Goal: Task Accomplishment & Management: Complete application form

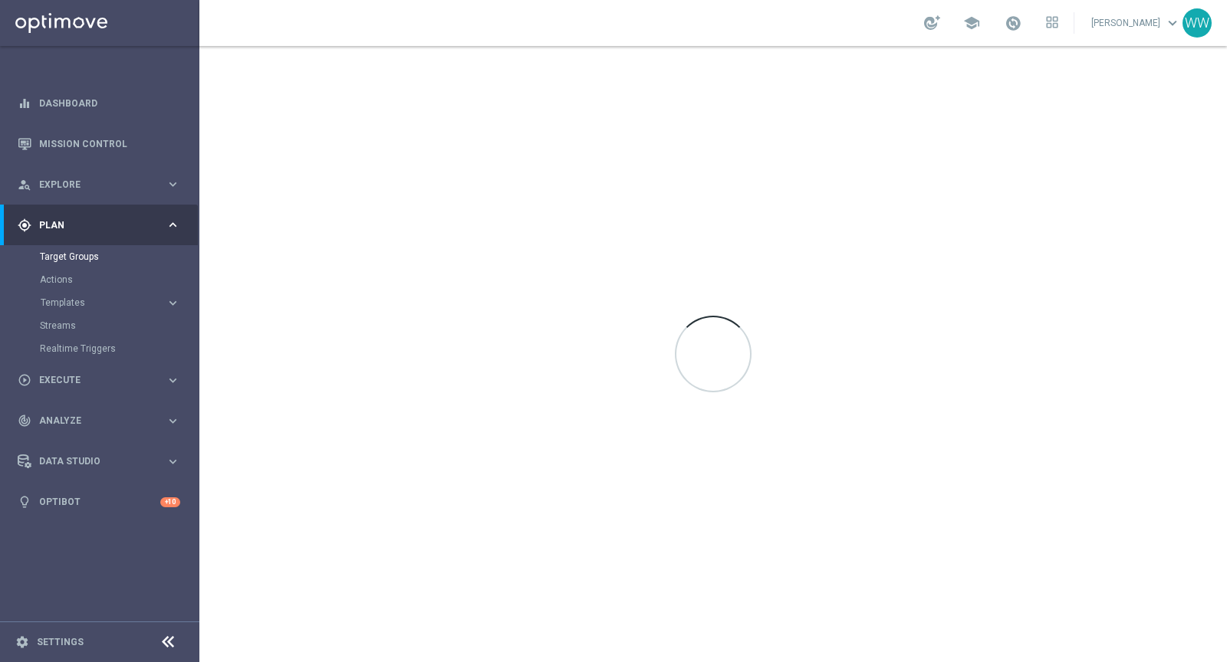
click at [89, 226] on span "Plan" at bounding box center [102, 225] width 127 height 9
click at [71, 223] on span "Plan" at bounding box center [102, 225] width 127 height 9
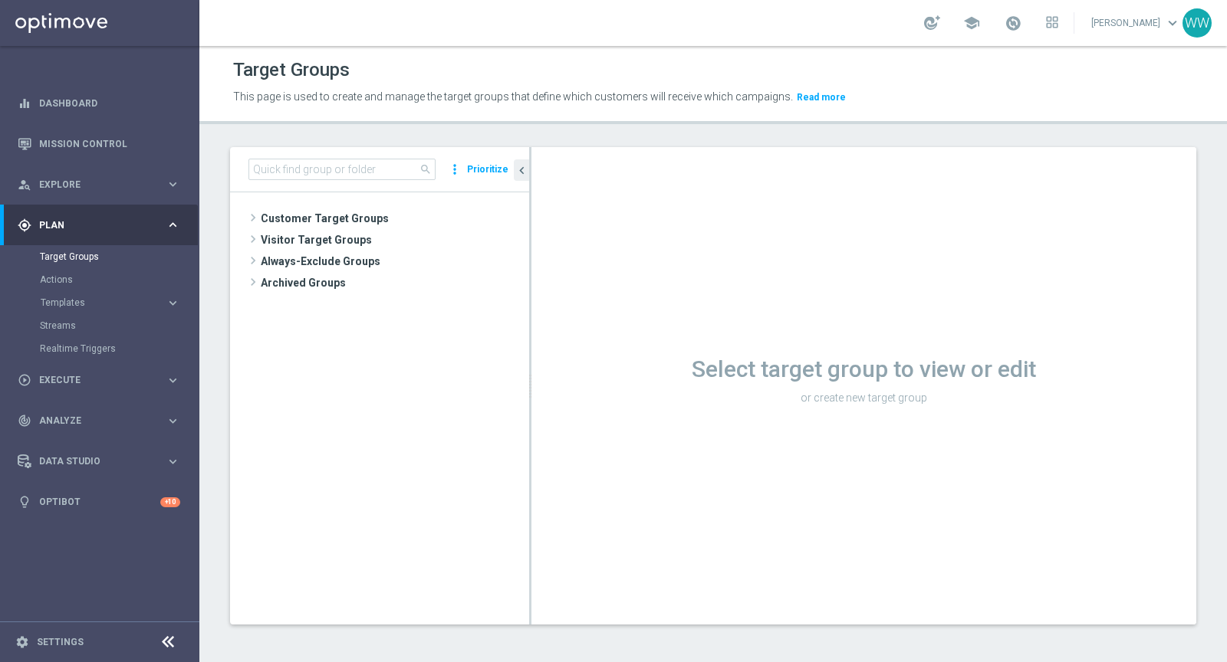
click at [69, 238] on div "gps_fixed Plan keyboard_arrow_right" at bounding box center [99, 225] width 198 height 41
click at [301, 169] on input at bounding box center [341, 169] width 187 height 21
click at [61, 280] on link "Actions" at bounding box center [100, 280] width 120 height 12
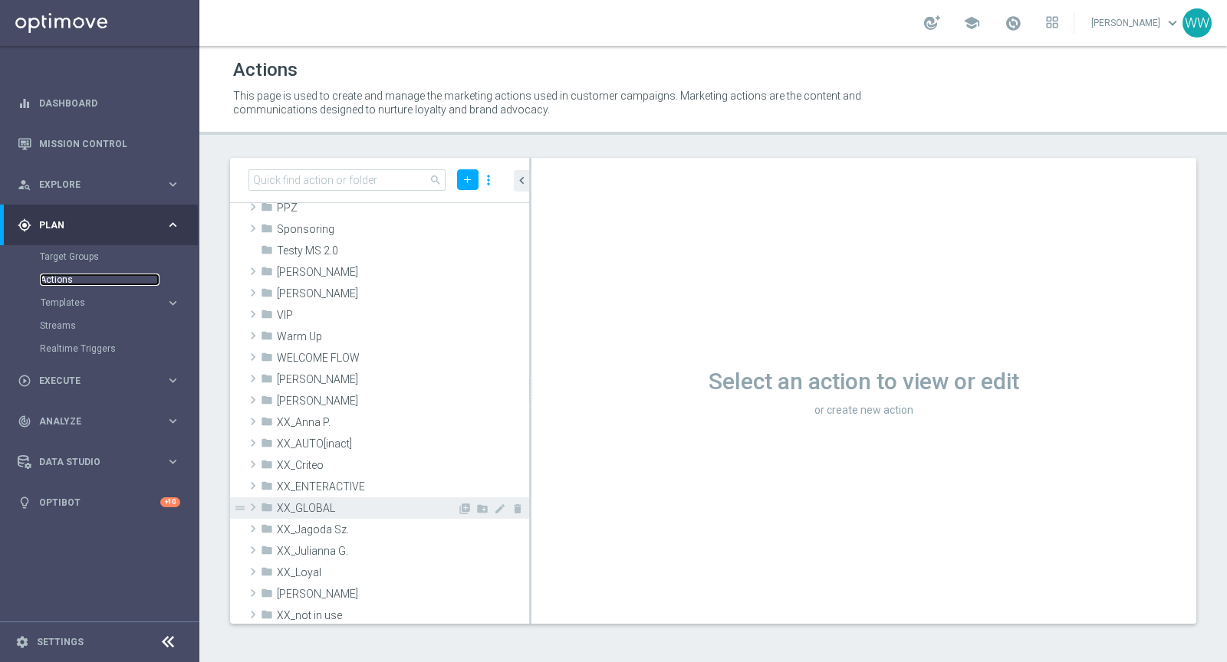
scroll to position [458, 0]
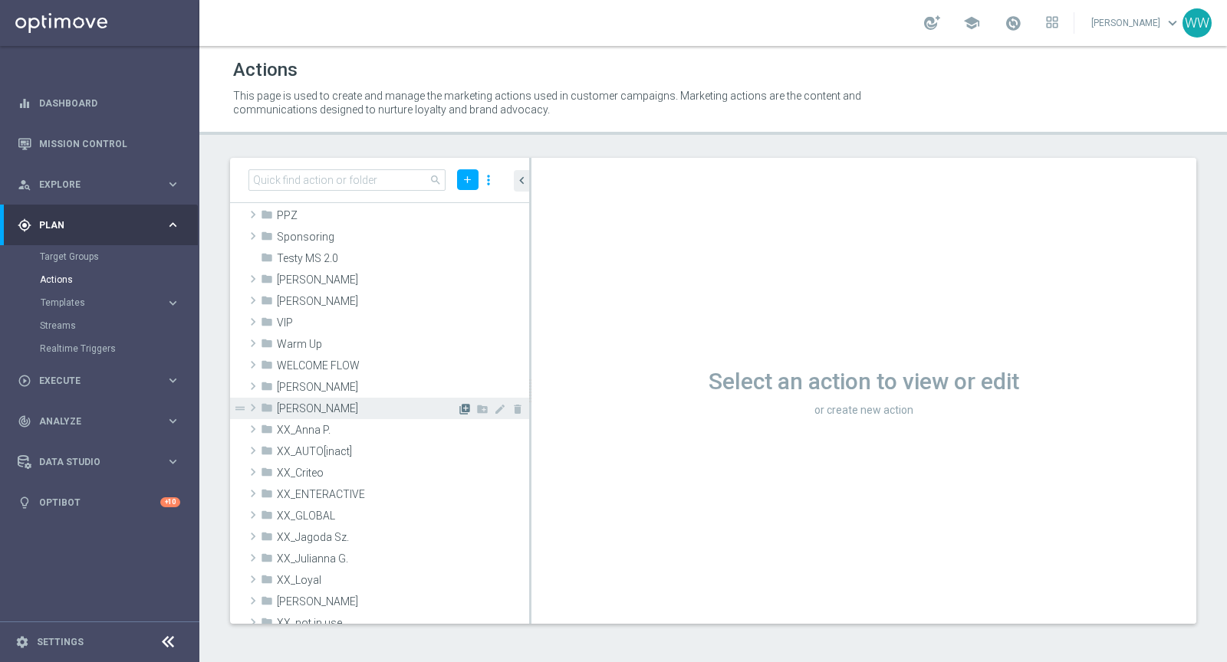
click at [463, 407] on icon "library_add" at bounding box center [464, 409] width 12 height 12
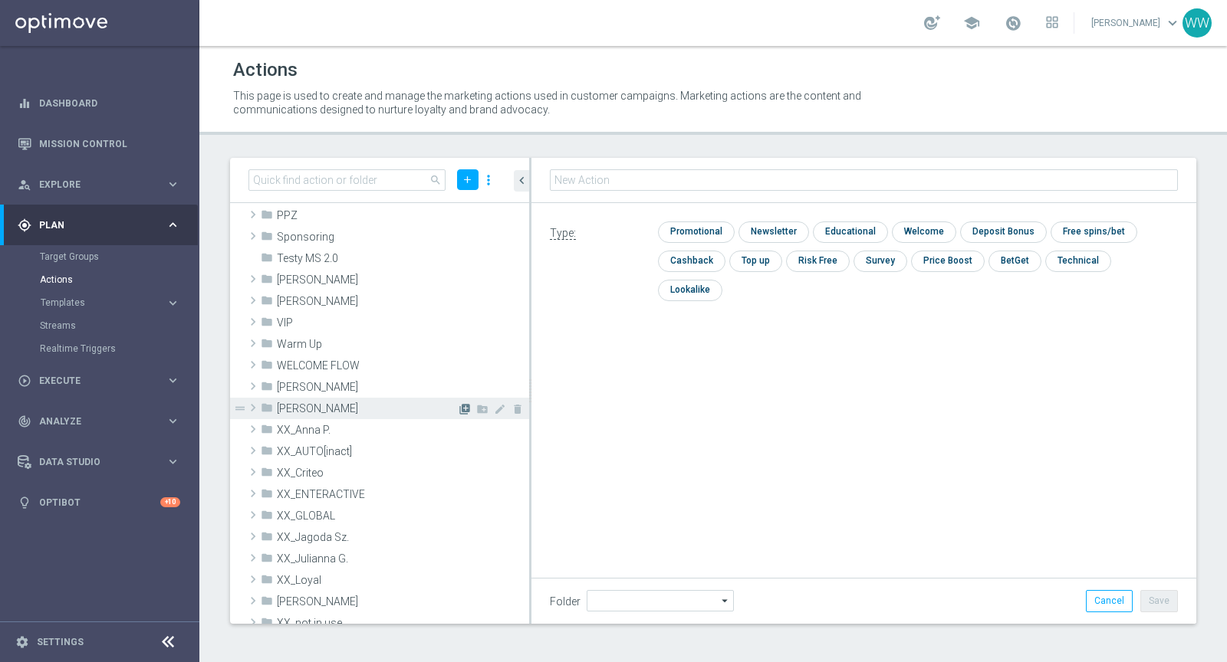
type input "[PERSON_NAME]"
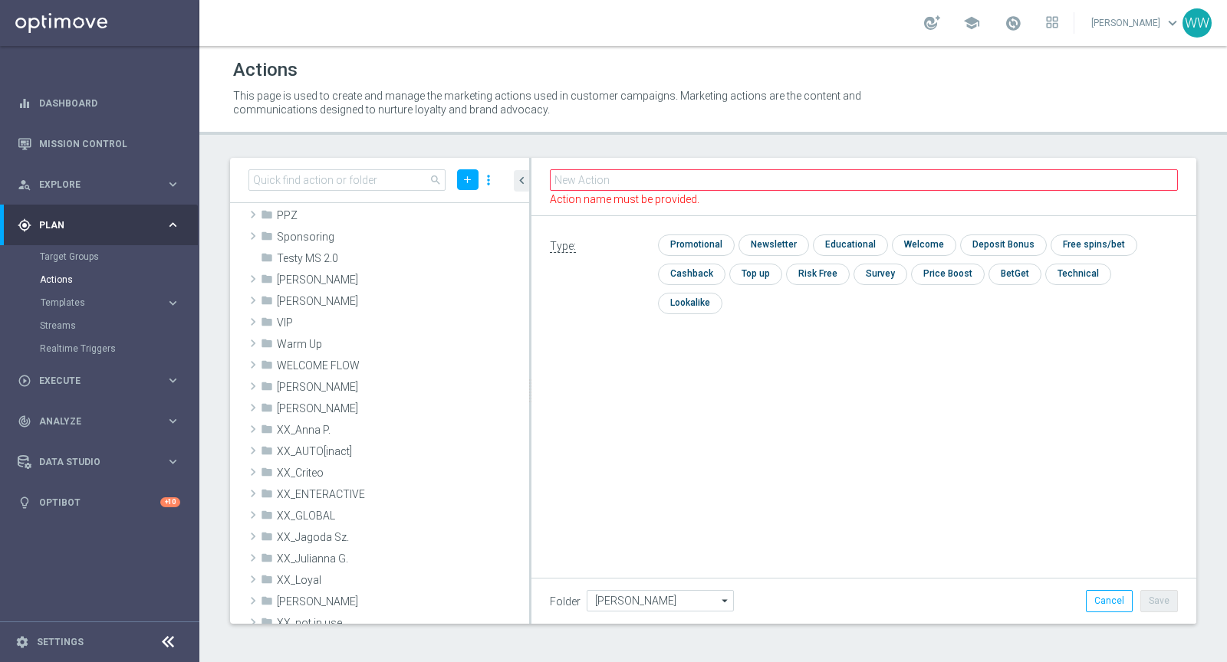
click at [620, 196] on div "Action name must be provided." at bounding box center [863, 187] width 665 height 58
click at [616, 187] on input "text" at bounding box center [864, 179] width 628 height 21
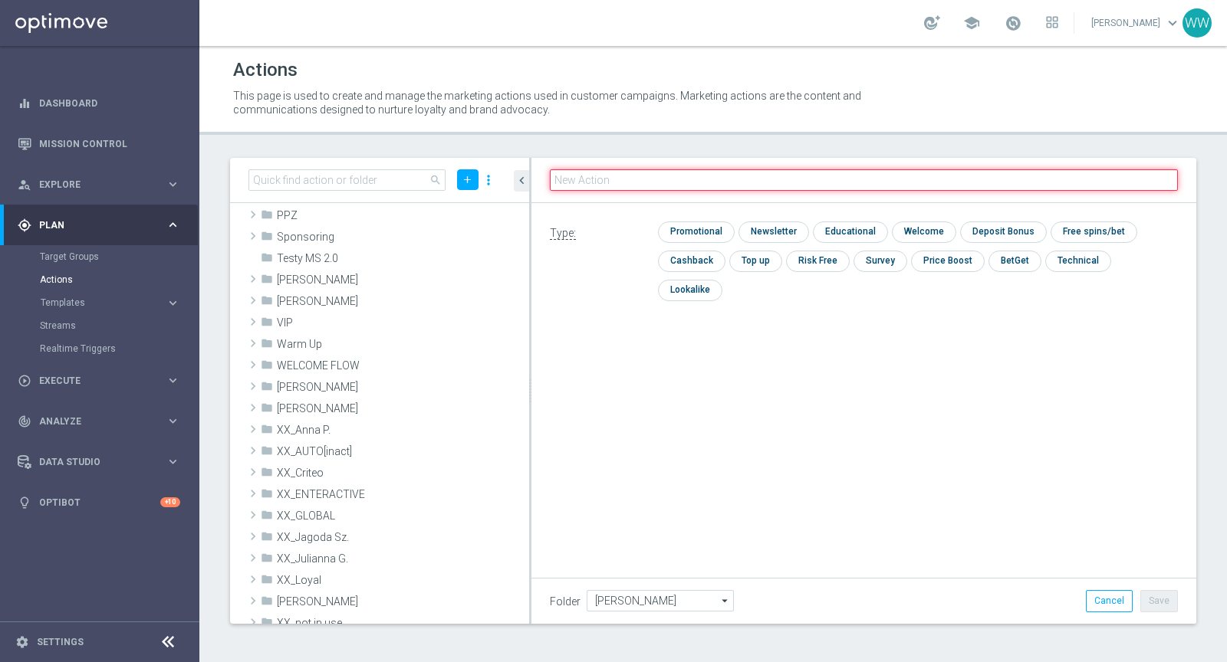
paste input "TEST_CRM_ZDRAPKA_110825"
type input "TEST_CRM_ZDRAPKA_110825"
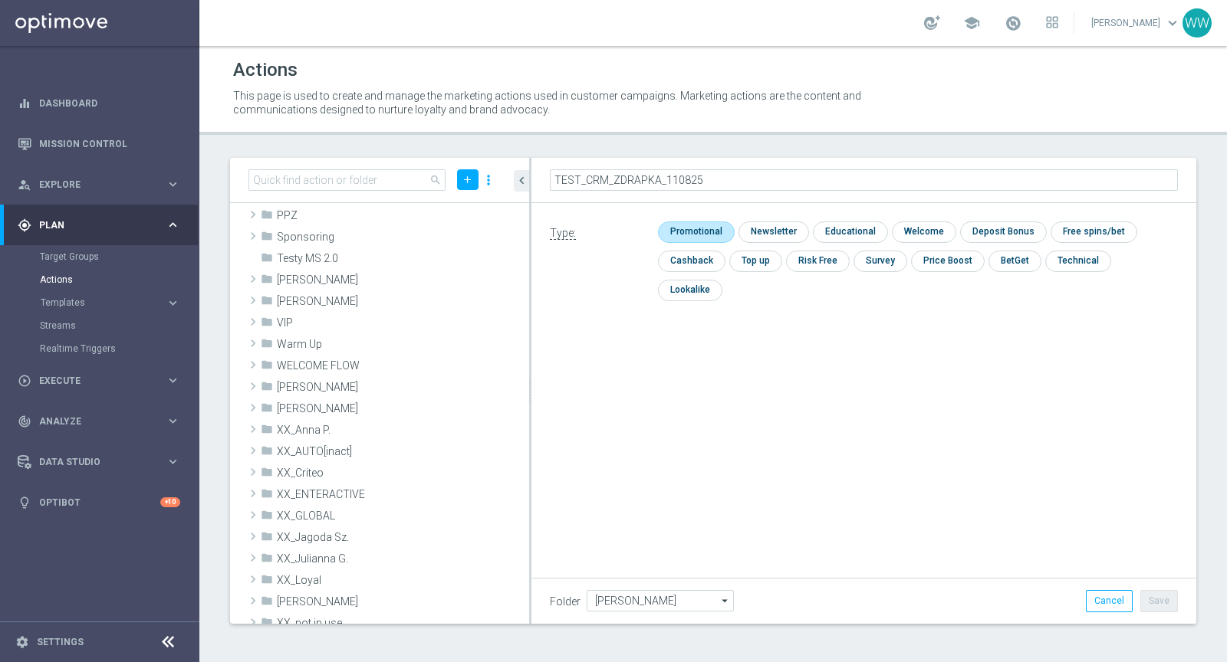
click at [704, 232] on input "checkbox" at bounding box center [694, 232] width 73 height 21
click at [711, 226] on input "checkbox" at bounding box center [701, 232] width 87 height 21
click at [694, 250] on div "check Promotional check Newsletter check Educational check Welcome check Deposi…" at bounding box center [918, 265] width 520 height 87
click at [724, 237] on input "checkbox" at bounding box center [694, 232] width 73 height 21
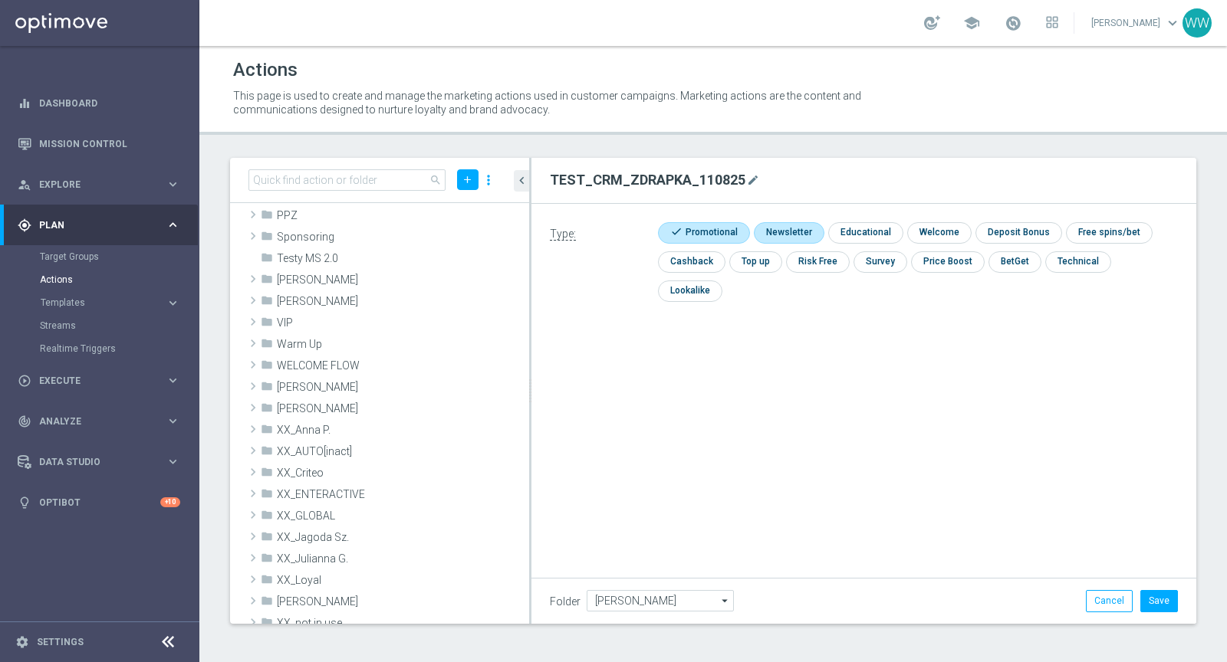
click at [746, 237] on div "check Promotional check Newsletter check Educational check Welcome check Deposi…" at bounding box center [918, 265] width 520 height 87
click at [713, 232] on input "checkbox" at bounding box center [701, 232] width 87 height 21
checkbox input "false"
click at [784, 232] on input "checkbox" at bounding box center [771, 232] width 67 height 21
click at [779, 229] on input "checkbox" at bounding box center [778, 232] width 81 height 21
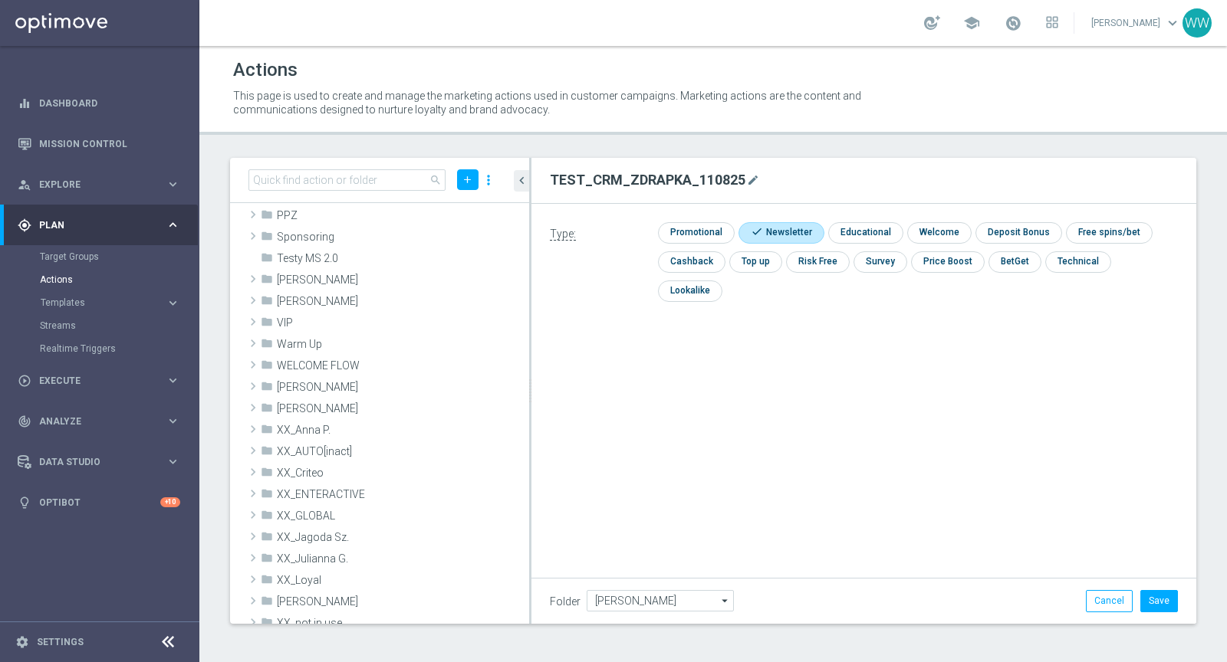
checkbox input "false"
click at [728, 235] on input "checkbox" at bounding box center [694, 232] width 73 height 21
checkbox input "true"
click at [777, 235] on input "checkbox" at bounding box center [787, 232] width 67 height 21
checkbox input "true"
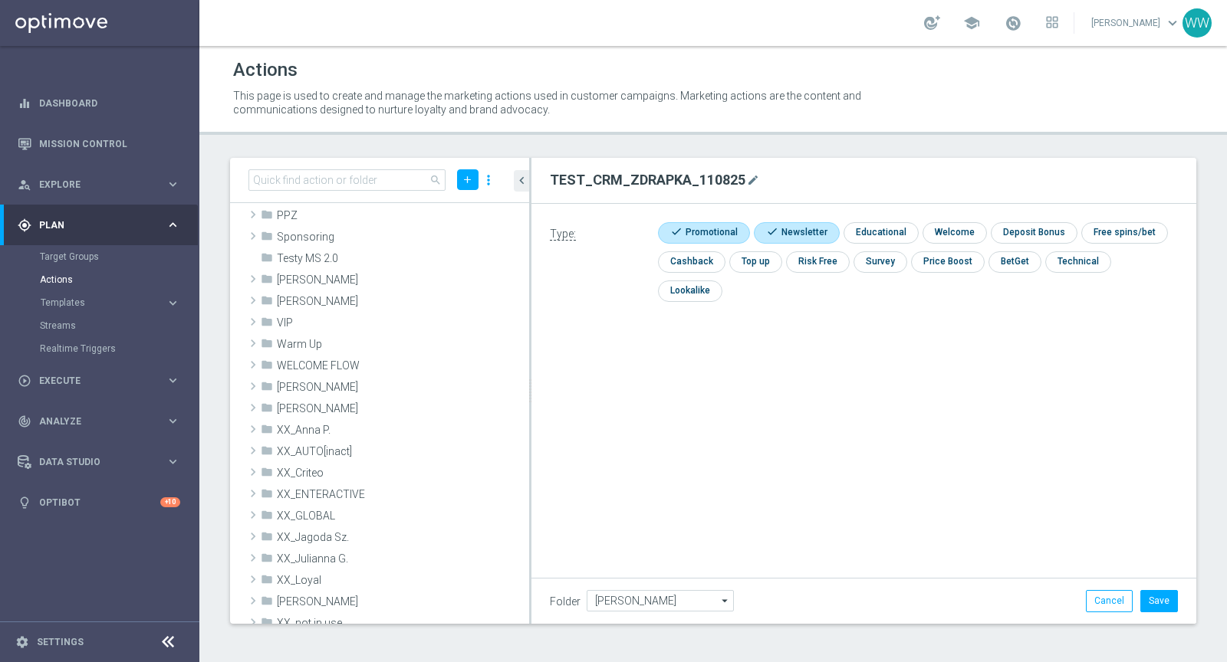
click at [721, 235] on input "checkbox" at bounding box center [701, 232] width 87 height 21
checkbox input "false"
click at [789, 234] on input "checkbox" at bounding box center [778, 232] width 81 height 21
checkbox input "false"
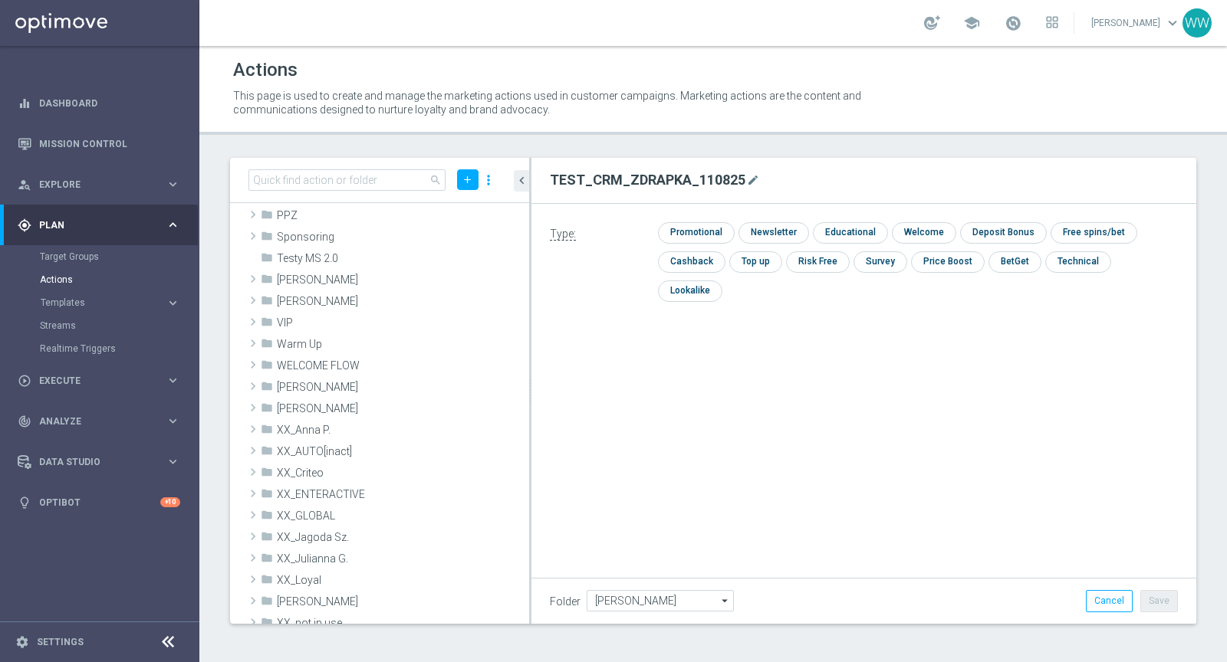
click at [690, 173] on h2 "TEST_CRM_ZDRAPKA_110825" at bounding box center [648, 180] width 196 height 18
click at [708, 187] on h2 "TEST_CRM_ZDRAPKA_110825" at bounding box center [648, 180] width 196 height 18
click at [716, 180] on h2 "TEST_CRM_ZDRAPKA_110825" at bounding box center [648, 180] width 196 height 18
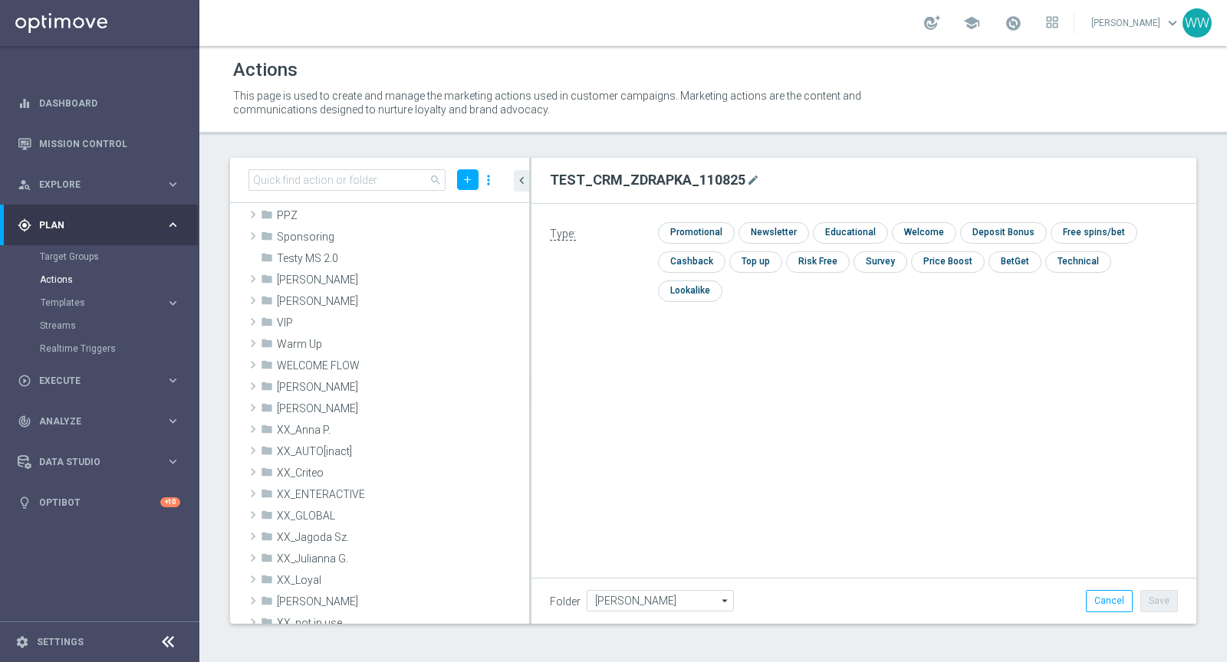
click at [716, 180] on h2 "TEST_CRM_ZDRAPKA_110825" at bounding box center [648, 180] width 196 height 18
click at [729, 198] on div "TEST_CRM_ZDRAPKA_110825 mode_edit" at bounding box center [863, 181] width 665 height 46
click at [718, 234] on input "checkbox" at bounding box center [694, 232] width 73 height 21
checkbox input "true"
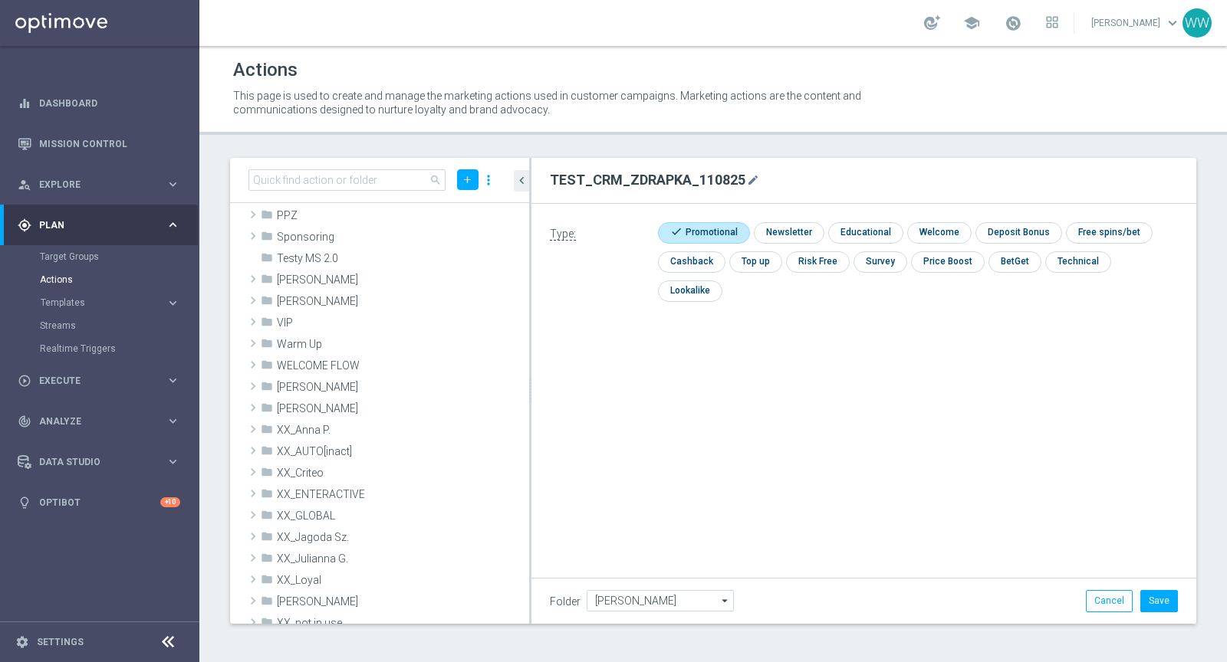
click at [1160, 590] on div "Folder [PERSON_NAME] [PERSON_NAME] arrow_drop_down Show Selected 0 of 472 !ARCH…" at bounding box center [863, 600] width 665 height 45
click at [1159, 596] on button "Save" at bounding box center [1159, 600] width 38 height 21
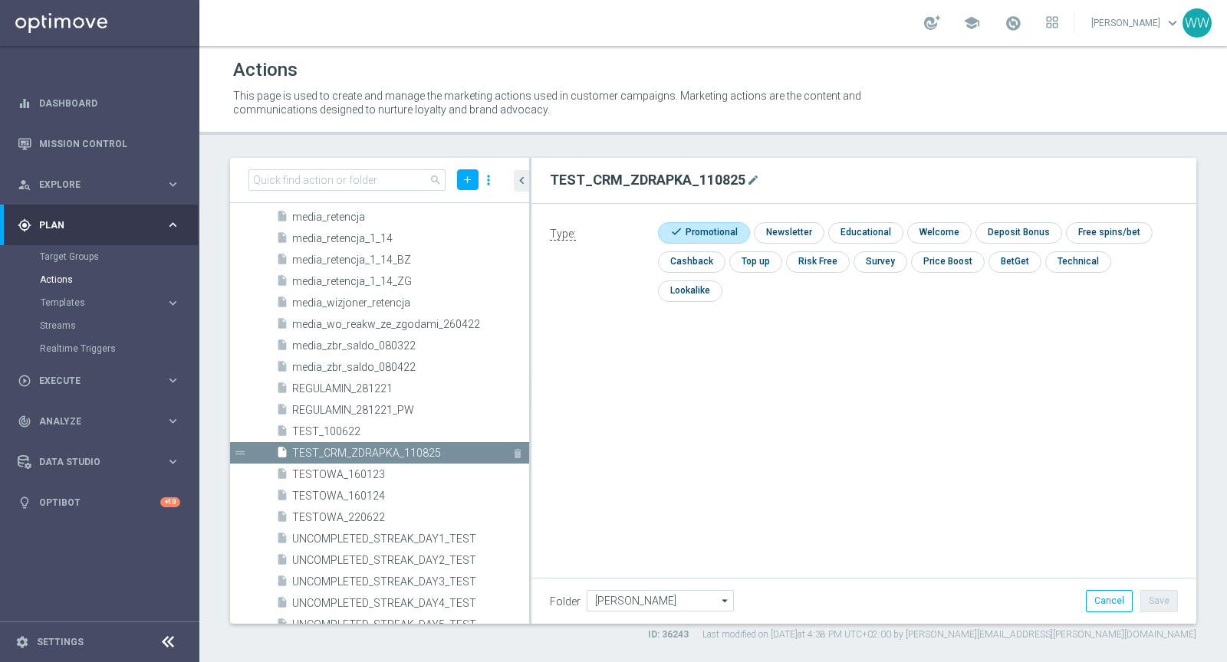
scroll to position [6682, 0]
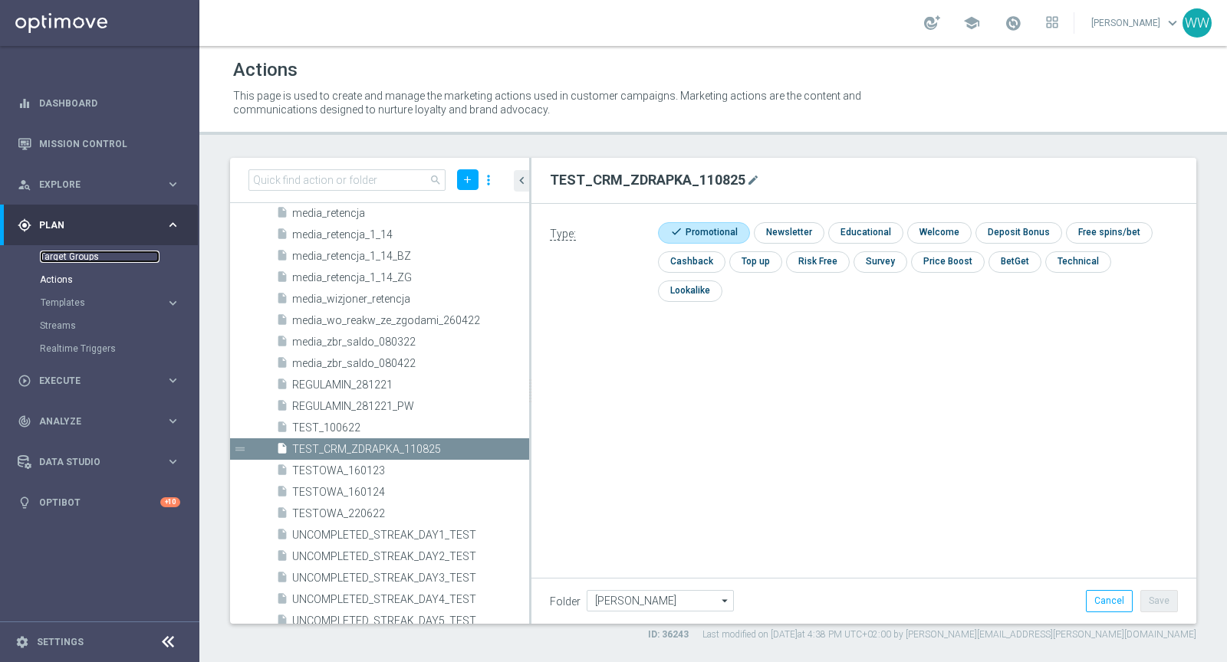
click at [64, 253] on link "Target Groups" at bounding box center [100, 257] width 120 height 12
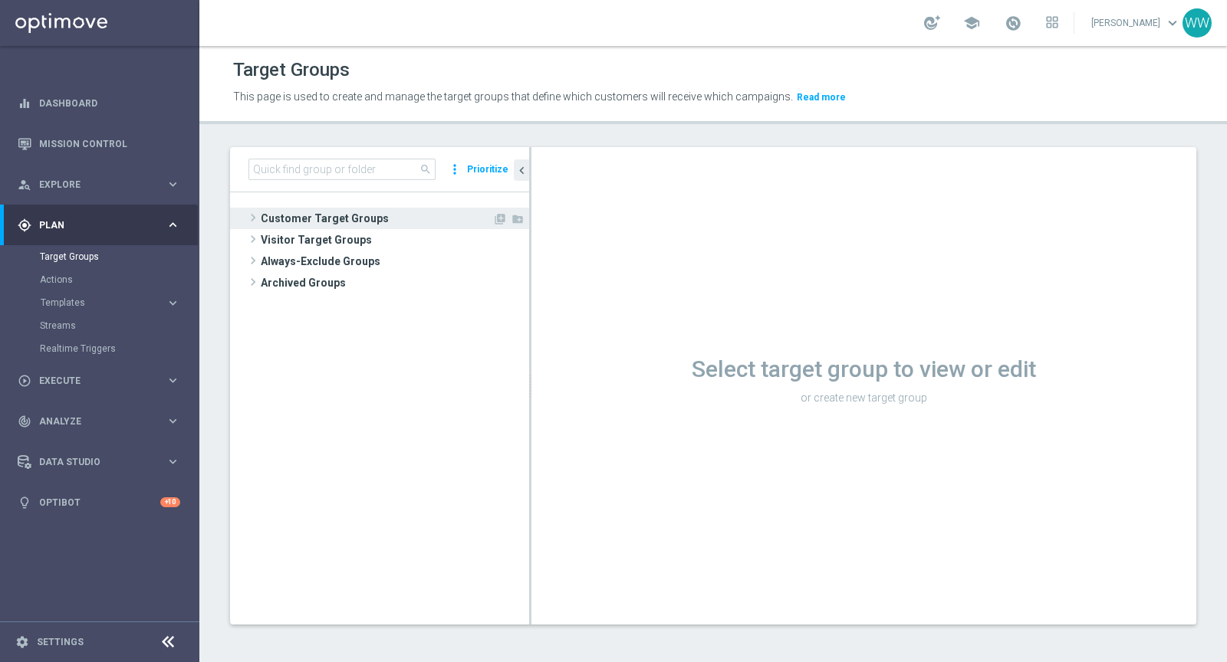
click at [254, 214] on span at bounding box center [252, 218] width 15 height 18
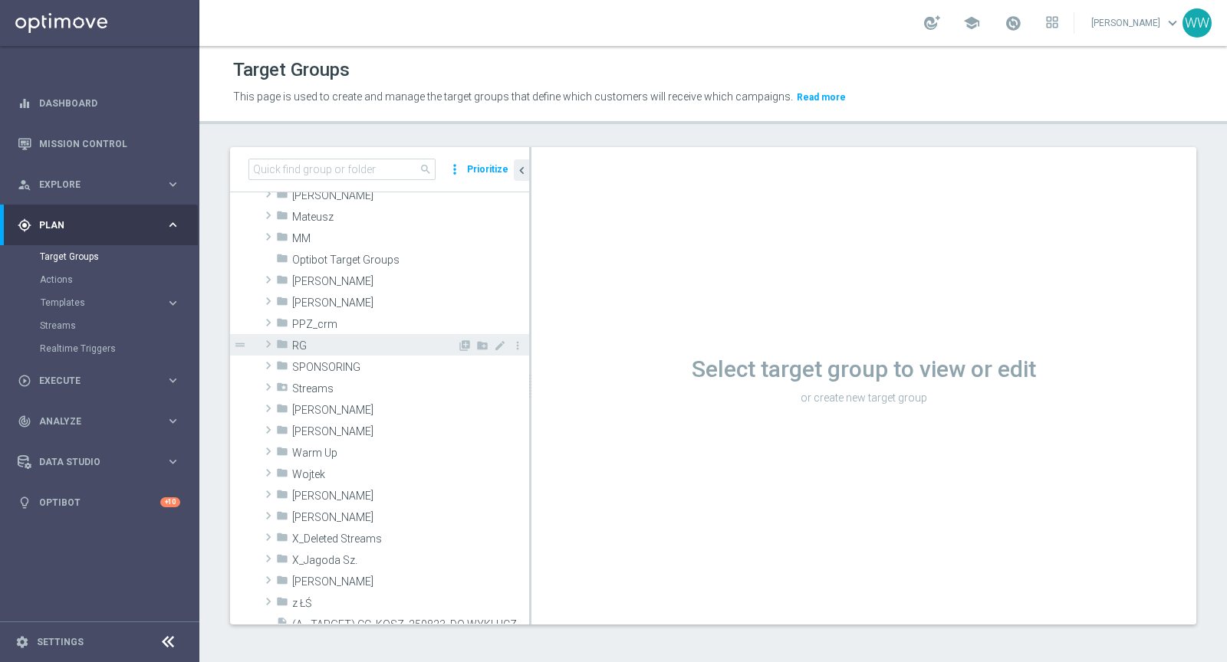
scroll to position [527, 0]
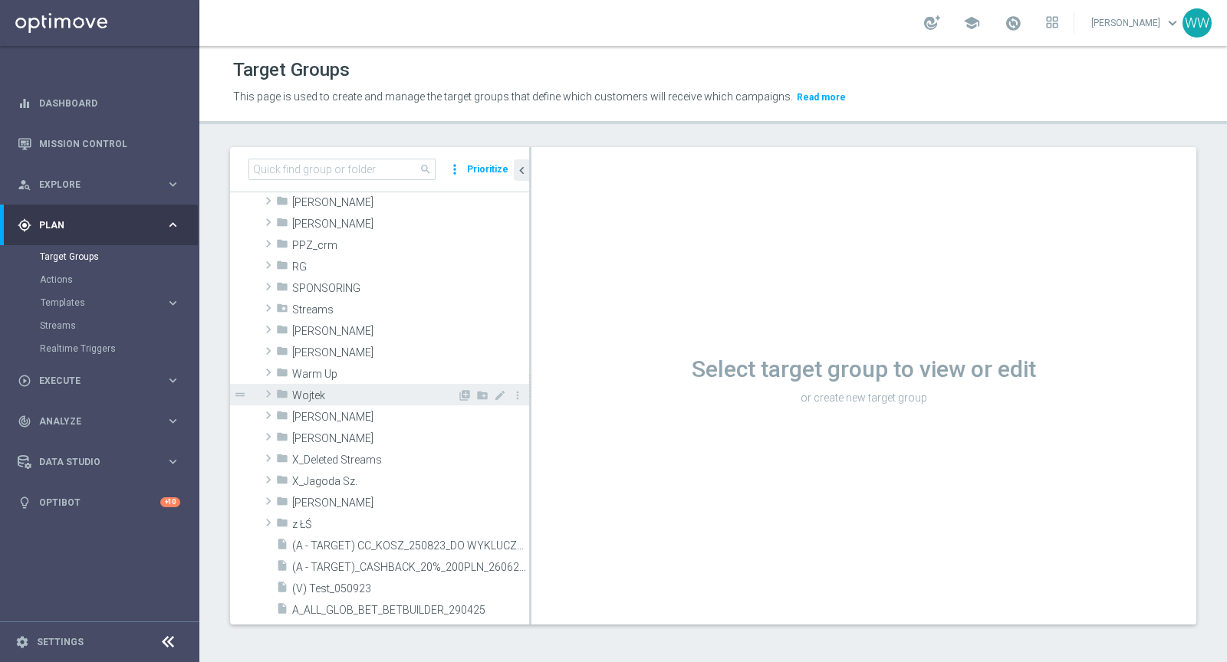
click at [275, 394] on span at bounding box center [268, 394] width 15 height 18
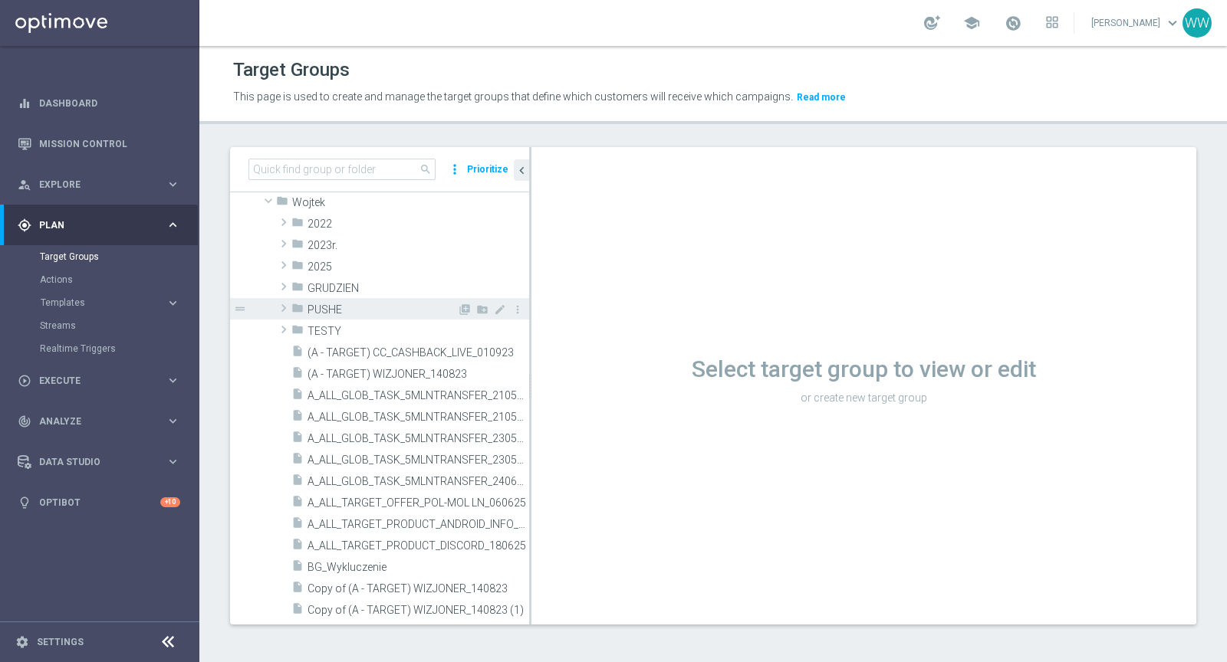
scroll to position [680, 0]
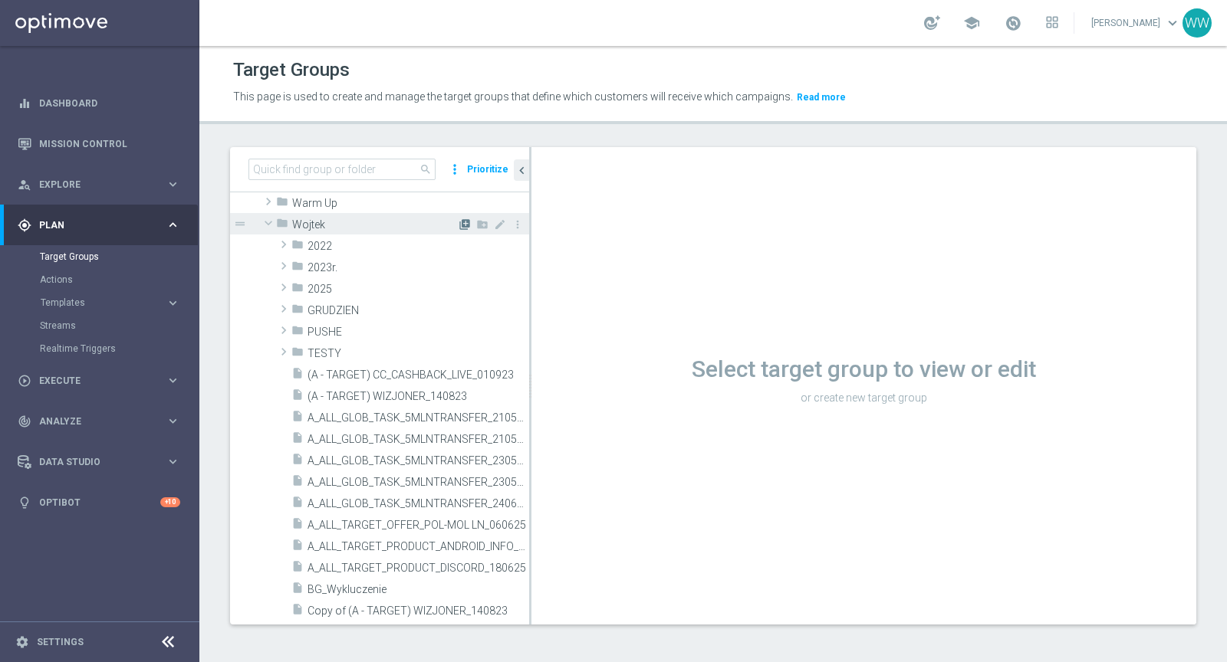
click at [468, 223] on icon "library_add" at bounding box center [464, 225] width 12 height 12
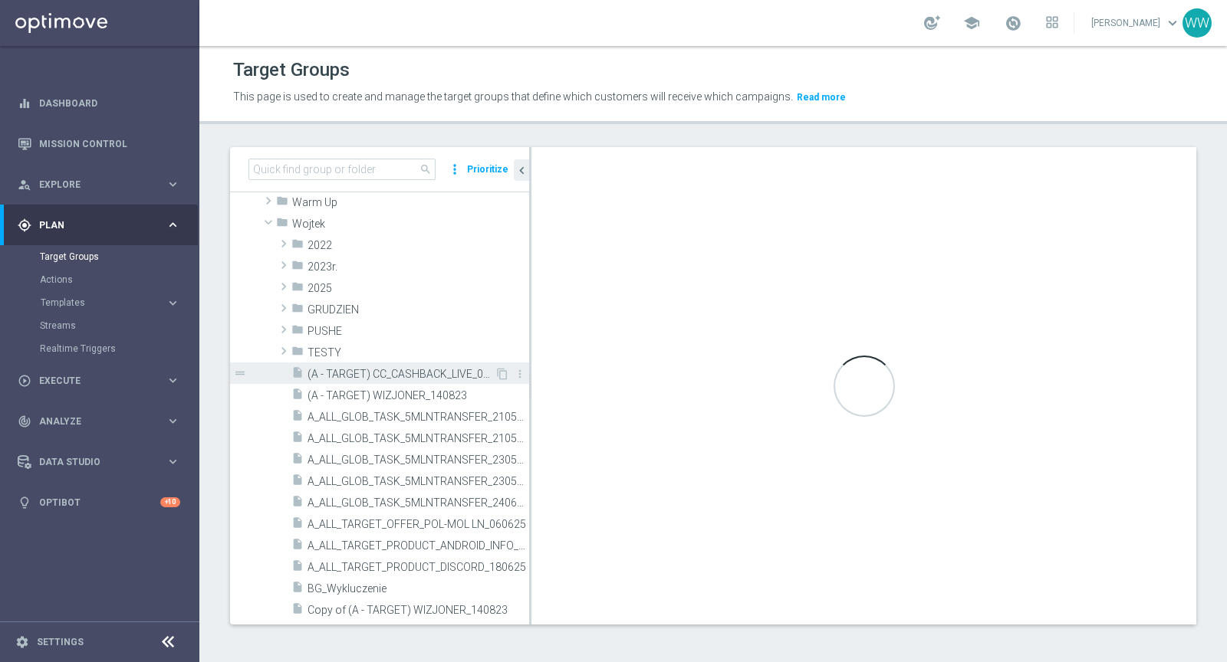
scroll to position [685, 0]
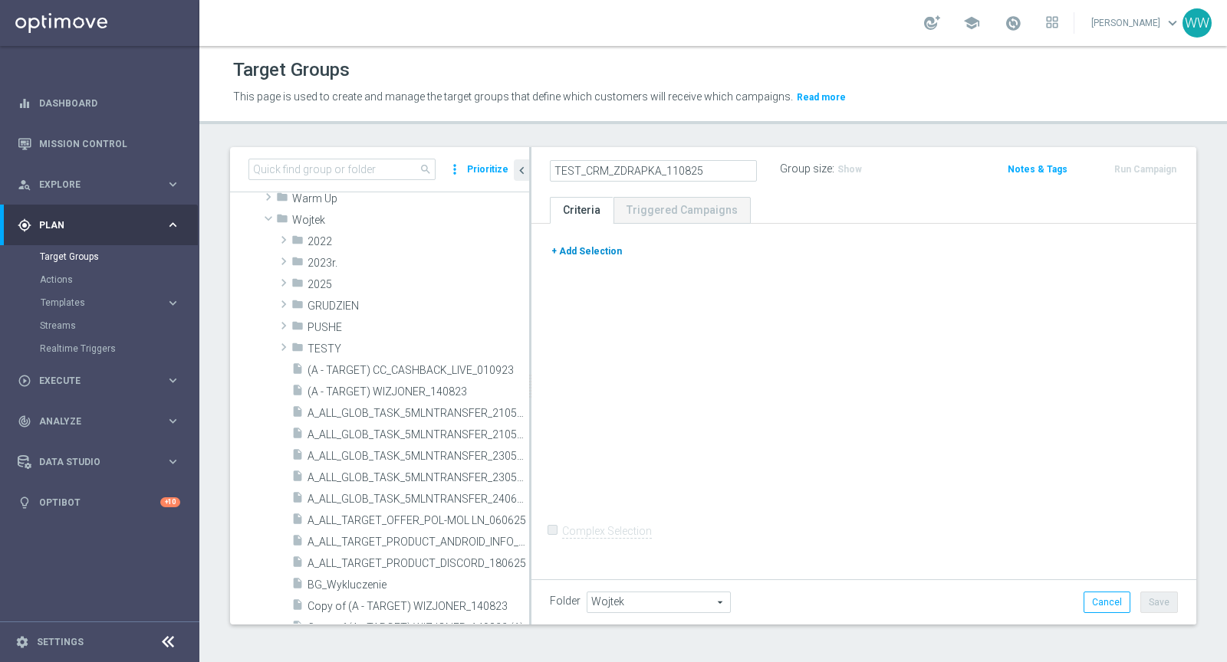
type input "TEST_CRM_ZDRAPKA_110825"
click at [573, 244] on button "+ Add Selection" at bounding box center [587, 251] width 74 height 17
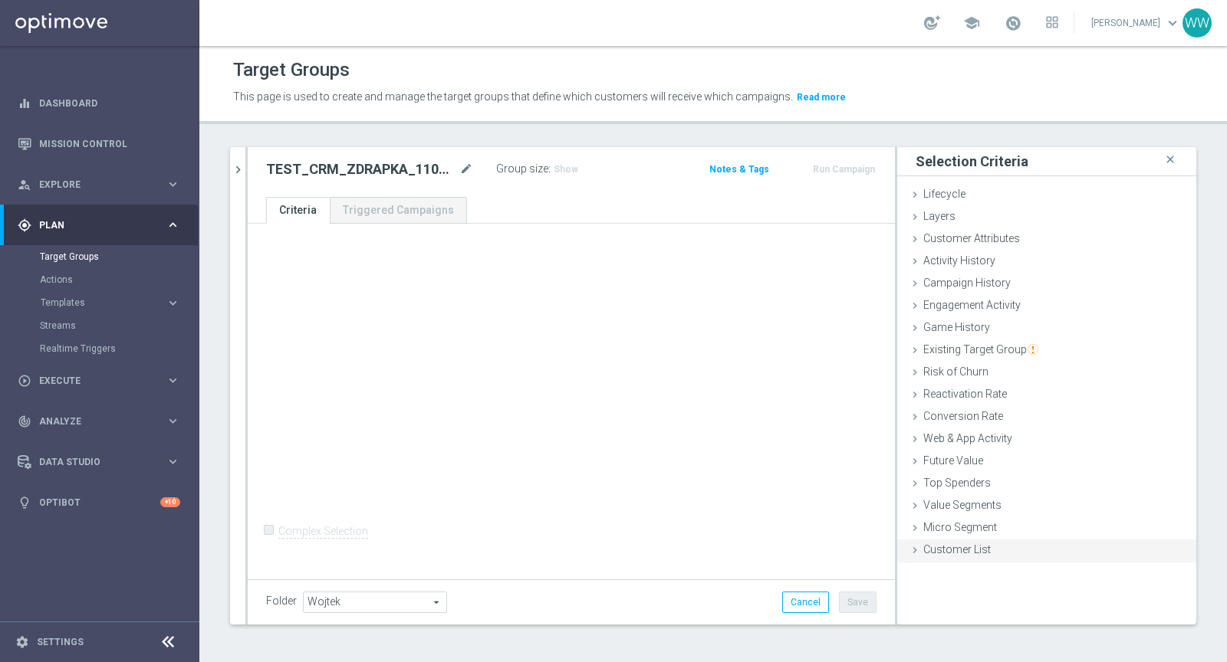
click at [1014, 544] on div "Customer List done" at bounding box center [1046, 551] width 299 height 23
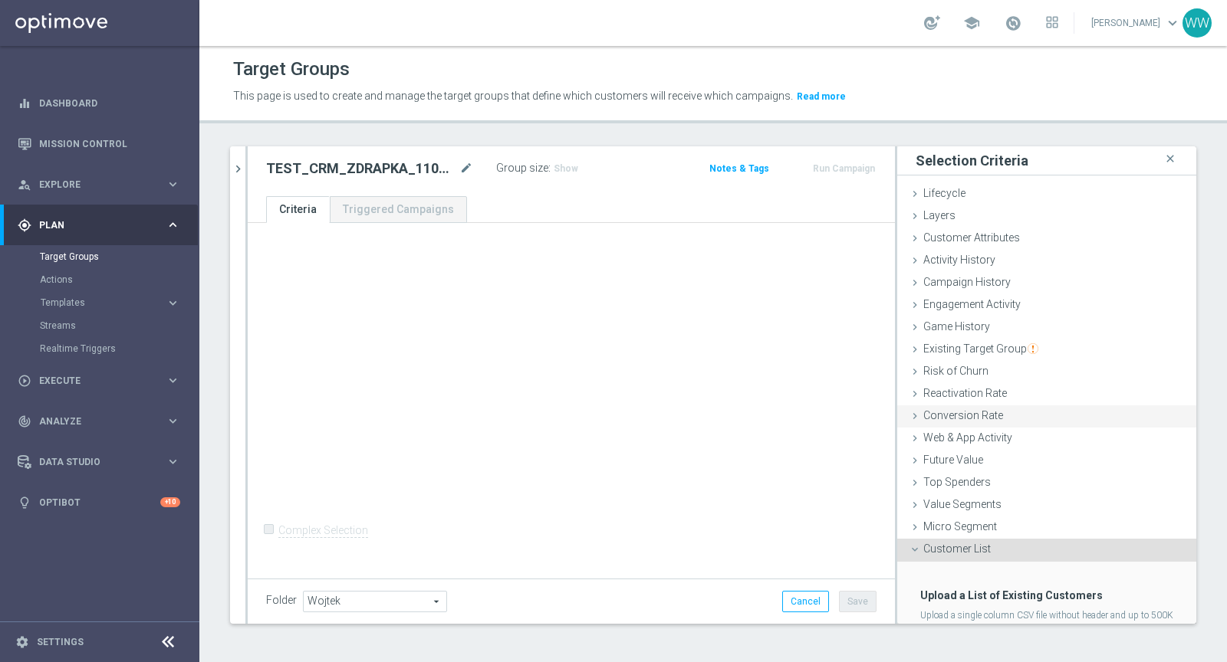
scroll to position [75, 0]
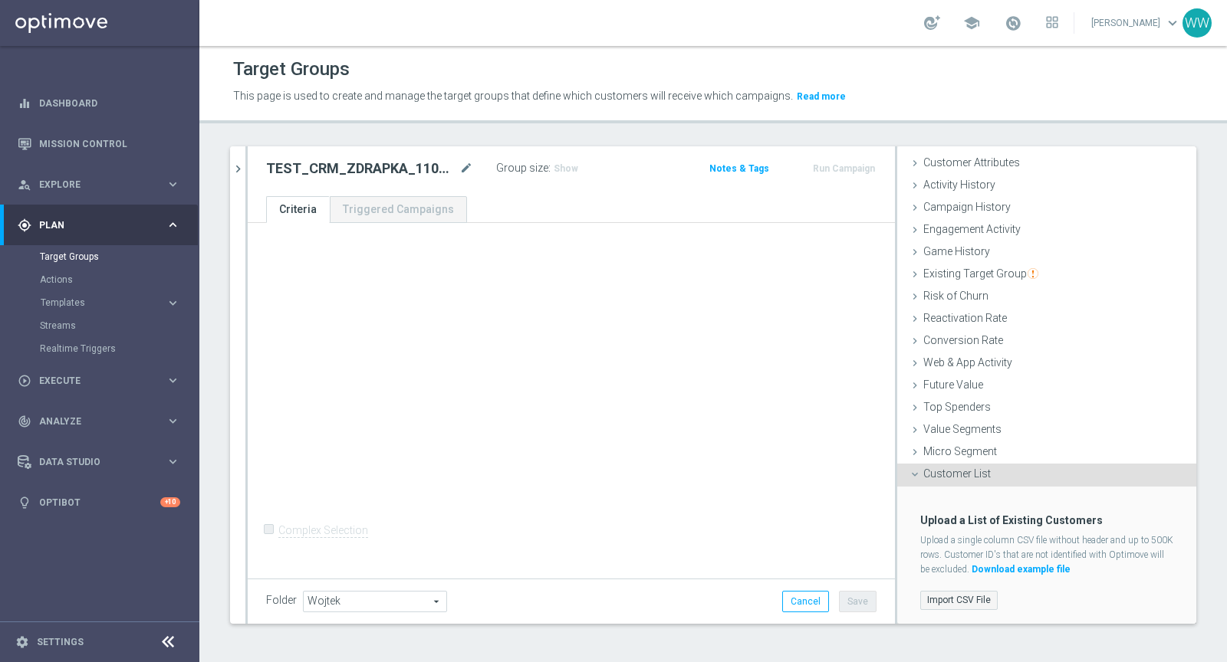
click at [968, 595] on label "Import CSV File" at bounding box center [958, 600] width 77 height 19
click at [0, 0] on input "Import CSV File" at bounding box center [0, 0] width 0 height 0
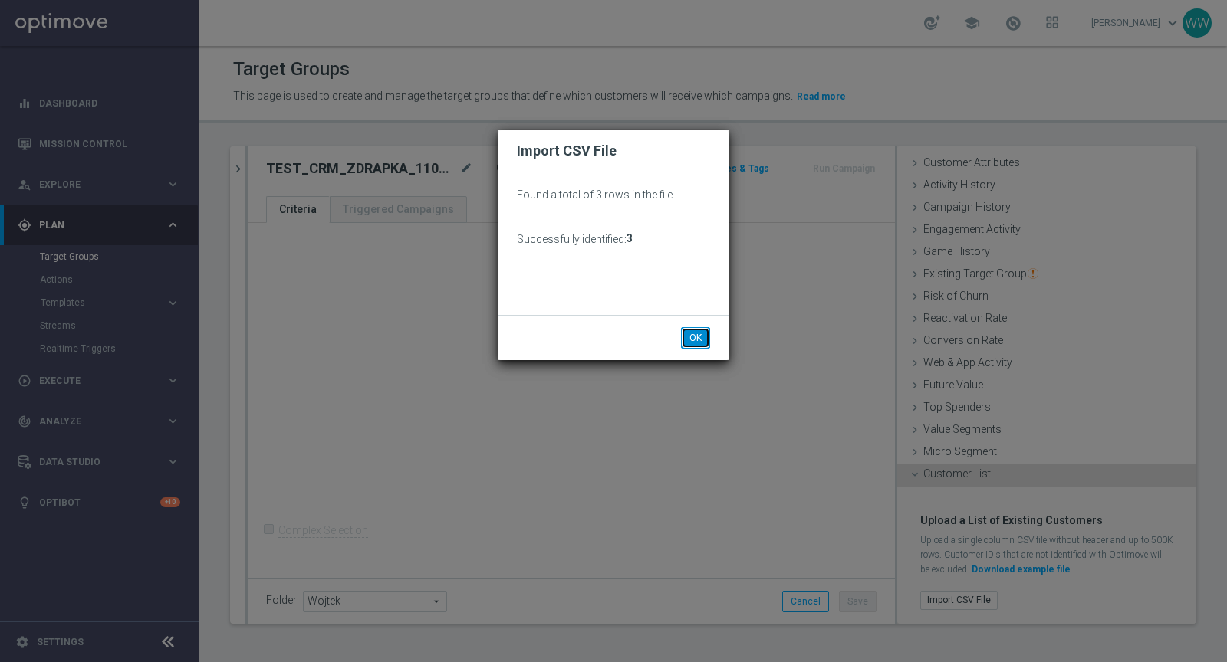
click at [702, 343] on button "OK" at bounding box center [695, 337] width 29 height 21
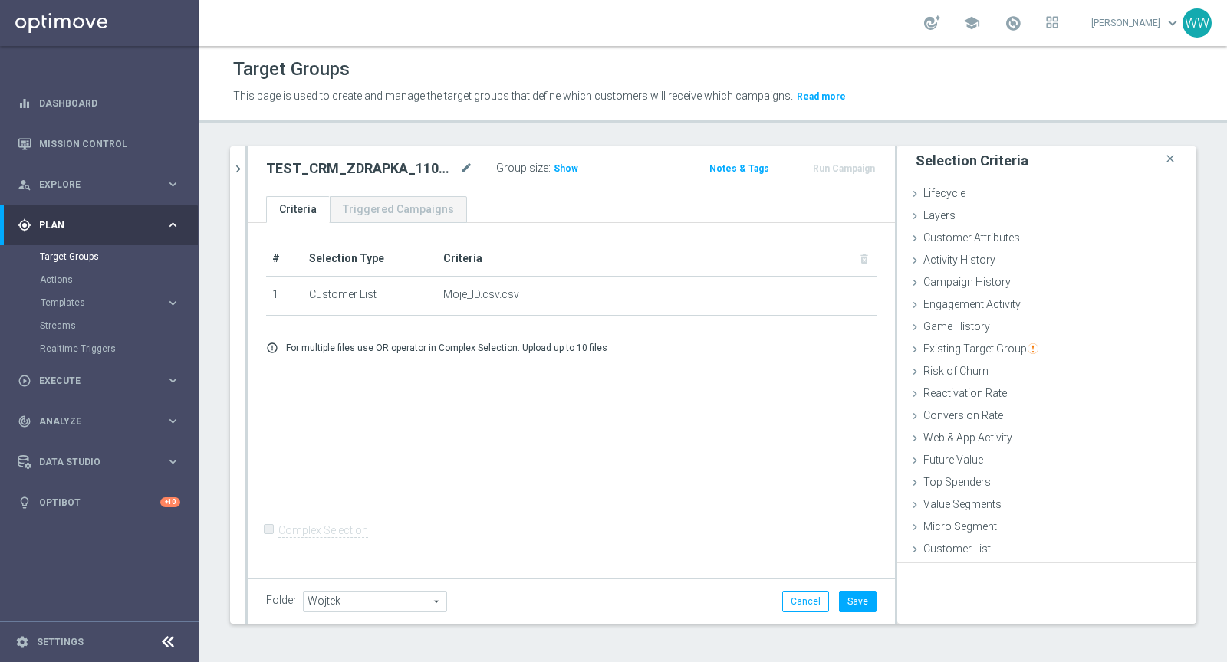
scroll to position [0, 0]
click at [244, 171] on icon "chevron_right" at bounding box center [238, 169] width 15 height 15
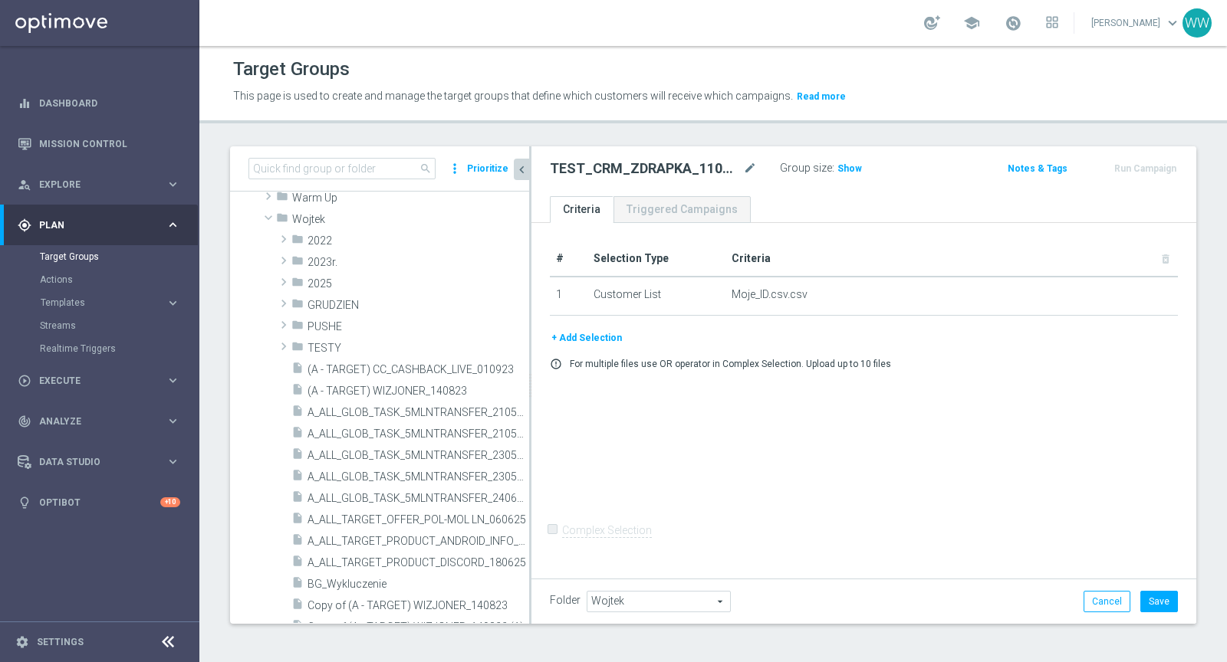
click at [588, 163] on h2 "TEST_CRM_ZDRAPKA_110825" at bounding box center [645, 168] width 190 height 18
copy div "TEST_CRM_ZDRAPKA_110825"
click at [813, 202] on ul "Criteria Triggered Campaigns" at bounding box center [863, 209] width 665 height 27
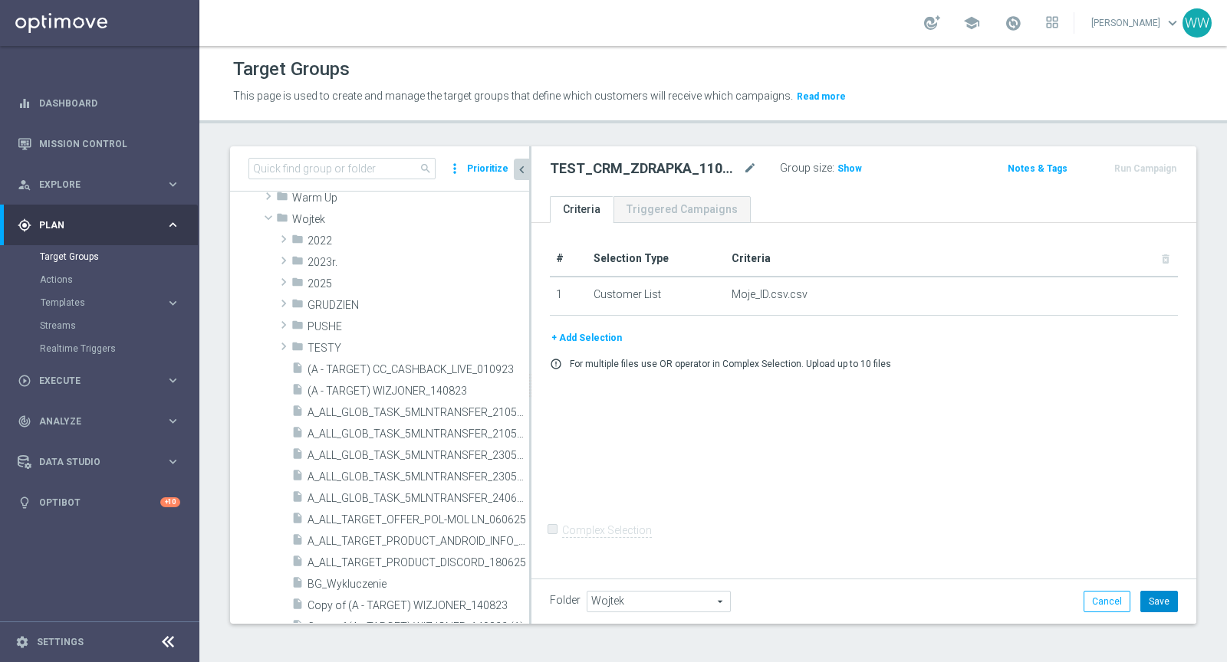
click at [1158, 604] on button "Save" at bounding box center [1159, 601] width 38 height 21
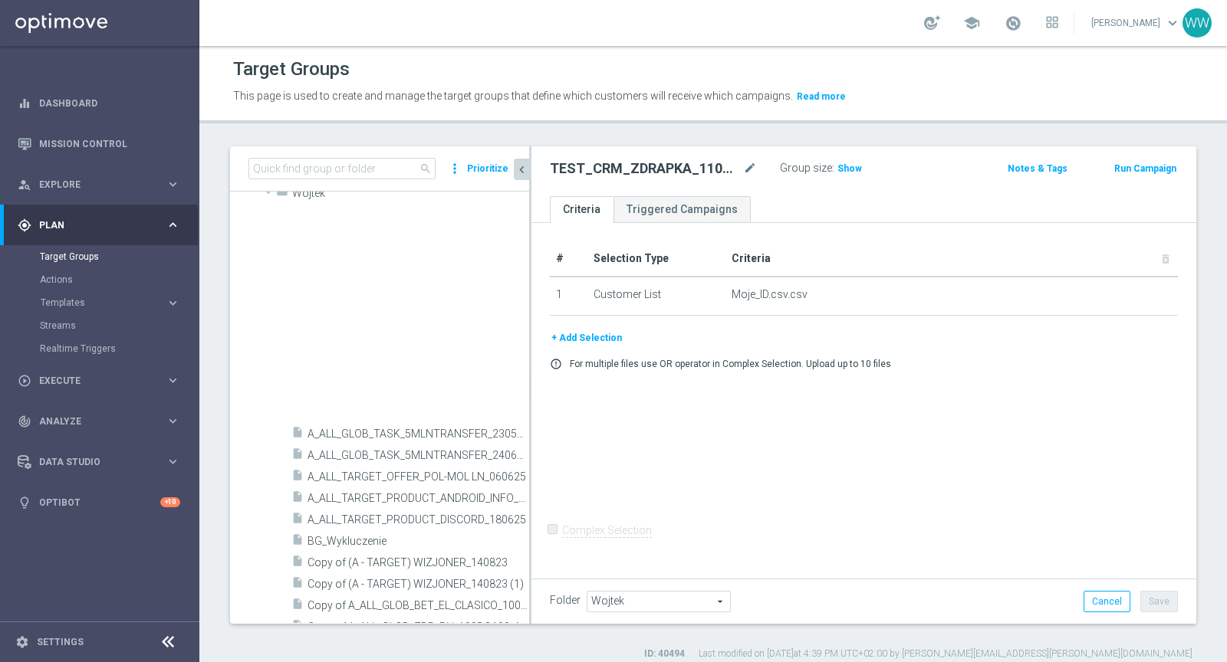
scroll to position [1259, 0]
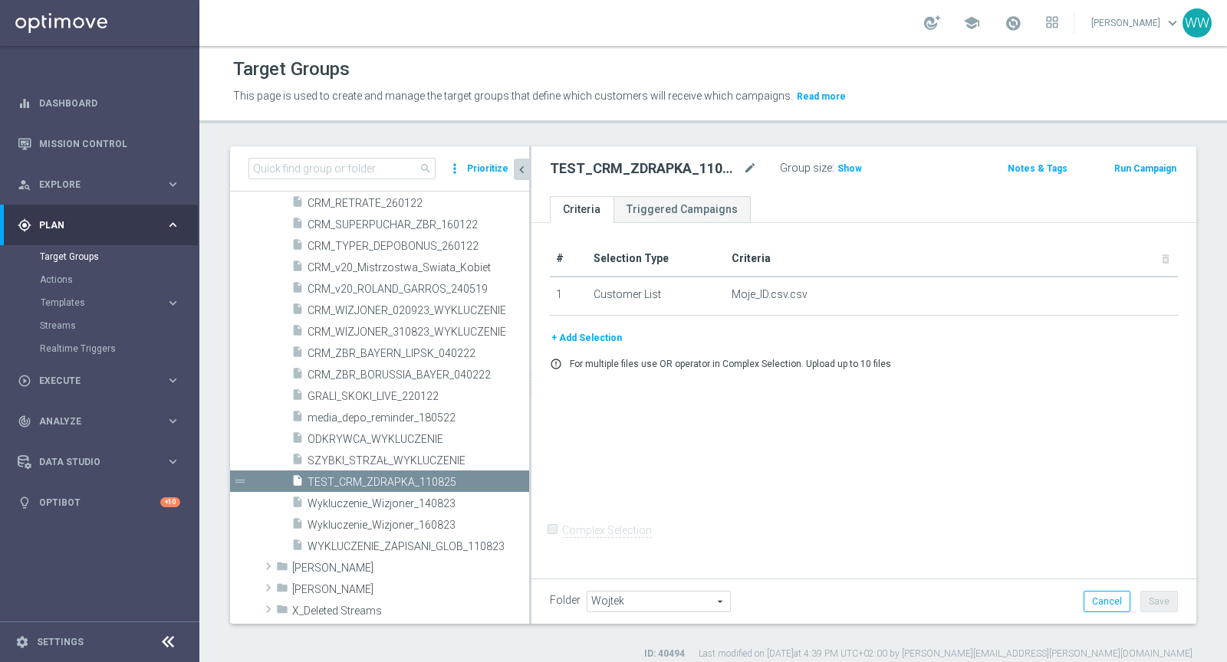
click at [731, 363] on p "For multiple files use OR operator in Complex Selection. Upload up to 10 files" at bounding box center [730, 364] width 321 height 12
click at [743, 361] on p "For multiple files use OR operator in Complex Selection. Upload up to 10 files" at bounding box center [730, 364] width 321 height 12
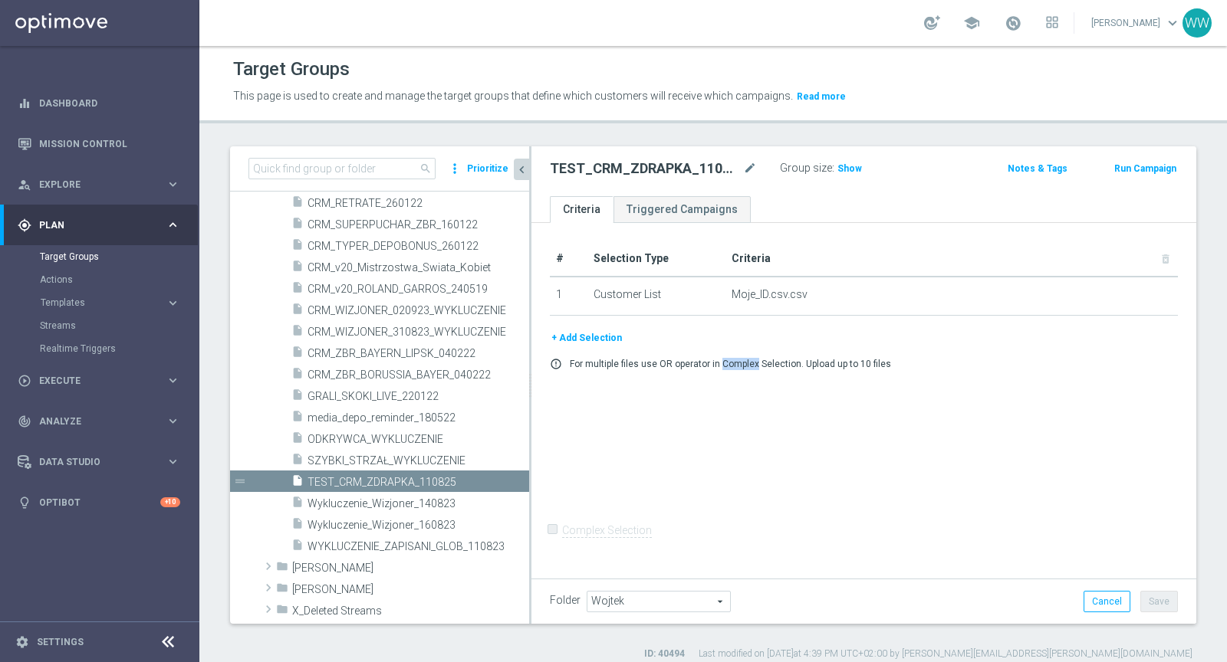
click at [743, 361] on p "For multiple files use OR operator in Complex Selection. Upload up to 10 files" at bounding box center [730, 364] width 321 height 12
click at [671, 359] on p "For multiple files use OR operator in Complex Selection. Upload up to 10 files" at bounding box center [730, 364] width 321 height 12
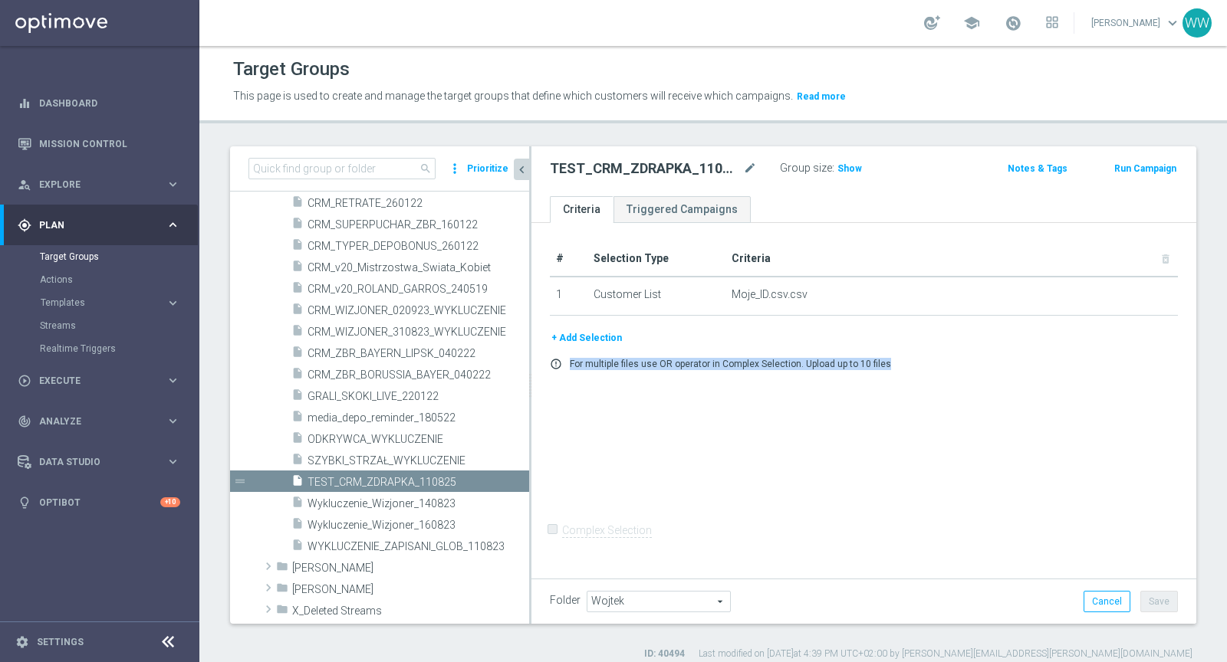
click at [671, 359] on p "For multiple files use OR operator in Complex Selection. Upload up to 10 files" at bounding box center [730, 364] width 321 height 12
click at [707, 361] on p "For multiple files use OR operator in Complex Selection. Upload up to 10 files" at bounding box center [730, 364] width 321 height 12
click at [680, 358] on p "For multiple files use OR operator in Complex Selection. Upload up to 10 files" at bounding box center [730, 364] width 321 height 12
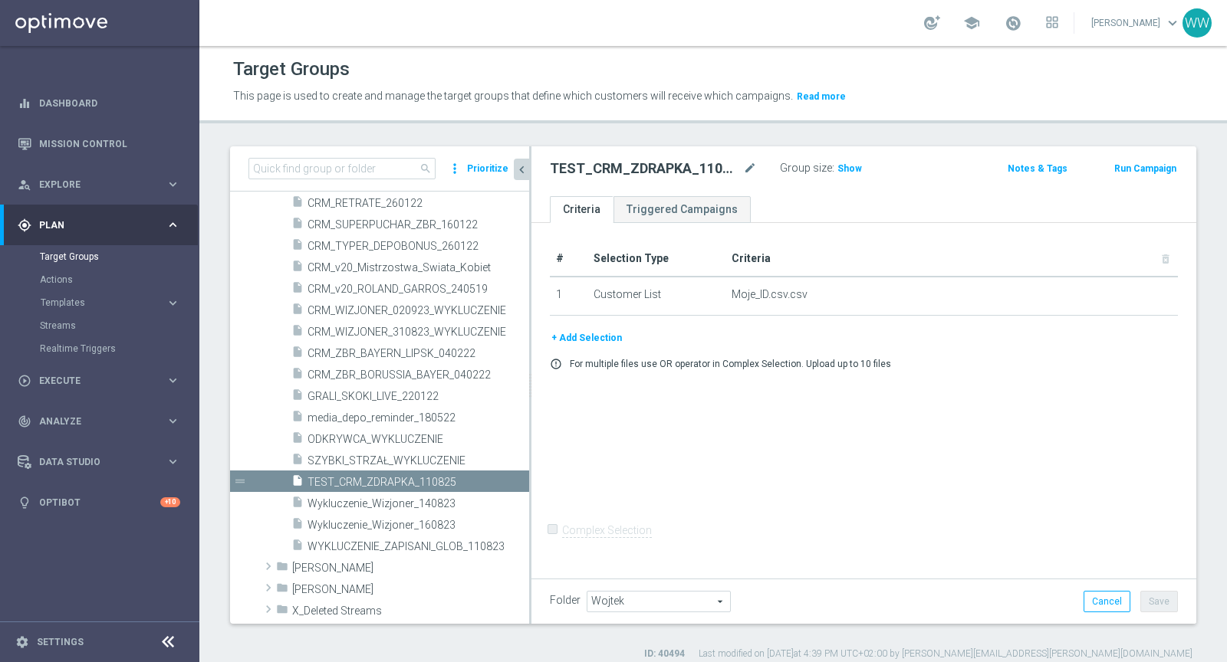
click at [680, 358] on p "For multiple files use OR operator in Complex Selection. Upload up to 10 files" at bounding box center [730, 364] width 321 height 12
click at [660, 359] on p "For multiple files use OR operator in Complex Selection. Upload up to 10 files" at bounding box center [730, 364] width 321 height 12
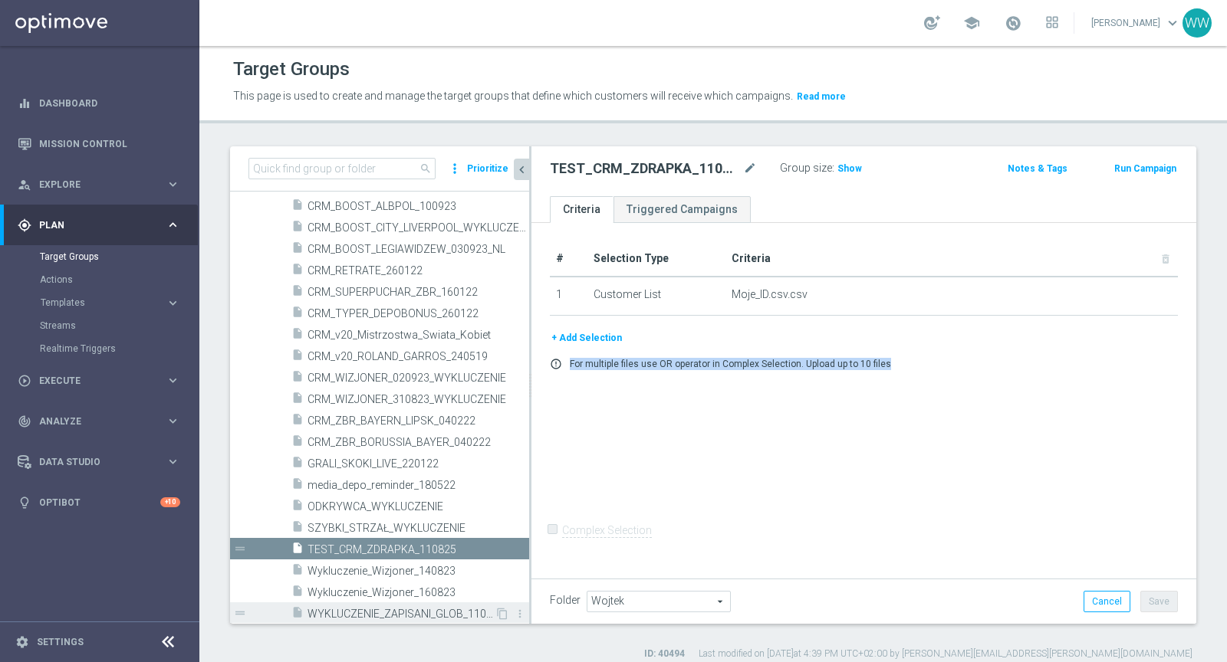
scroll to position [1197, 0]
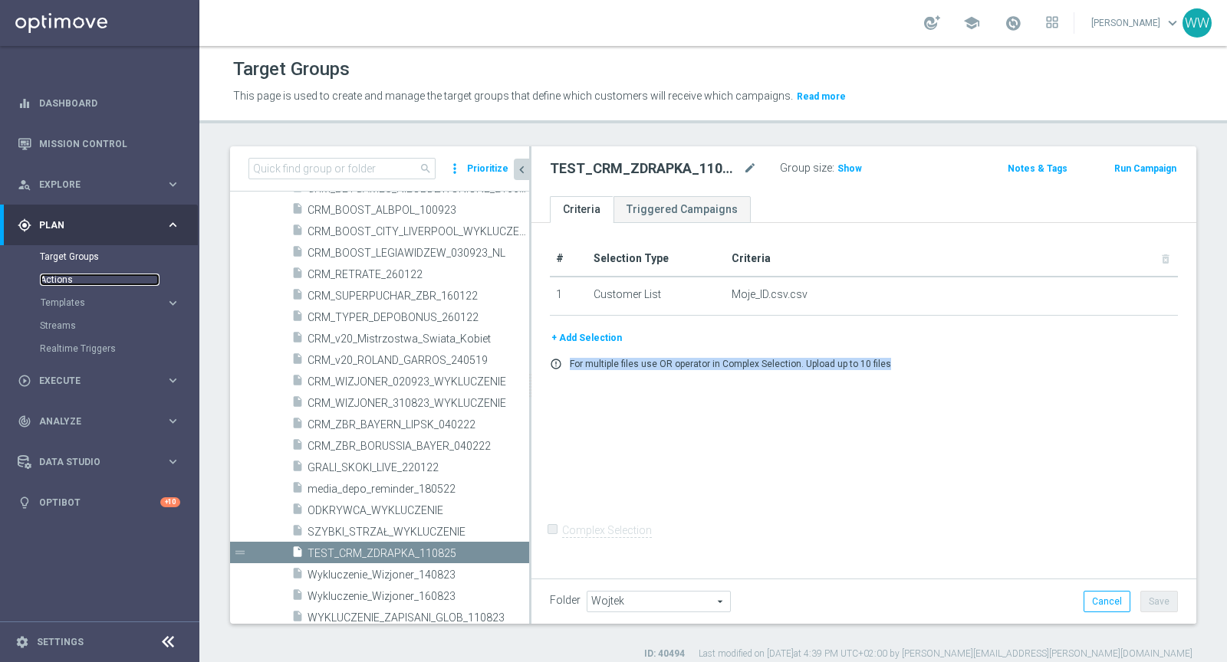
click at [69, 278] on link "Actions" at bounding box center [100, 280] width 120 height 12
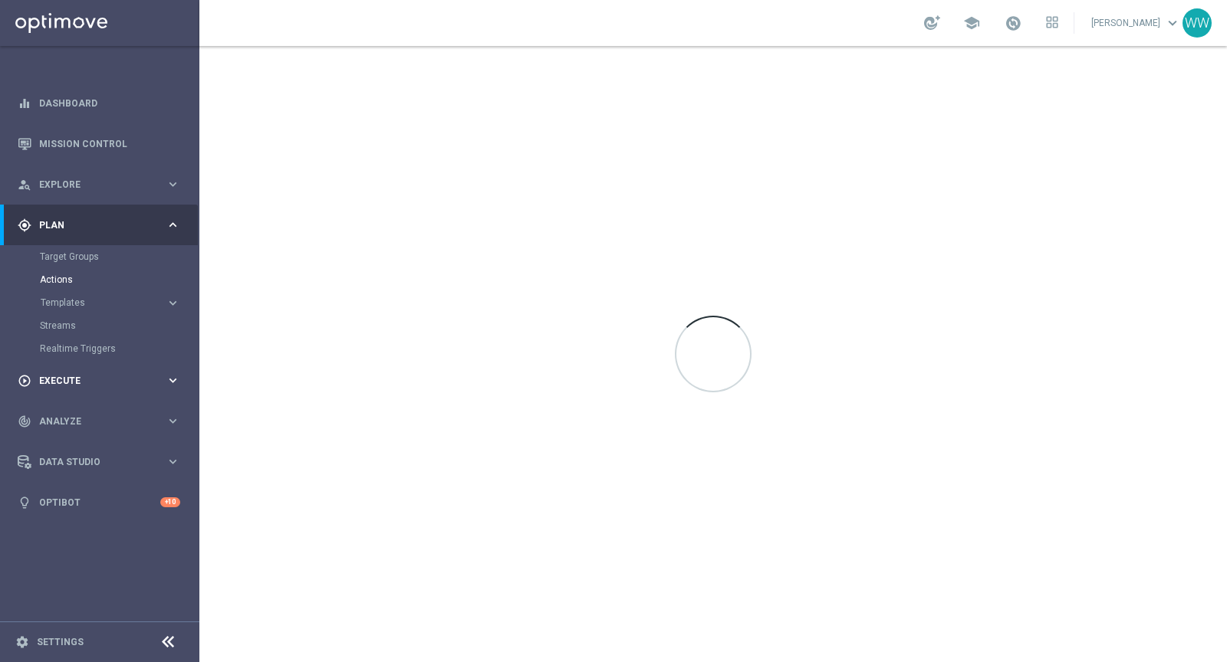
click at [102, 385] on div "play_circle_outline Execute" at bounding box center [92, 381] width 148 height 14
click at [103, 297] on link "Campaign Builder" at bounding box center [100, 297] width 120 height 12
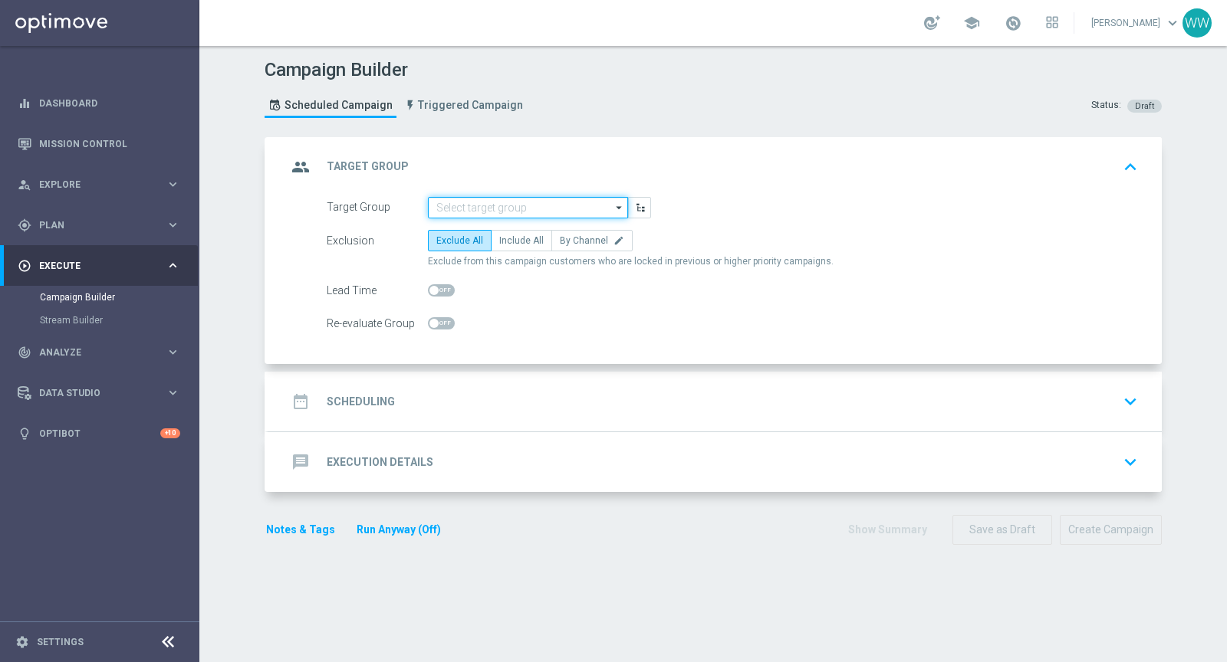
click at [476, 209] on input at bounding box center [528, 207] width 200 height 21
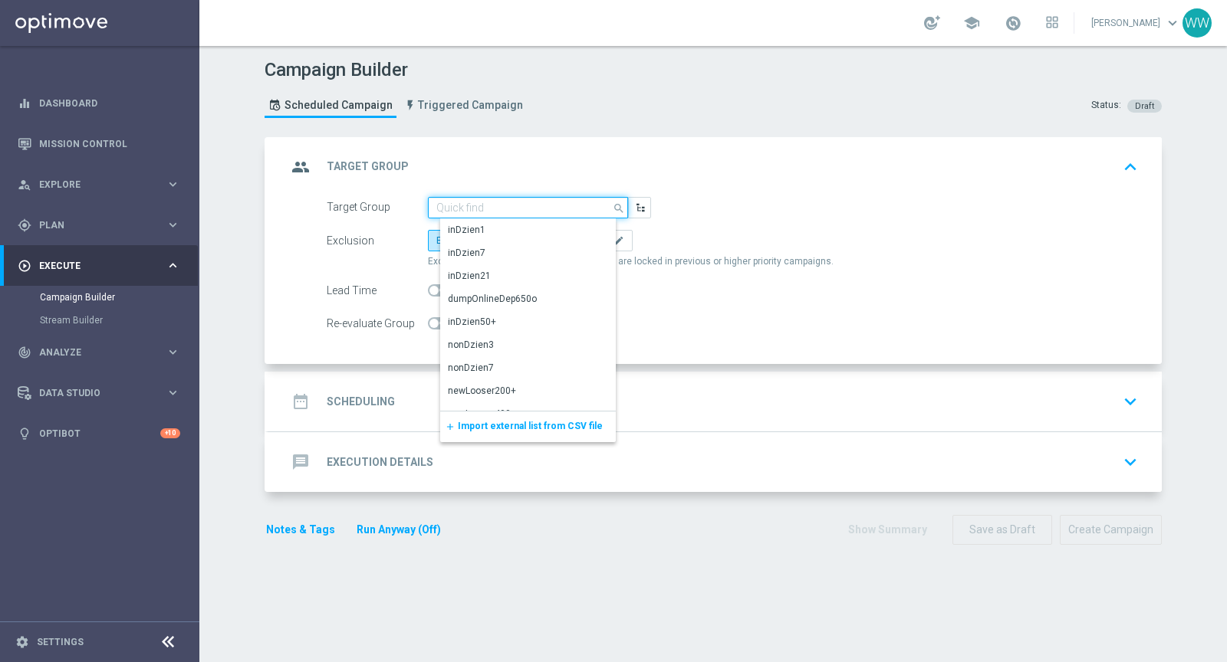
paste input "TEST_CRM_ZDRAPKA_110825"
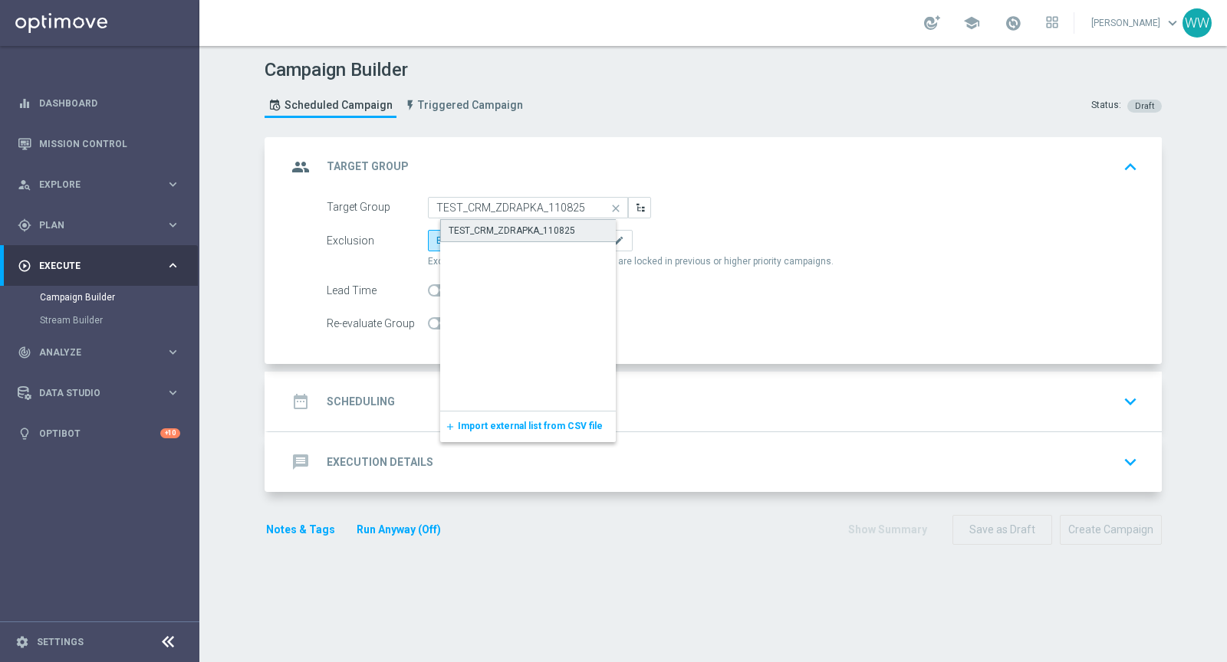
click at [478, 228] on div "TEST_CRM_ZDRAPKA_110825" at bounding box center [512, 231] width 127 height 14
type input "TEST_CRM_ZDRAPKA_110825"
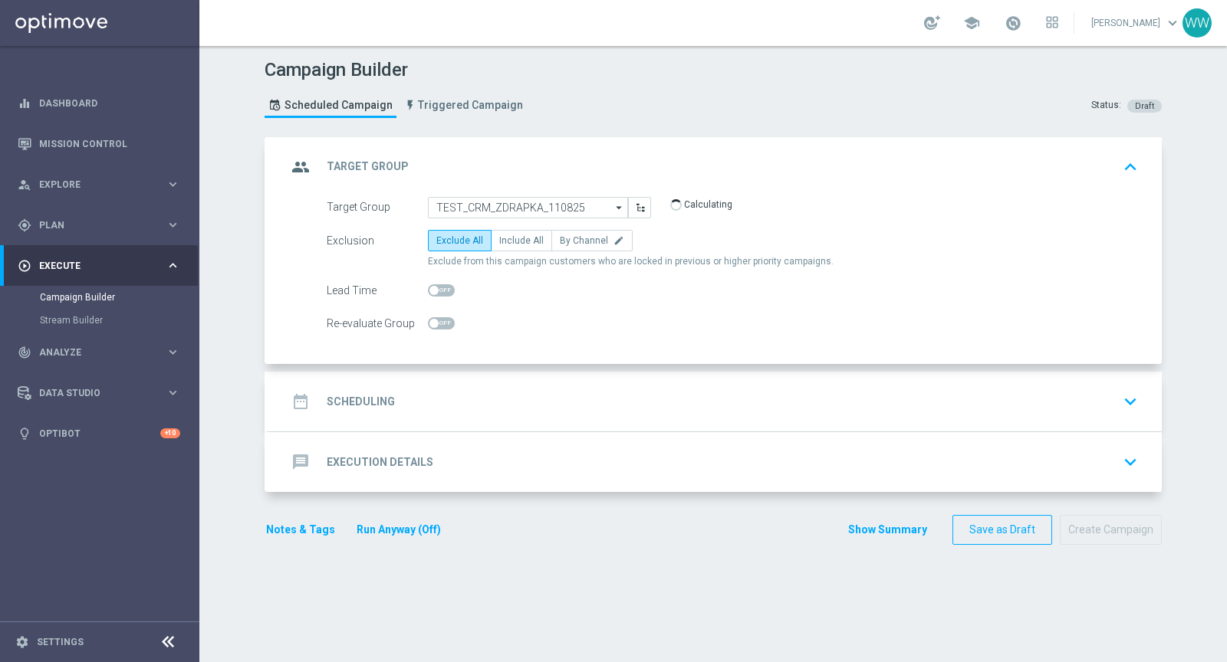
click at [355, 403] on h2 "Scheduling" at bounding box center [361, 402] width 68 height 15
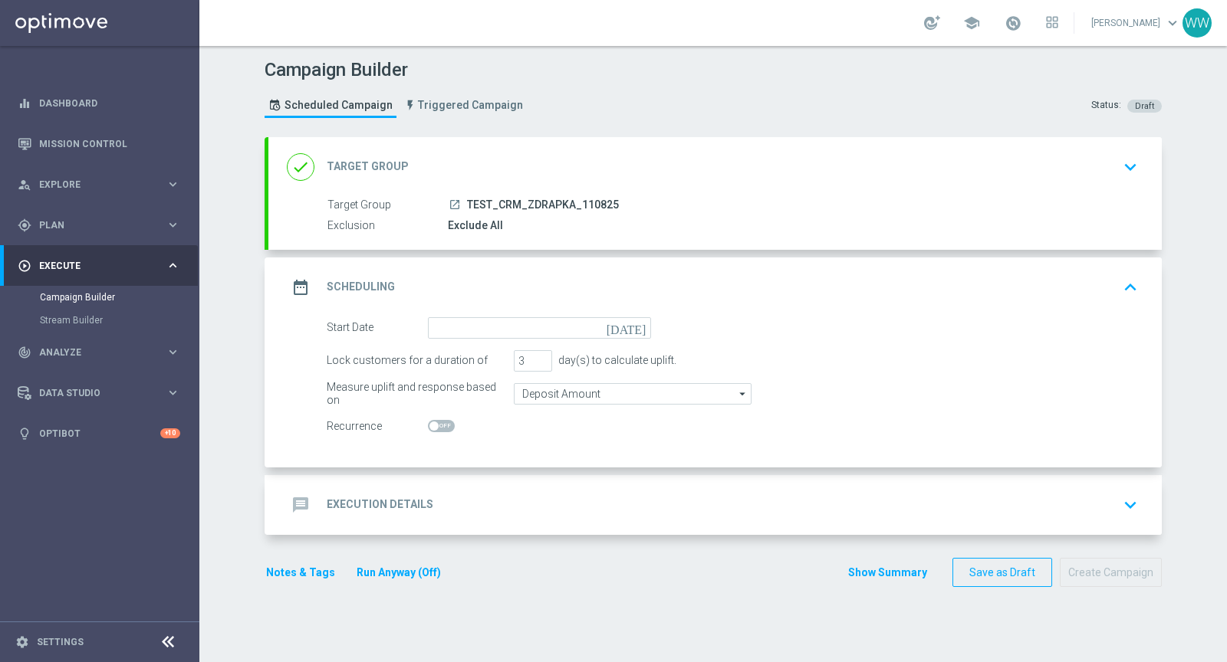
click at [499, 143] on div "done Target Group keyboard_arrow_down" at bounding box center [714, 167] width 893 height 60
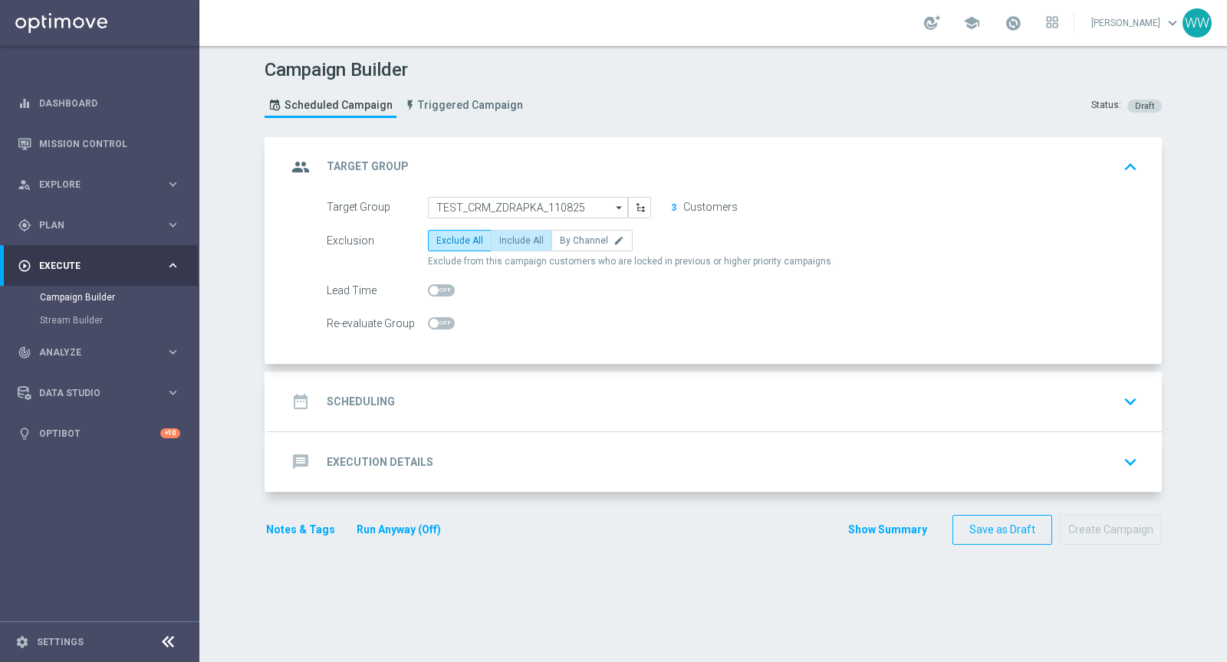
click at [499, 242] on span "Include All" at bounding box center [521, 240] width 44 height 11
click at [499, 242] on input "Include All" at bounding box center [504, 243] width 10 height 10
radio input "true"
click at [426, 400] on div "date_range Scheduling keyboard_arrow_down" at bounding box center [715, 401] width 856 height 29
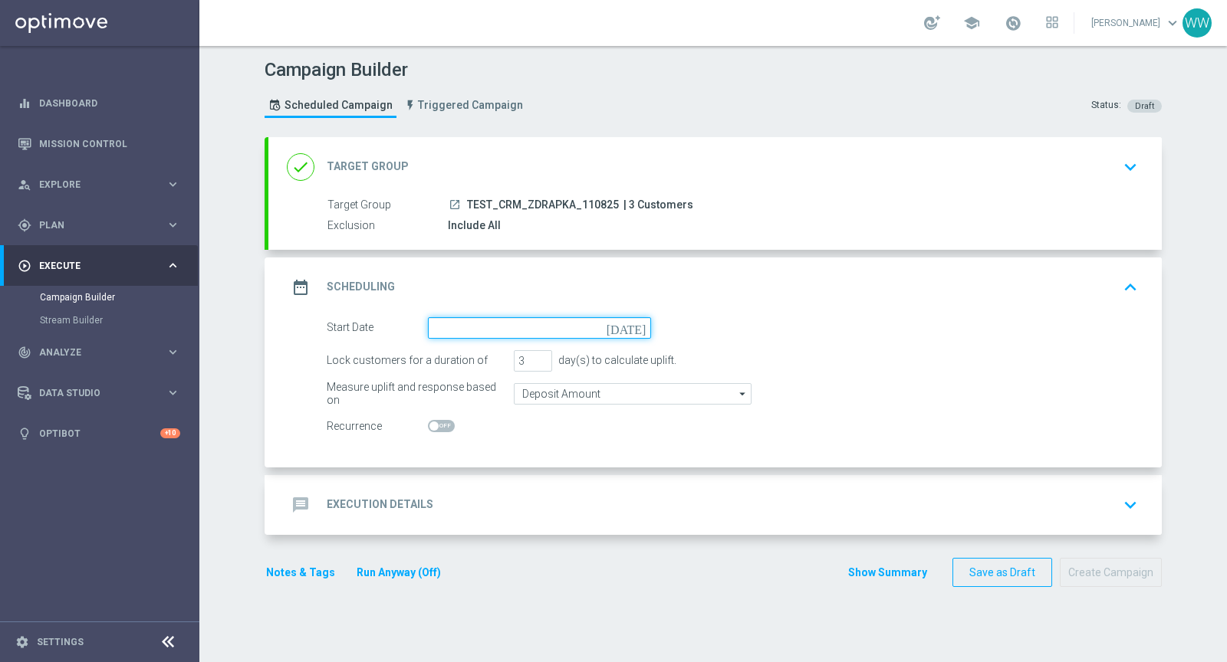
click at [465, 327] on input at bounding box center [539, 327] width 223 height 21
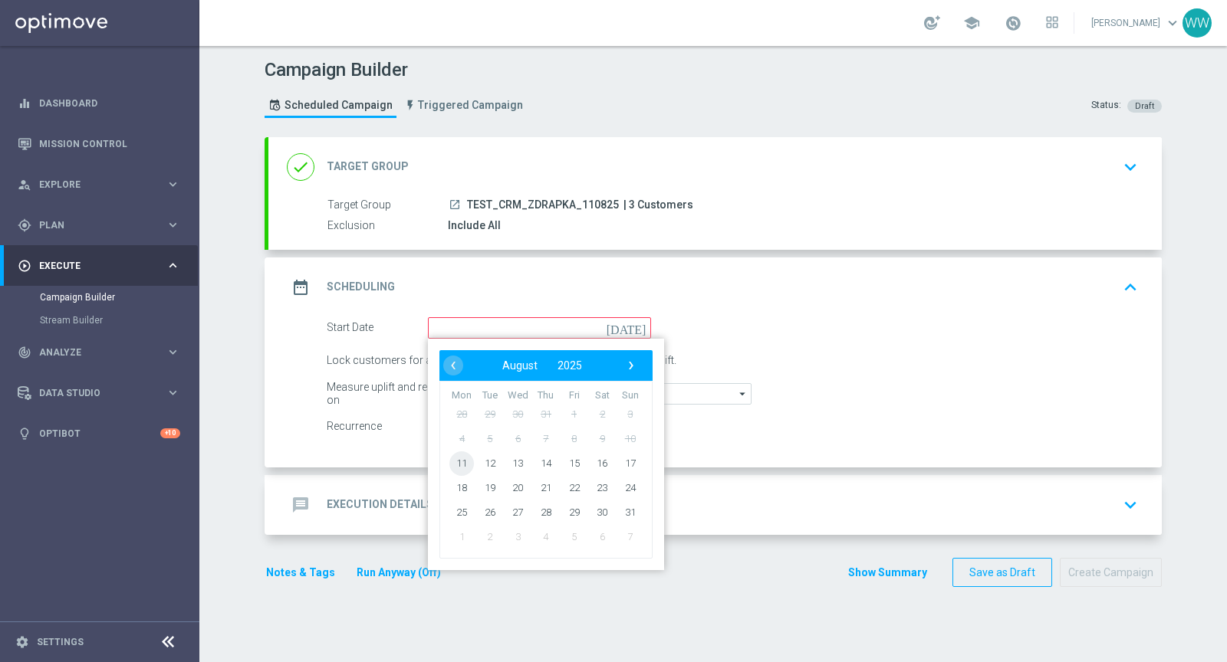
click at [462, 466] on span "11" at bounding box center [461, 463] width 25 height 25
type input "[DATE]"
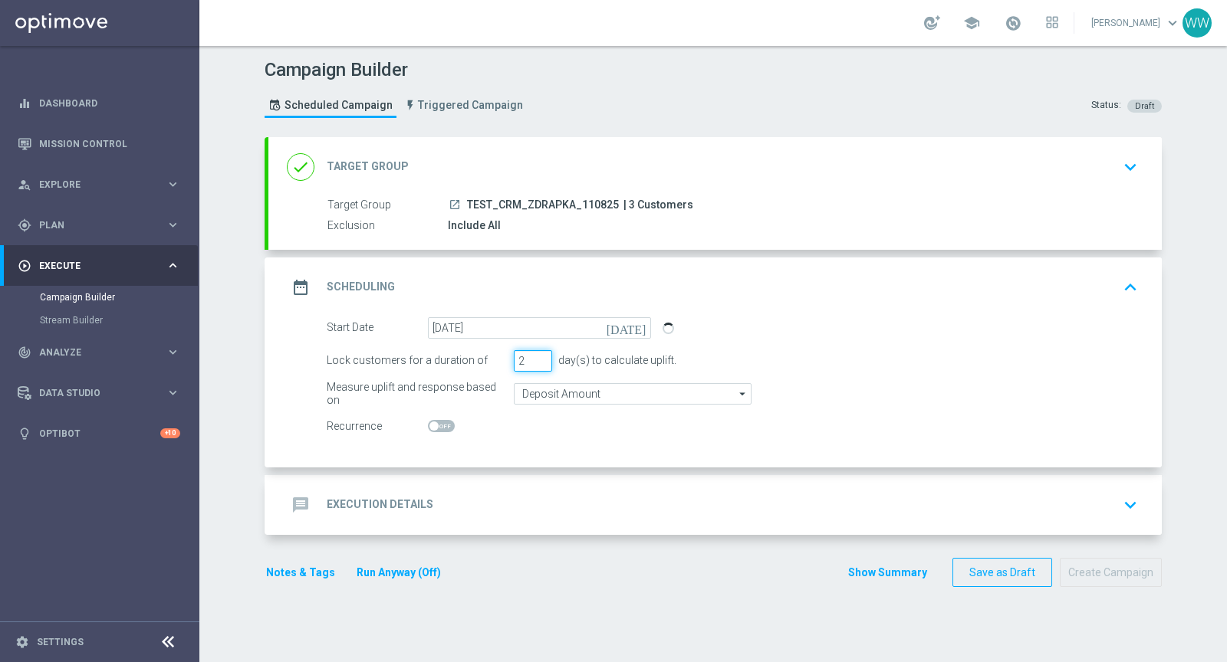
click at [543, 360] on input "2" at bounding box center [533, 360] width 38 height 21
type input "1"
click at [543, 360] on input "1" at bounding box center [533, 360] width 38 height 21
click at [504, 491] on div "message Execution Details keyboard_arrow_down" at bounding box center [715, 505] width 856 height 29
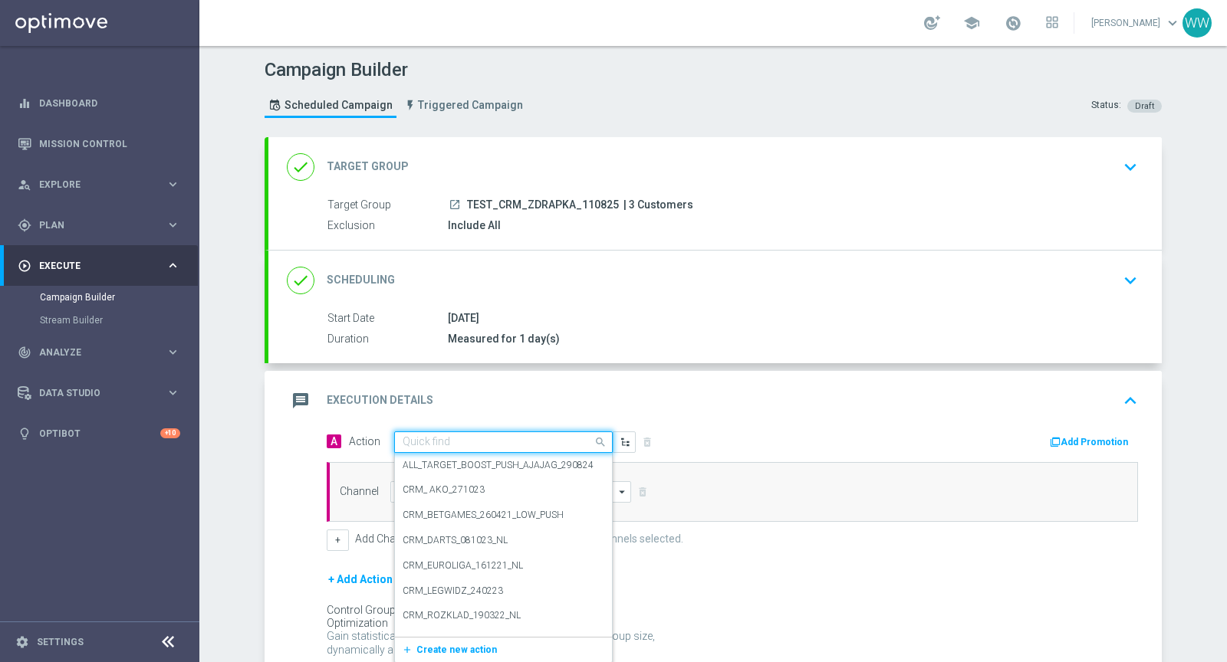
click at [481, 439] on input "text" at bounding box center [488, 442] width 171 height 13
paste input "TEST_CRM_ZDRAPKA_110825"
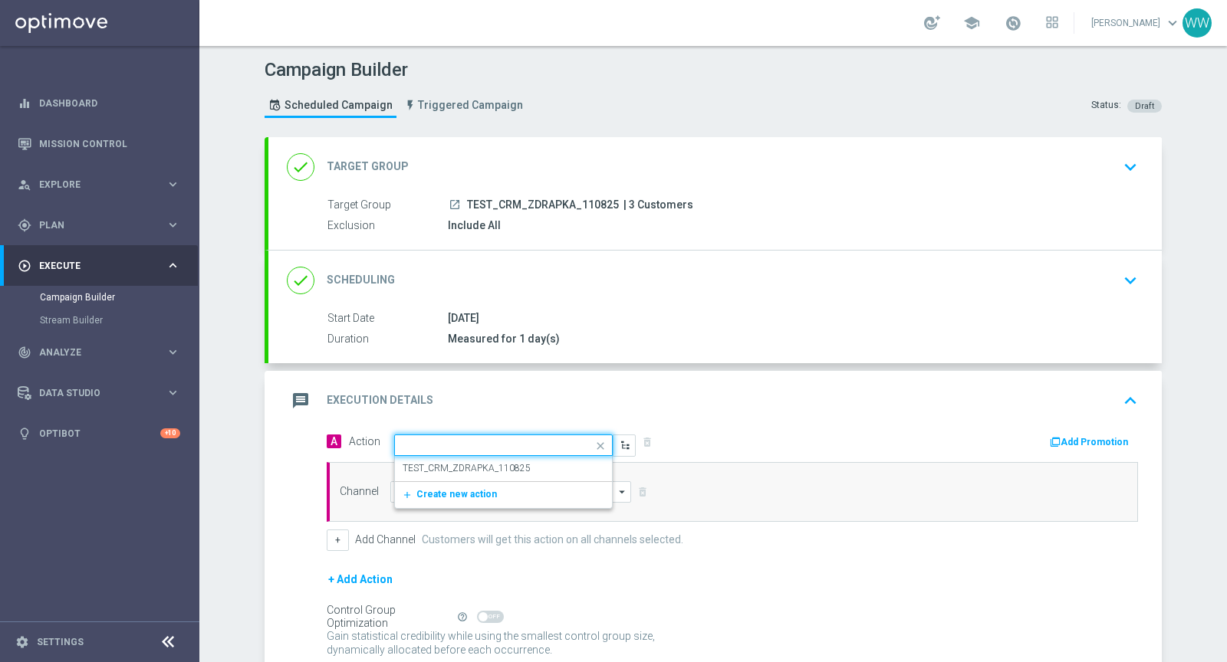
type input "TEST_CRM_ZDRAPKA_110825"
click at [465, 462] on label "TEST_CRM_ZDRAPKA_110825" at bounding box center [467, 468] width 128 height 13
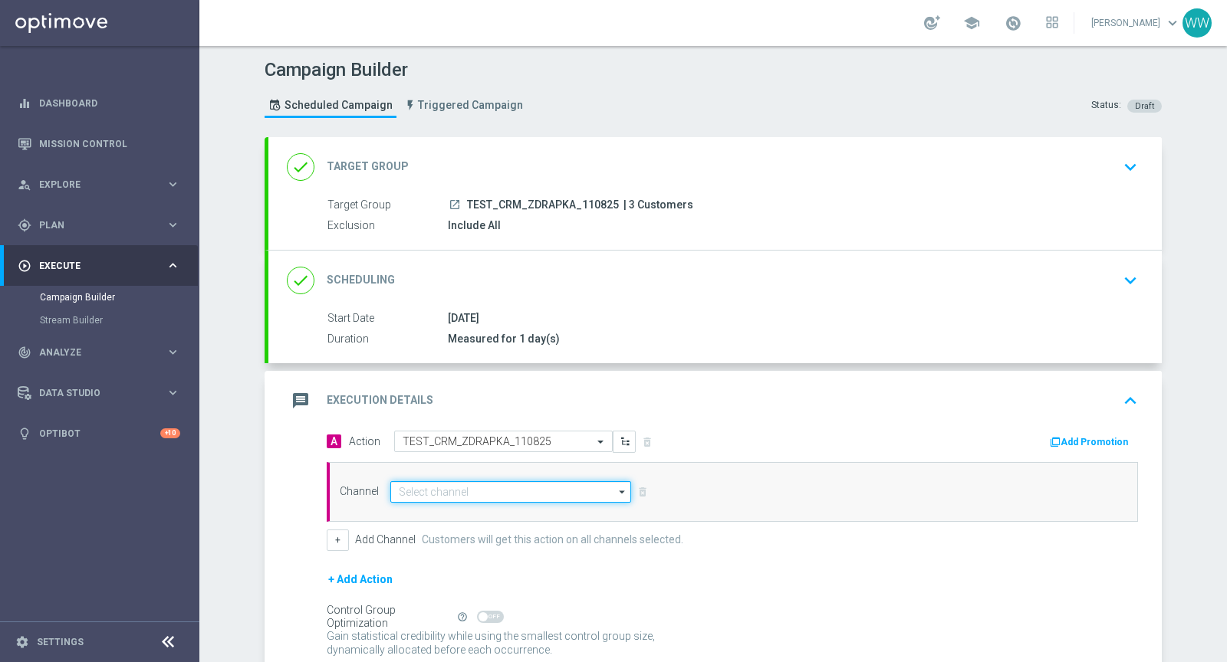
click at [449, 483] on input at bounding box center [510, 491] width 241 height 21
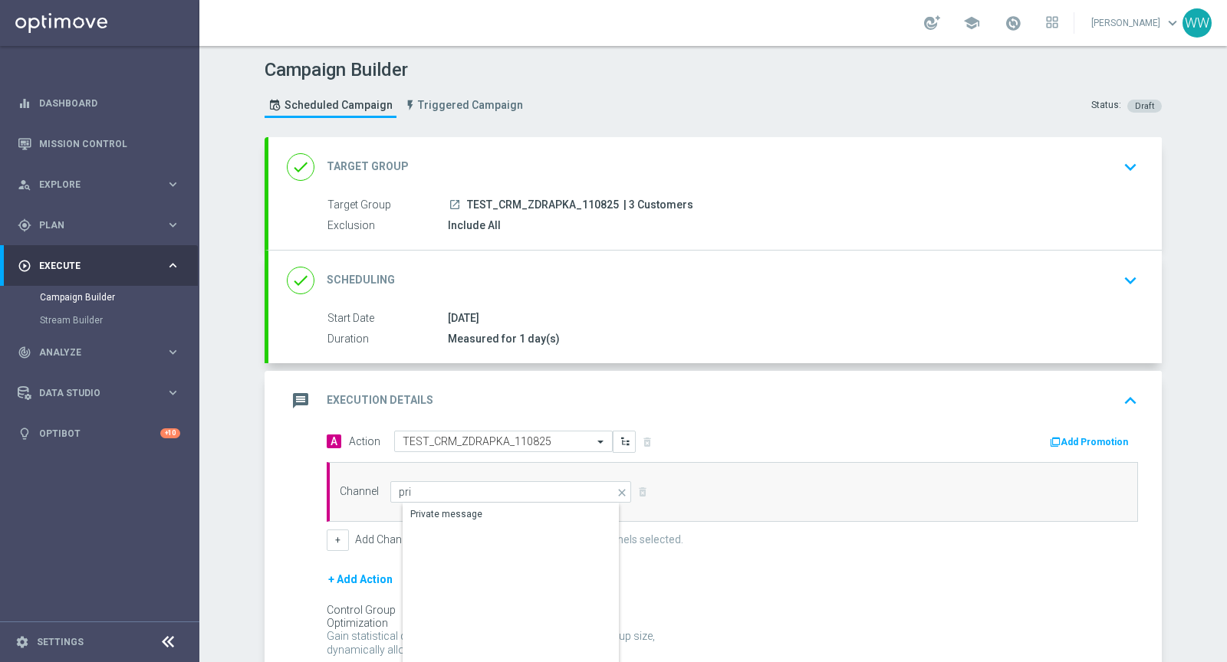
click at [453, 504] on div "Private message" at bounding box center [524, 514] width 242 height 21
type input "Private message"
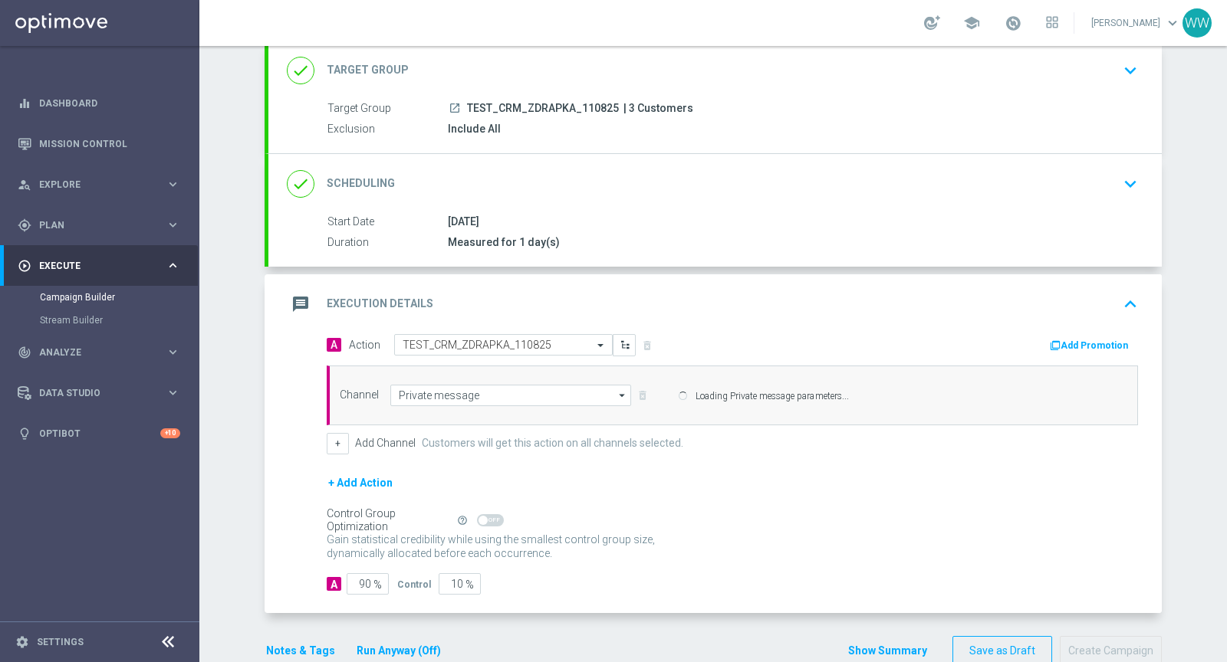
scroll to position [190, 0]
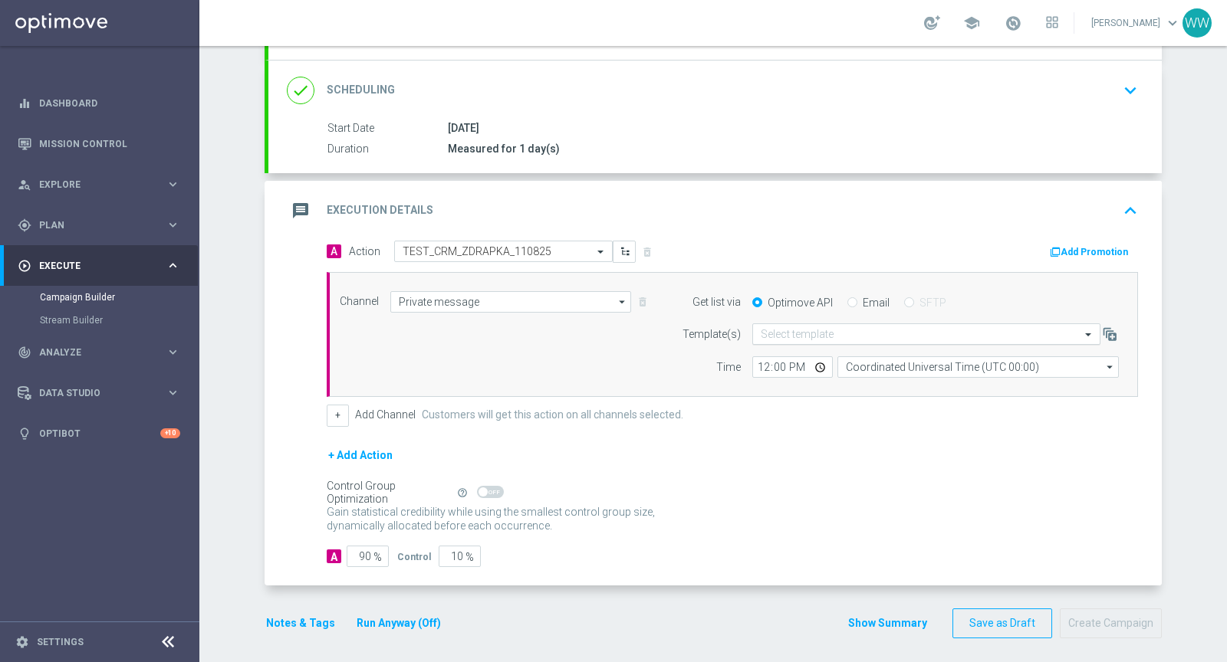
click at [794, 328] on input "text" at bounding box center [911, 334] width 301 height 13
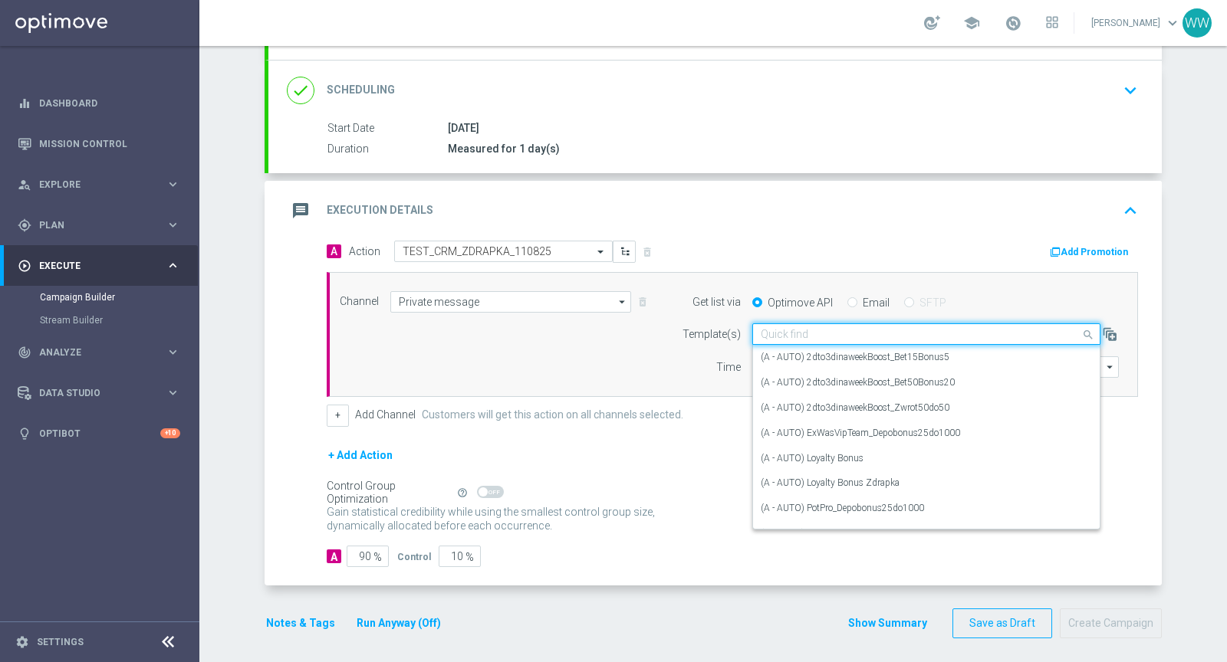
paste input "TEST_CRM_ZDRAPKA_110825"
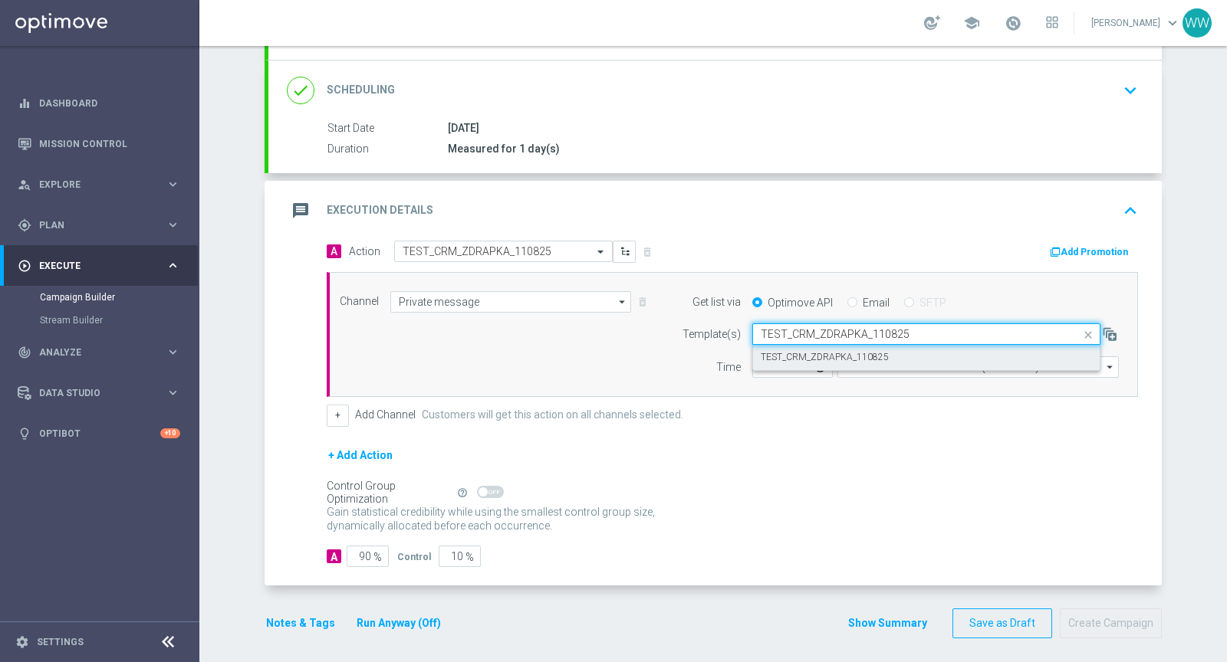
click at [791, 356] on label "TEST_CRM_ZDRAPKA_110825" at bounding box center [825, 357] width 128 height 13
type input "TEST_CRM_ZDRAPKA_110825"
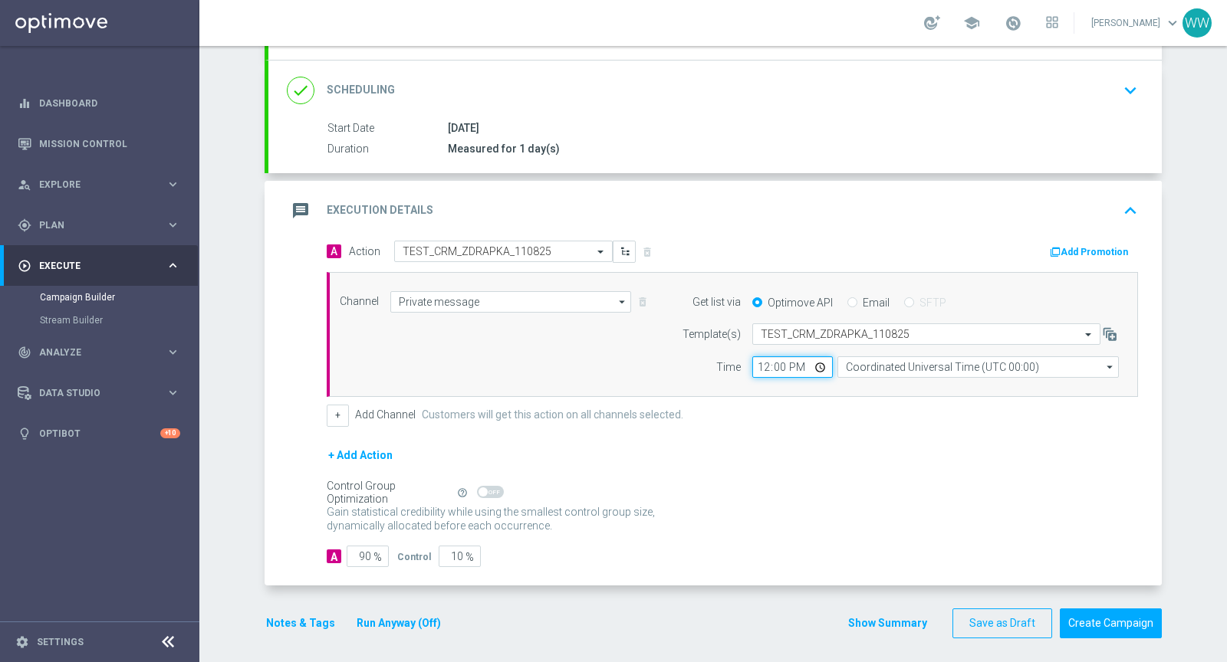
click at [760, 366] on input "12:00" at bounding box center [792, 367] width 81 height 21
type input "16:45"
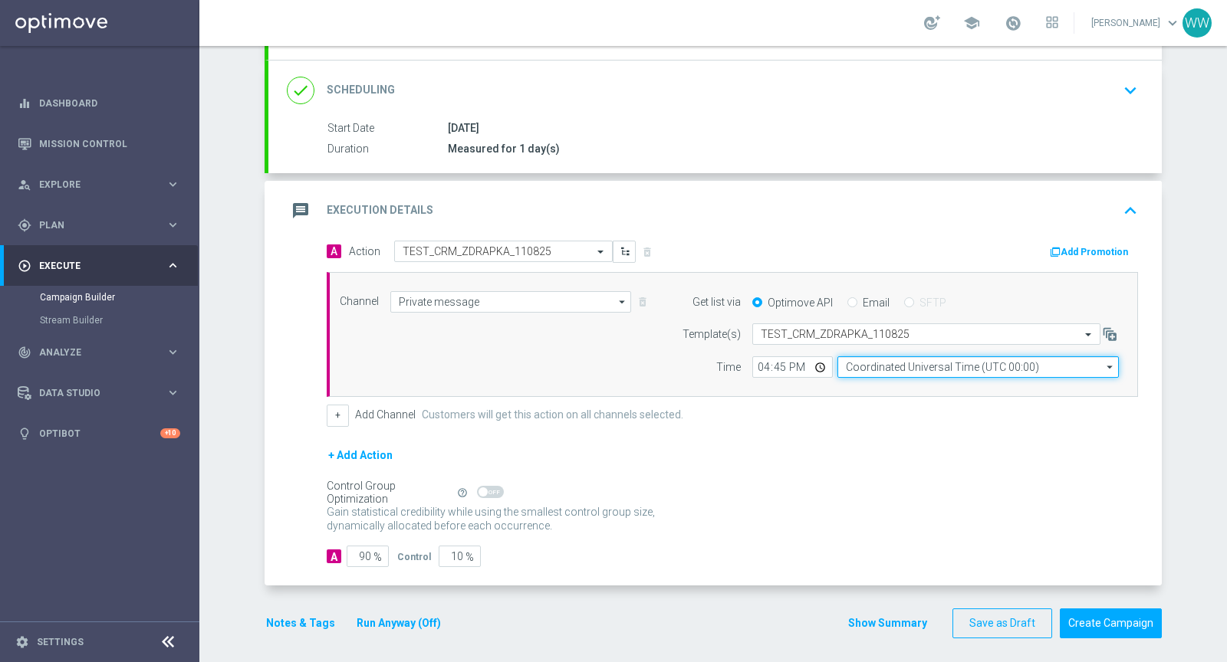
click at [873, 365] on input "Coordinated Universal Time (UTC 00:00)" at bounding box center [977, 367] width 281 height 21
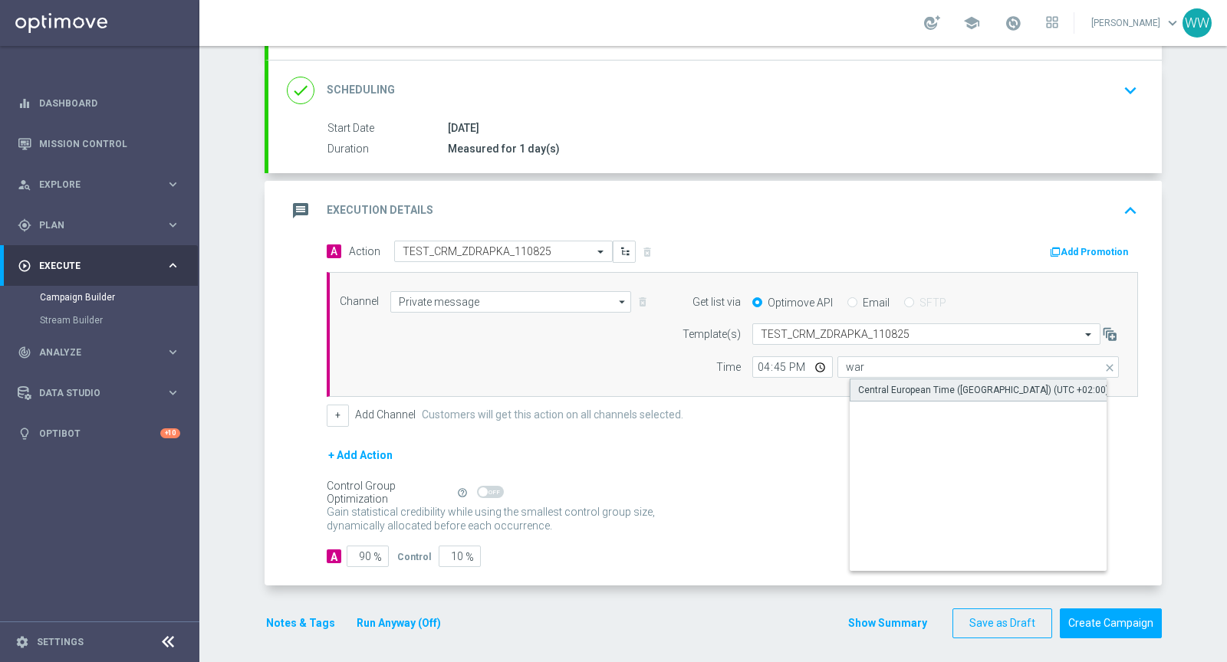
click at [876, 383] on div "Central European Time ([GEOGRAPHIC_DATA]) (UTC +02:00)" at bounding box center [983, 390] width 251 height 14
type input "Central European Time ([GEOGRAPHIC_DATA]) (UTC +02:00)"
click at [365, 551] on input "90" at bounding box center [368, 556] width 42 height 21
type input "9"
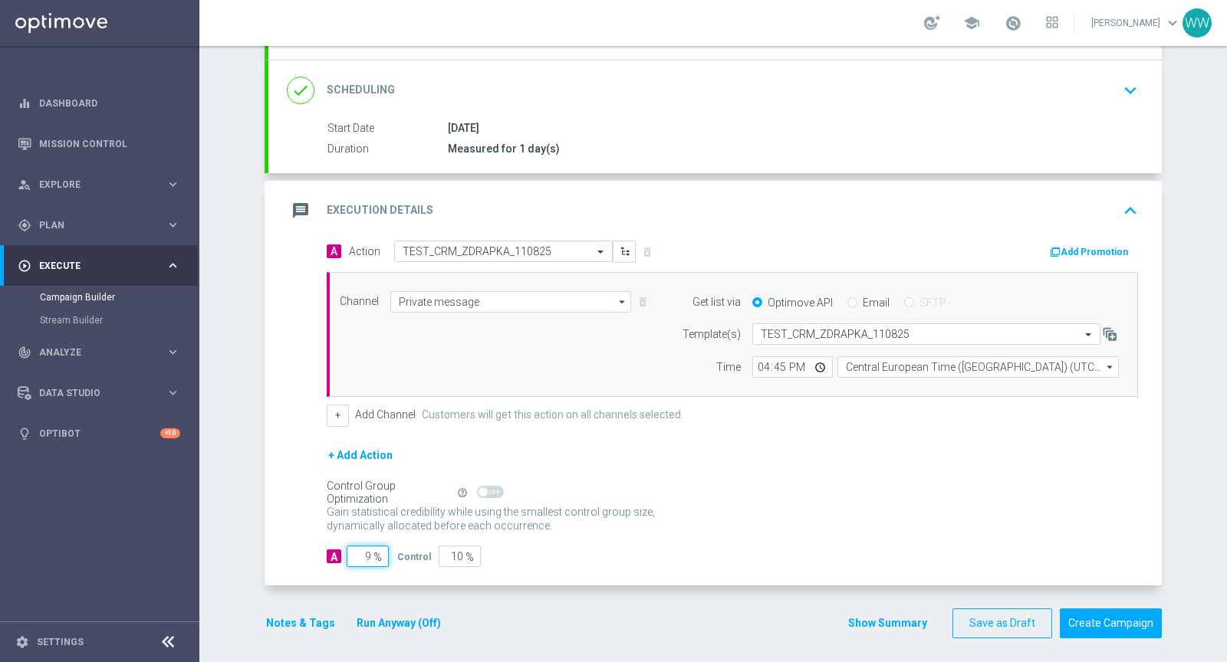
type input "91"
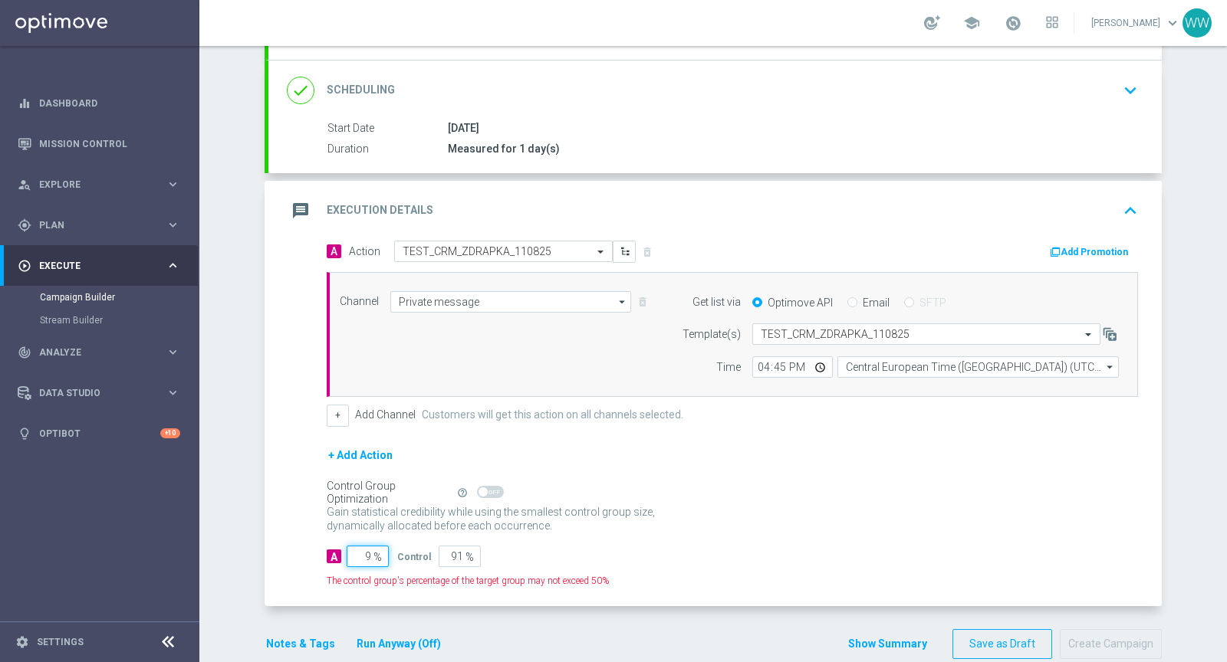
type input "95"
type input "5"
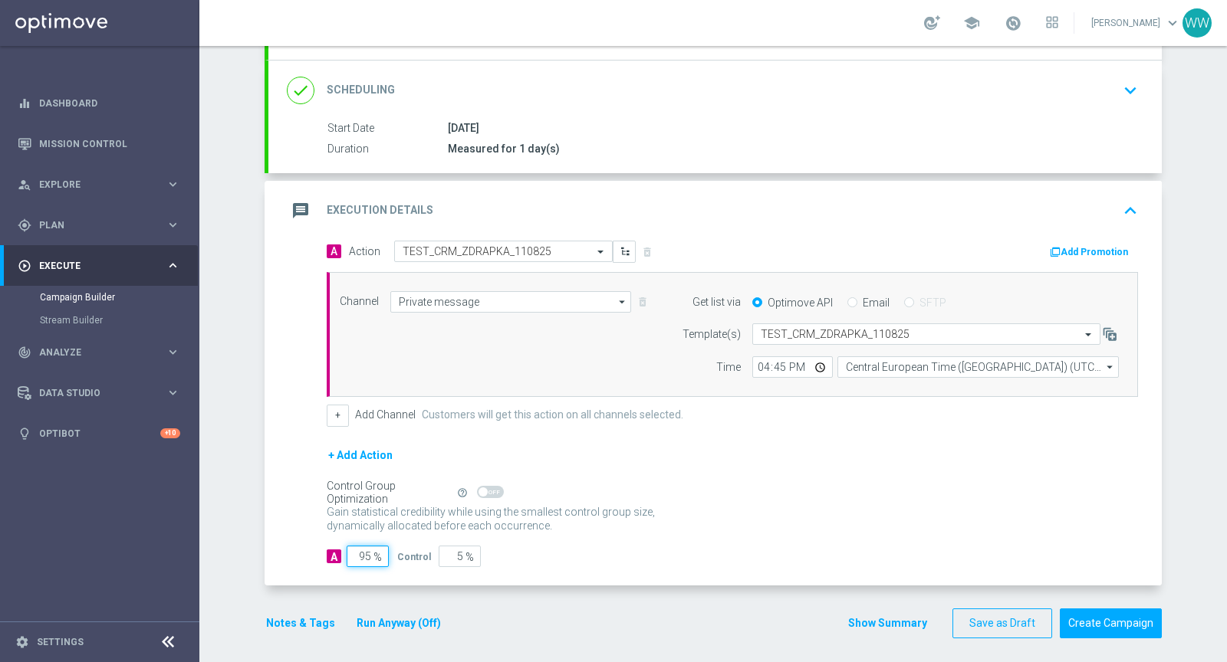
type input "9"
type input "91"
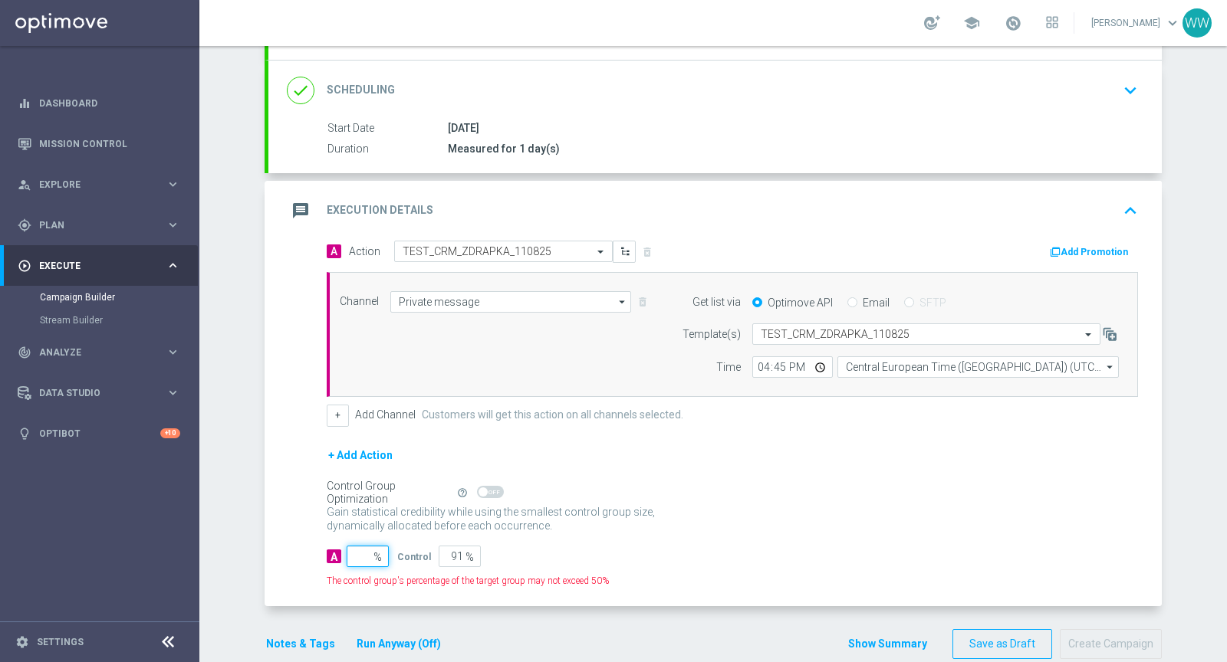
type input "100"
type input "1"
type input "99"
type input "10"
type input "90"
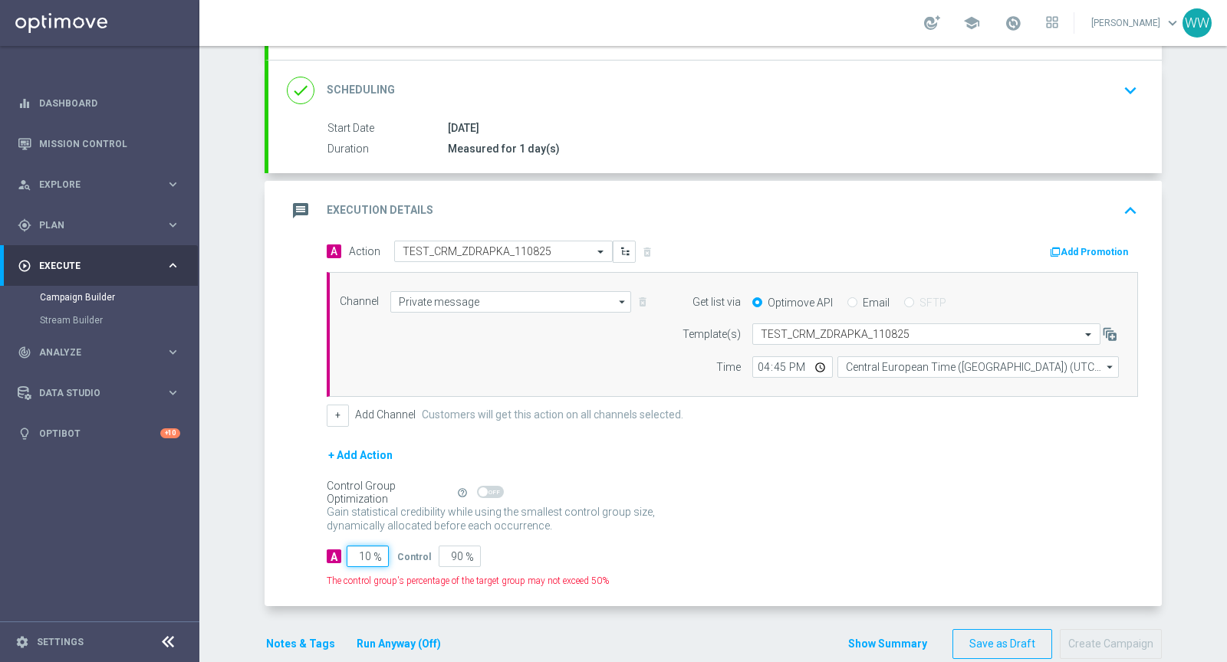
type input "100"
type input "0"
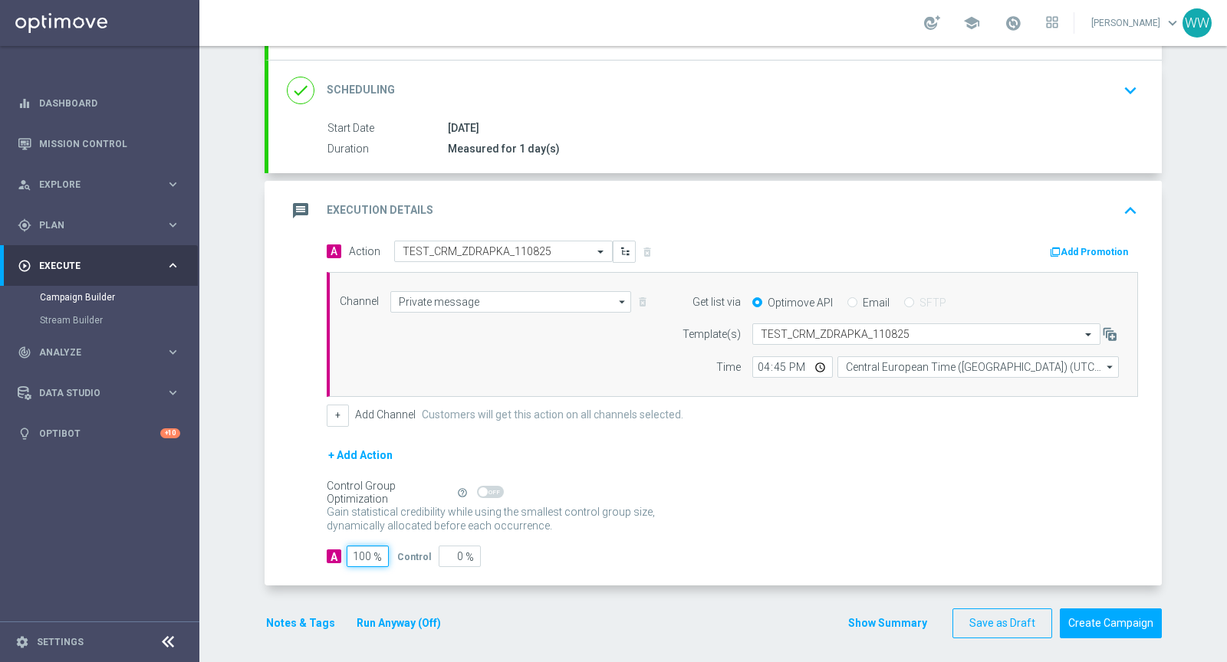
type input "100"
click at [654, 581] on form "done Target Group keyboard_arrow_down Target Group launch TEST_CRM_ZDRAPKA_1108…" at bounding box center [713, 293] width 897 height 692
click at [310, 617] on button "Notes & Tags" at bounding box center [301, 623] width 72 height 19
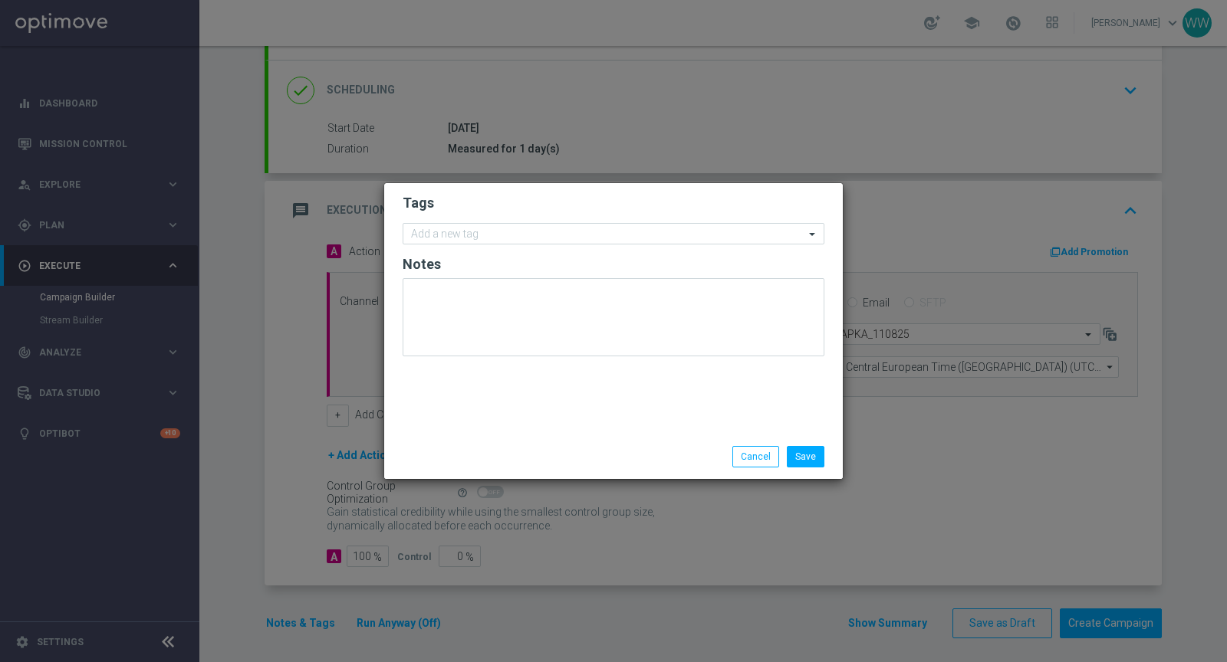
click at [480, 217] on form "Tags Add a new tag Notes" at bounding box center [614, 279] width 422 height 178
click at [474, 235] on input "text" at bounding box center [607, 234] width 393 height 13
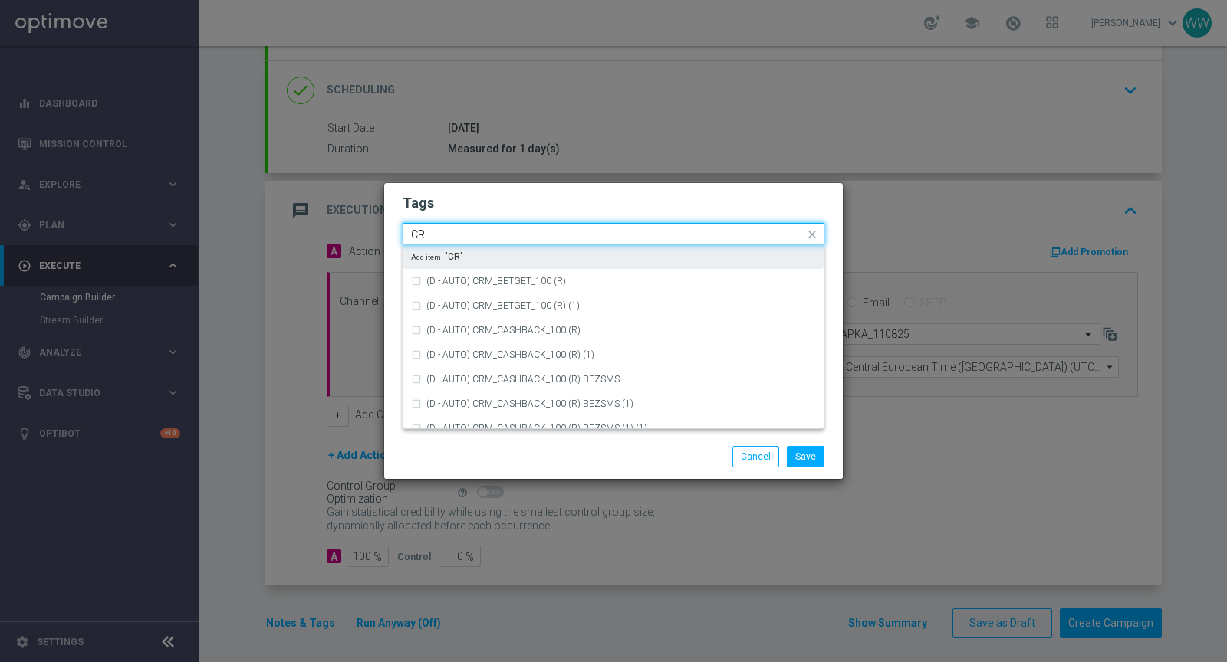
type input "C"
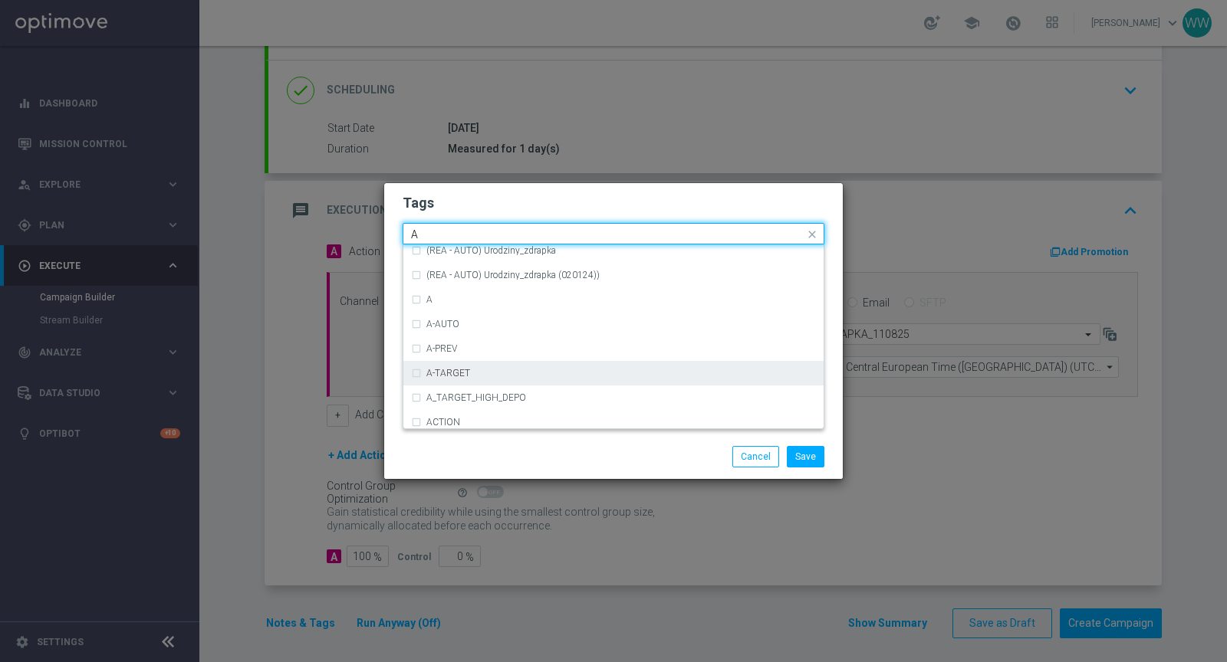
scroll to position [1802, 0]
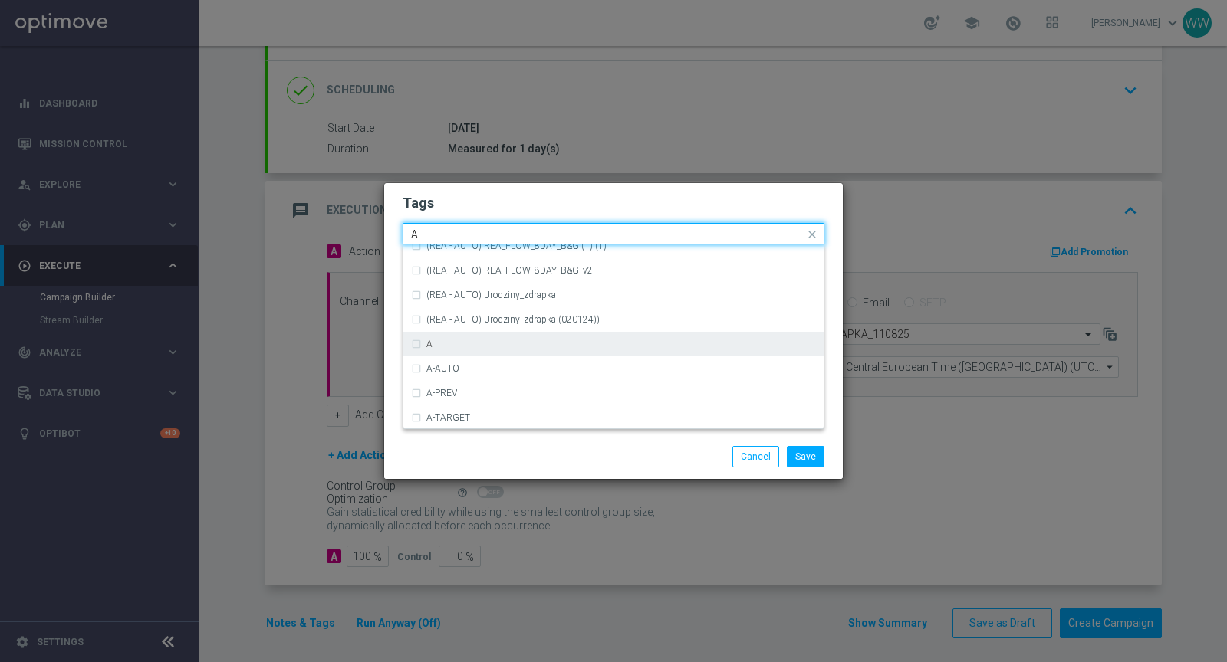
click at [494, 343] on div "A" at bounding box center [620, 344] width 389 height 9
type input "A"
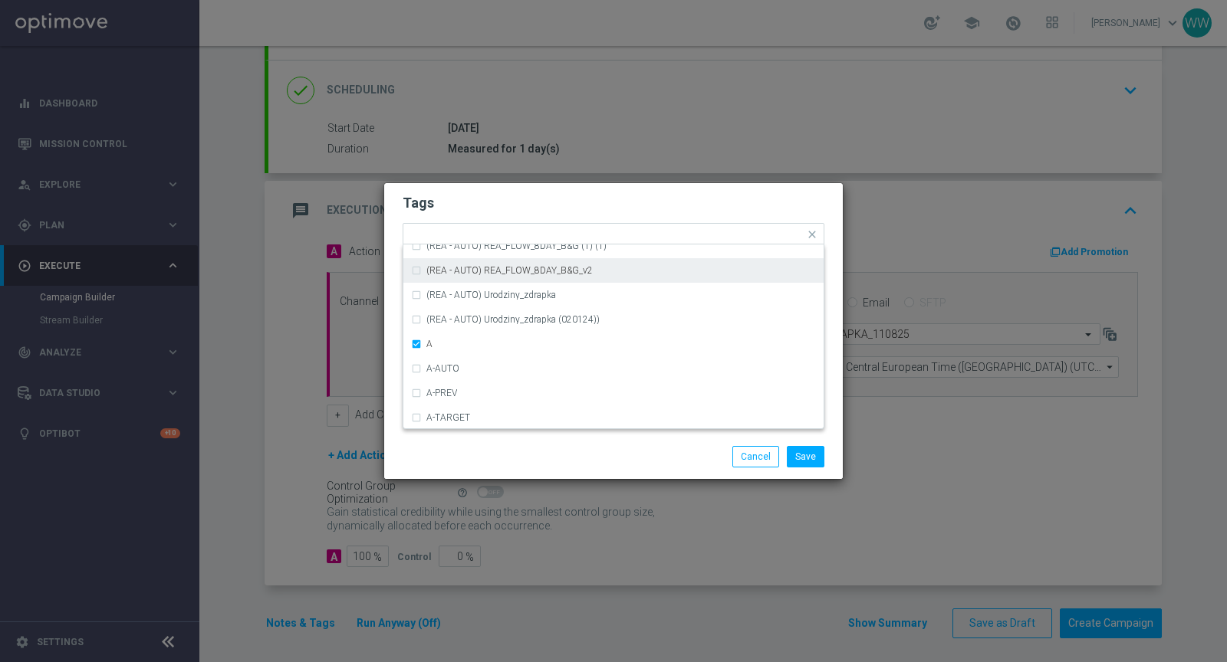
click at [495, 185] on div "Tags Quick find × A (REA - AUTO) REA_FLOW_5DAY_DEPO (1) (1) (REA - AUTO) REA_FL…" at bounding box center [613, 308] width 458 height 251
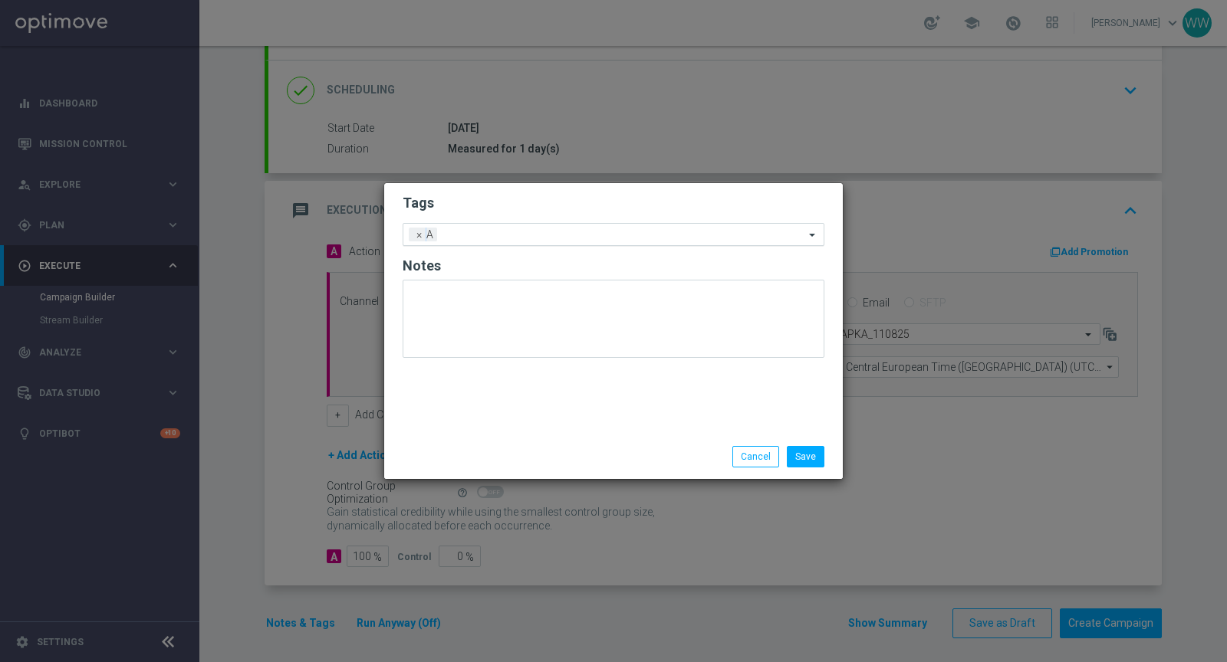
click at [461, 235] on input "text" at bounding box center [623, 235] width 361 height 13
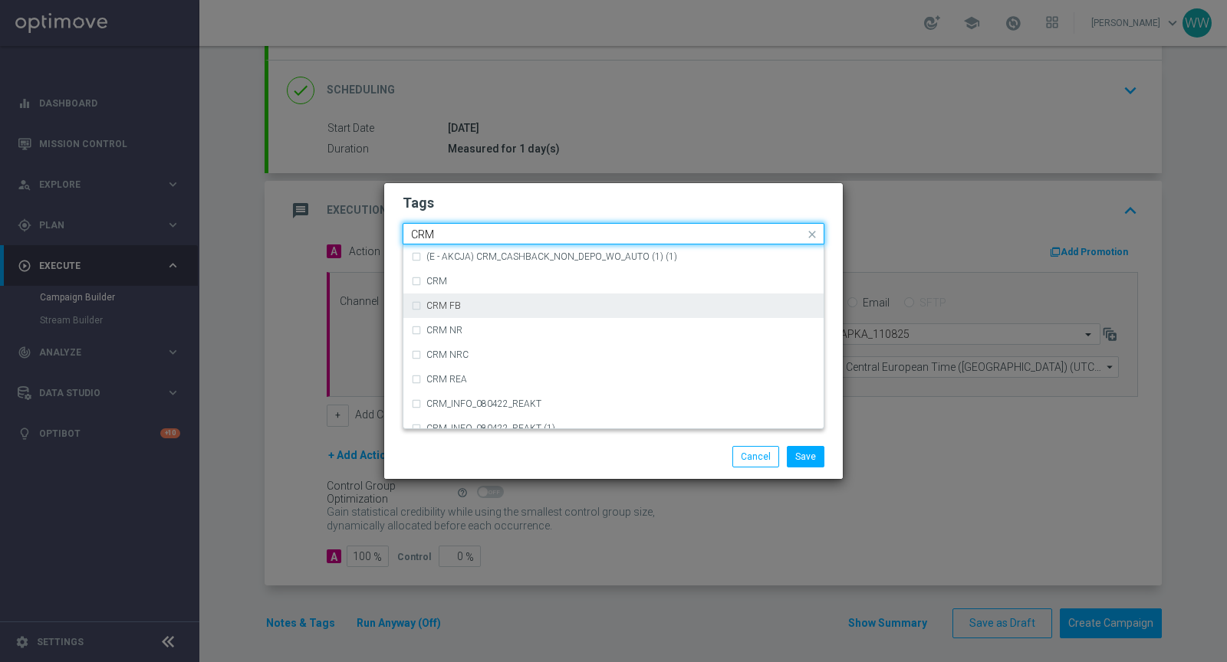
scroll to position [825, 0]
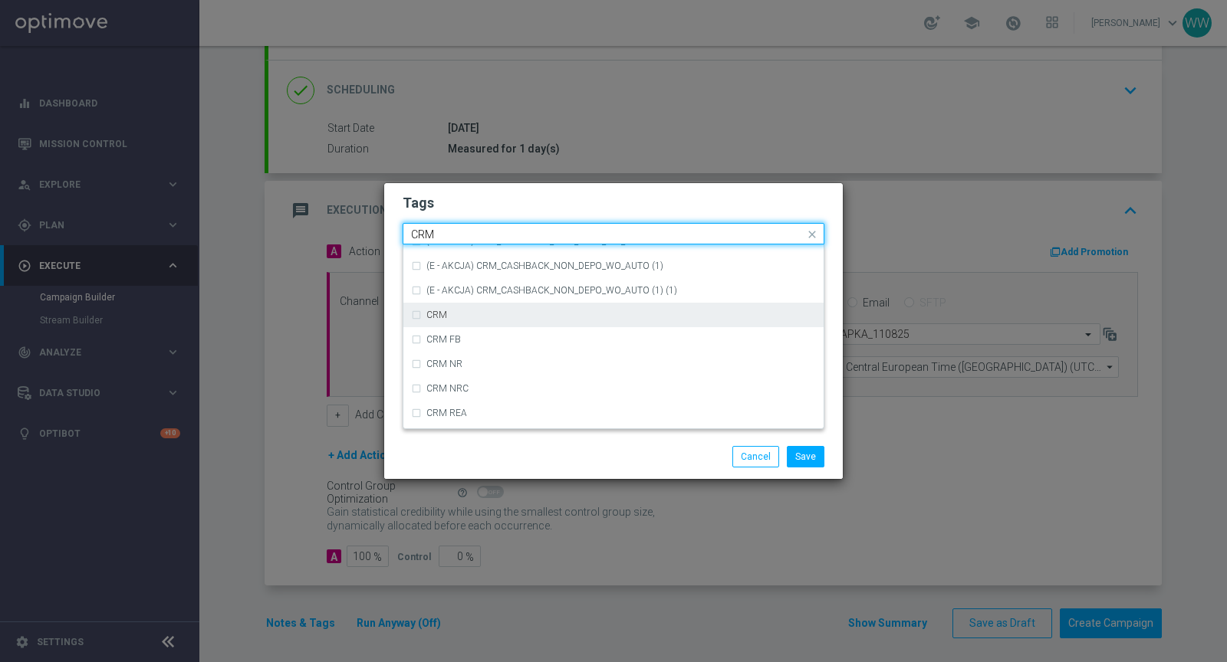
click at [486, 311] on div "CRM" at bounding box center [620, 315] width 389 height 9
type input "CRM"
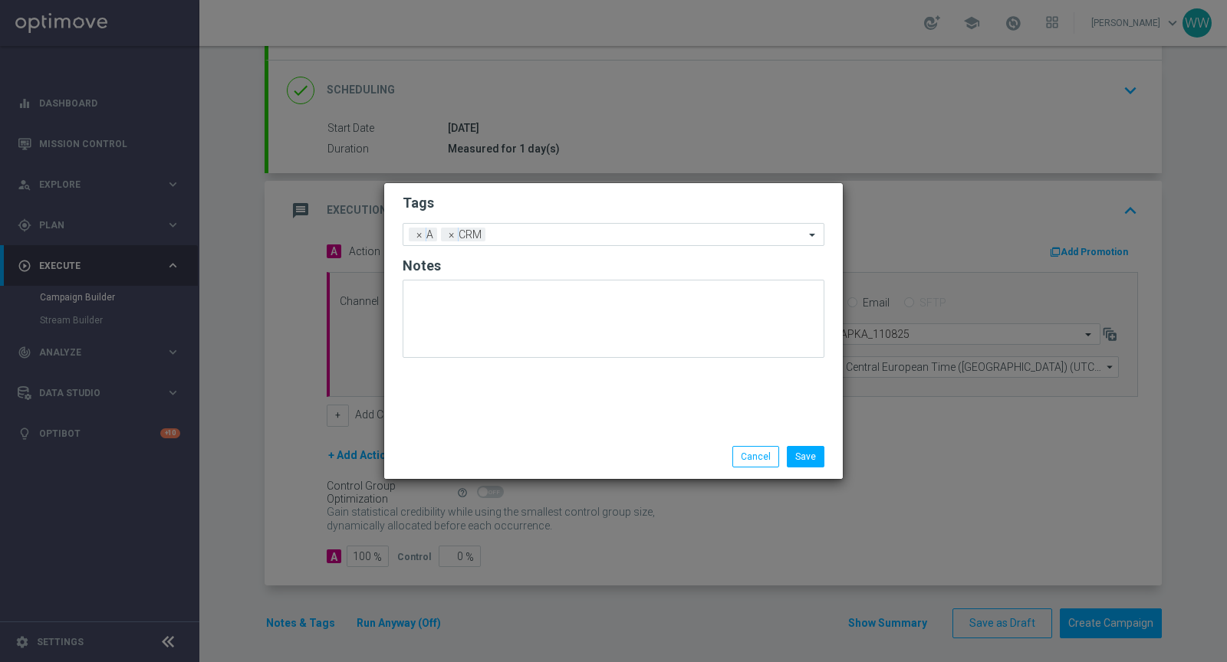
click at [491, 198] on h2 "Tags" at bounding box center [614, 203] width 422 height 18
click at [508, 240] on input "text" at bounding box center [647, 235] width 313 height 13
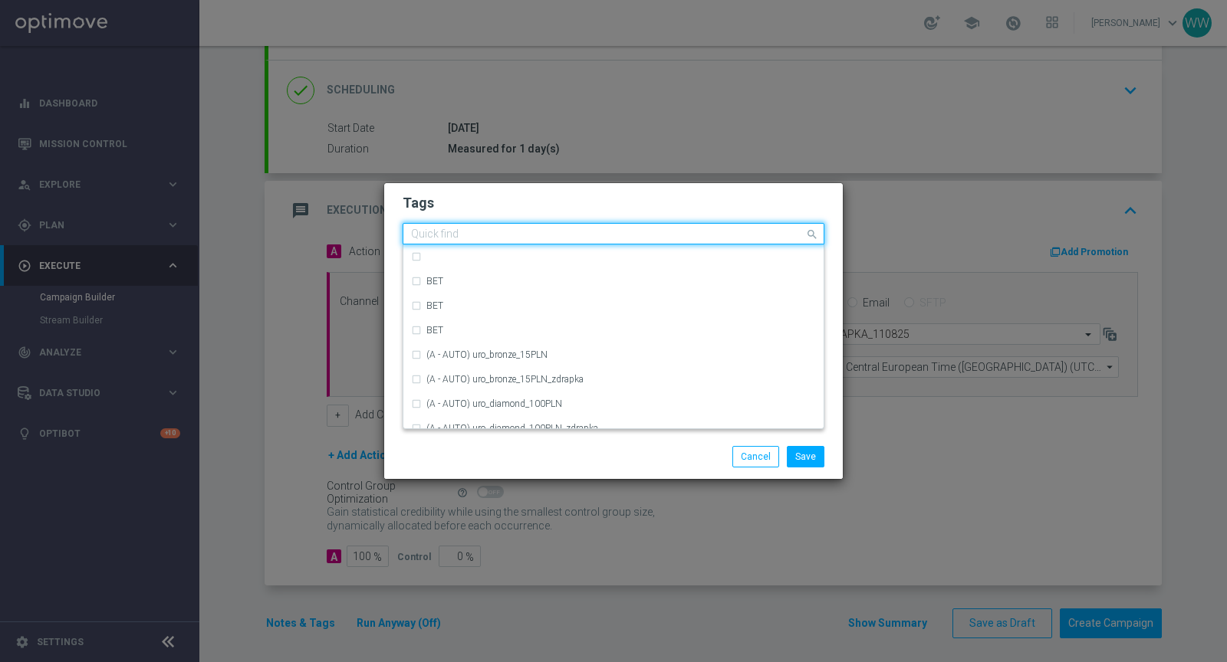
type input "D"
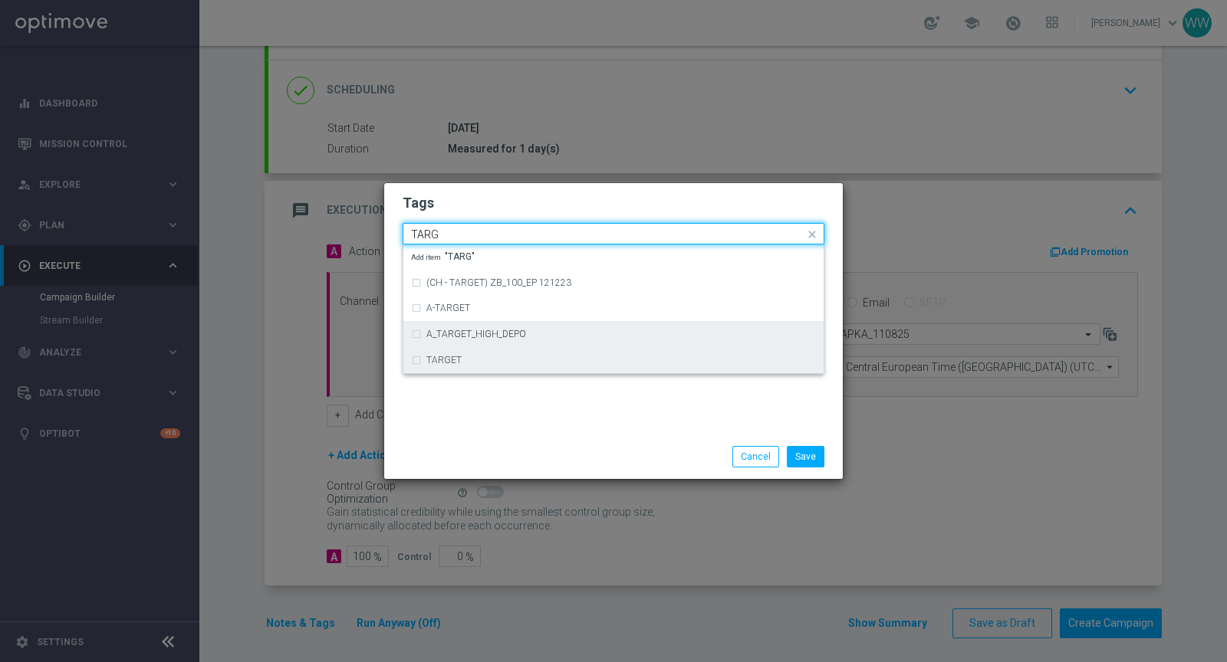
click at [449, 360] on label "TARGET" at bounding box center [443, 360] width 35 height 9
type input "TARG"
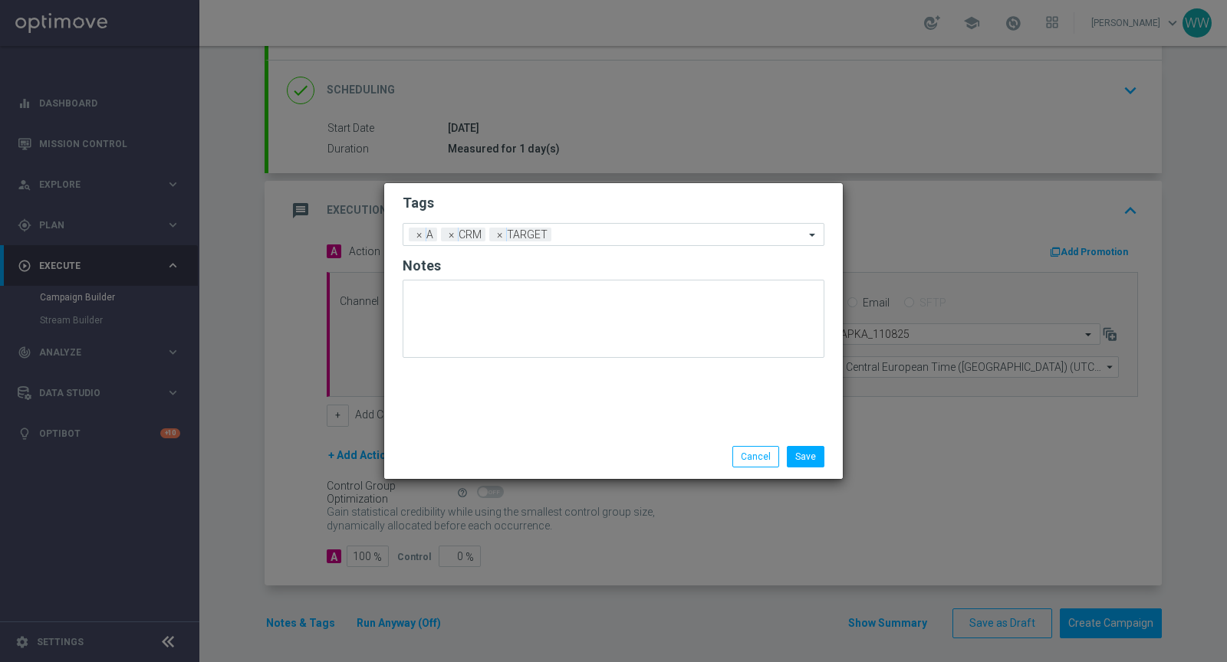
click at [483, 439] on div "Save Cancel" at bounding box center [613, 457] width 458 height 44
click at [416, 234] on span "×" at bounding box center [419, 235] width 14 height 14
click at [811, 452] on button "Save" at bounding box center [806, 456] width 38 height 21
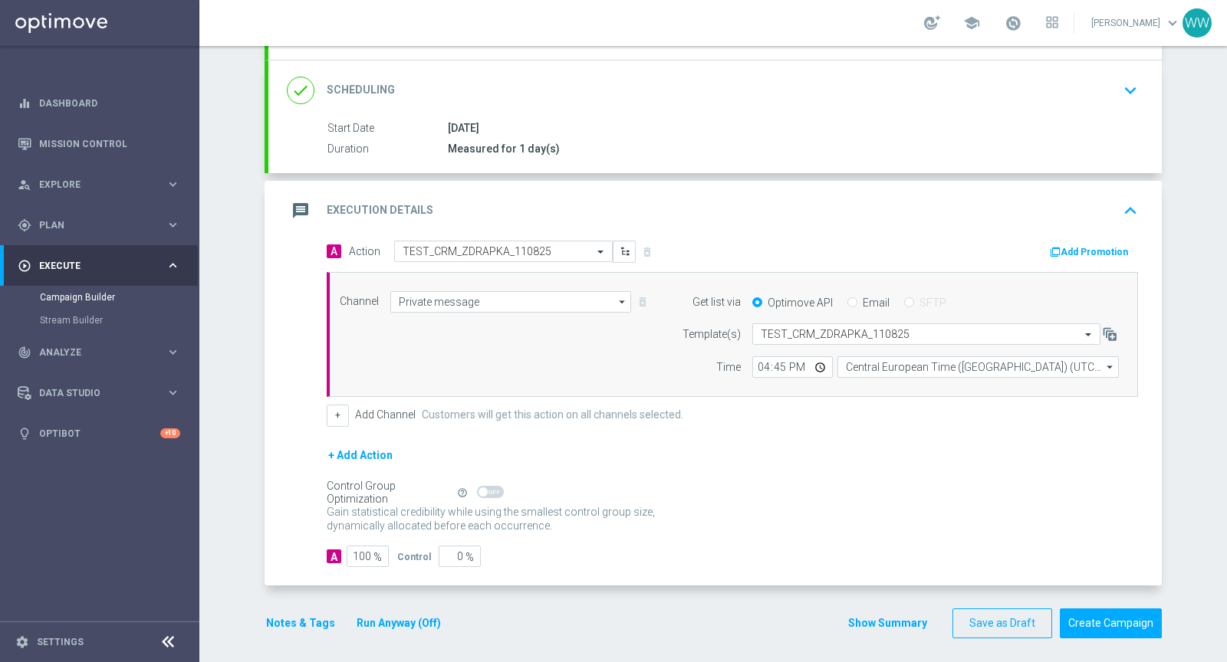
scroll to position [0, 0]
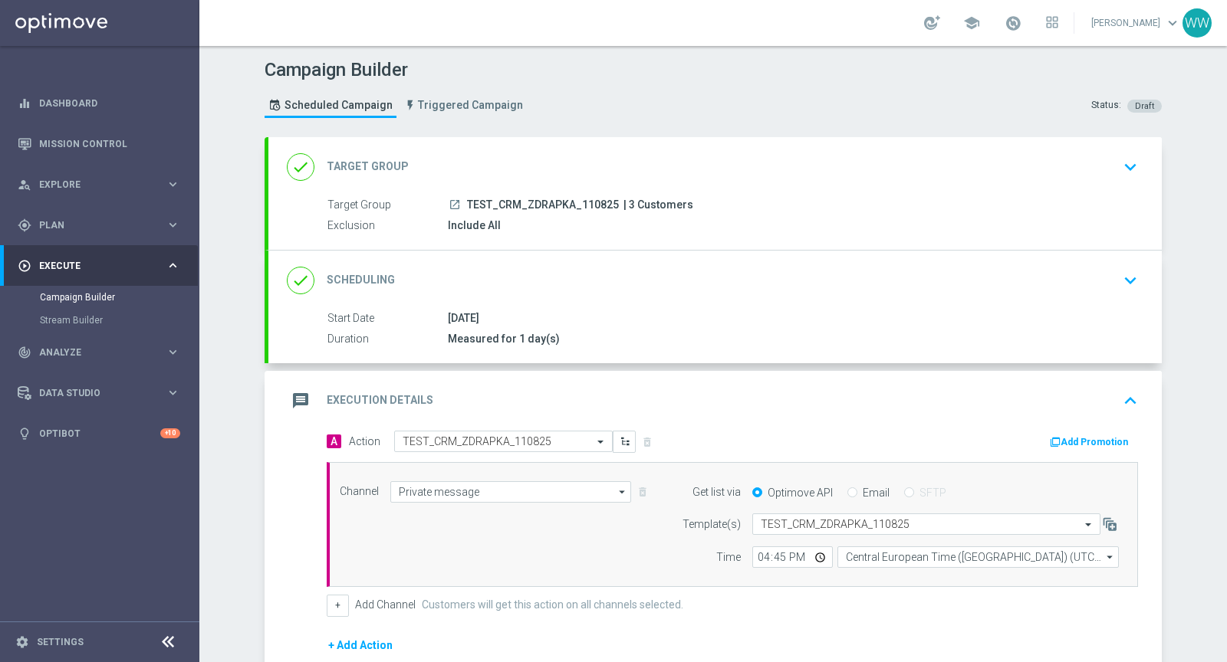
click at [501, 136] on header "Campaign Builder Scheduled Campaign Triggered Campaign Status: Draft" at bounding box center [712, 91] width 1027 height 91
click at [551, 371] on div "message Execution Details keyboard_arrow_up" at bounding box center [714, 401] width 893 height 60
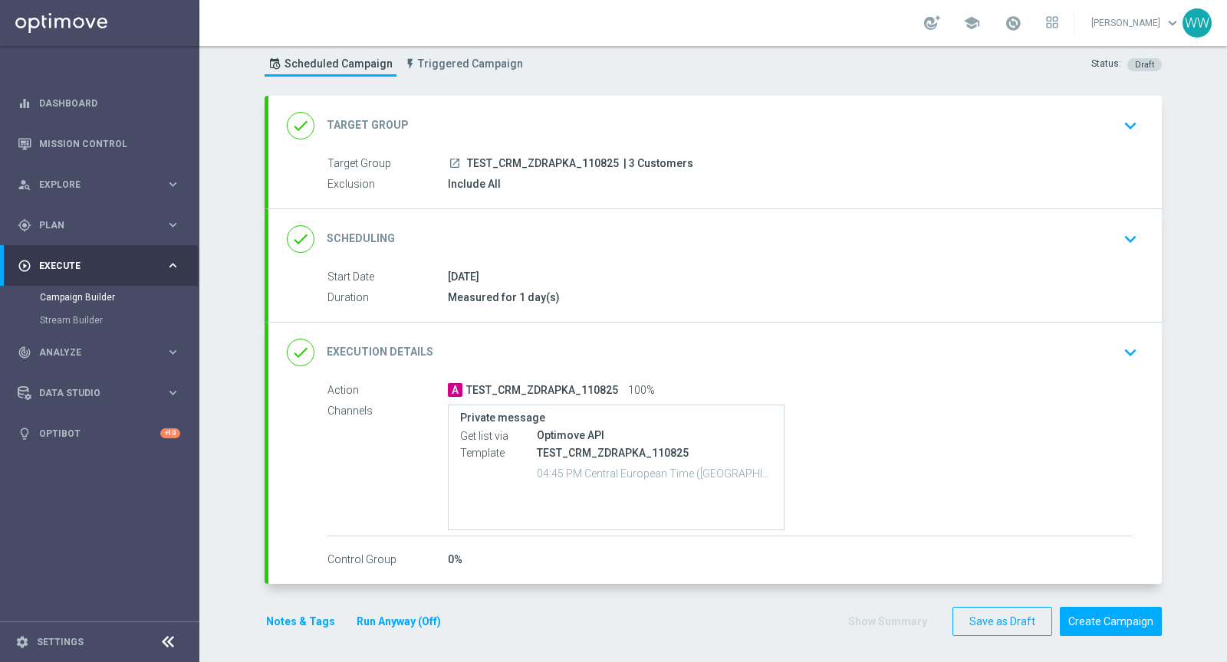
click at [541, 342] on div "done Execution Details keyboard_arrow_down" at bounding box center [715, 352] width 856 height 29
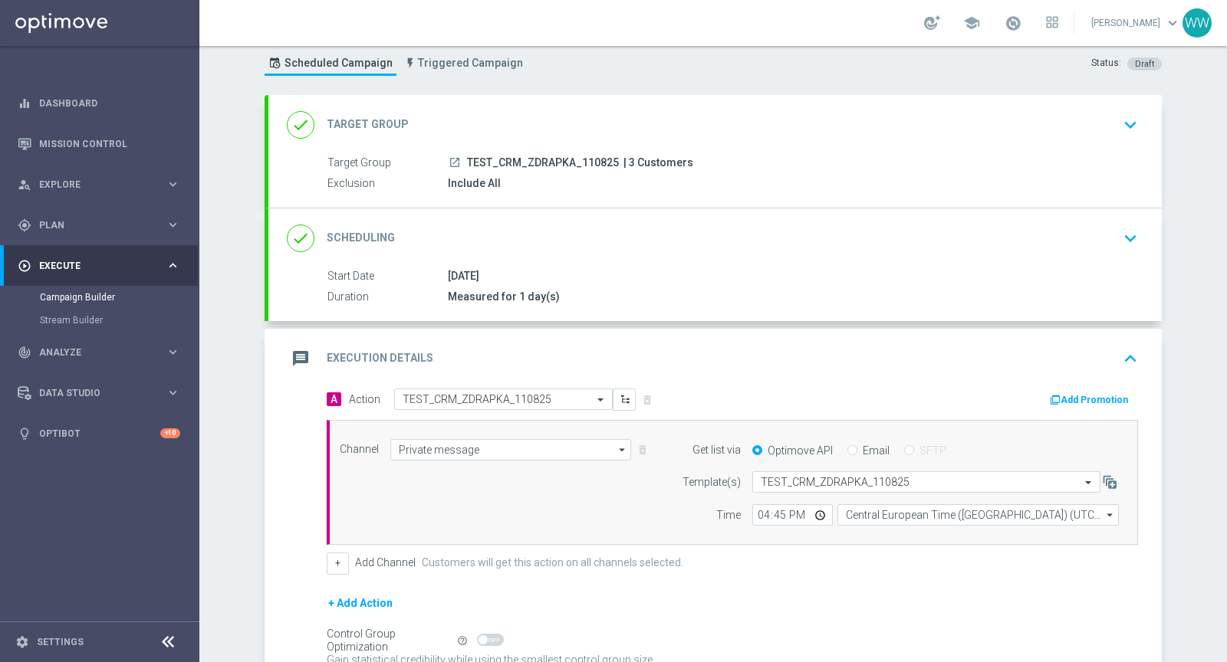
scroll to position [190, 0]
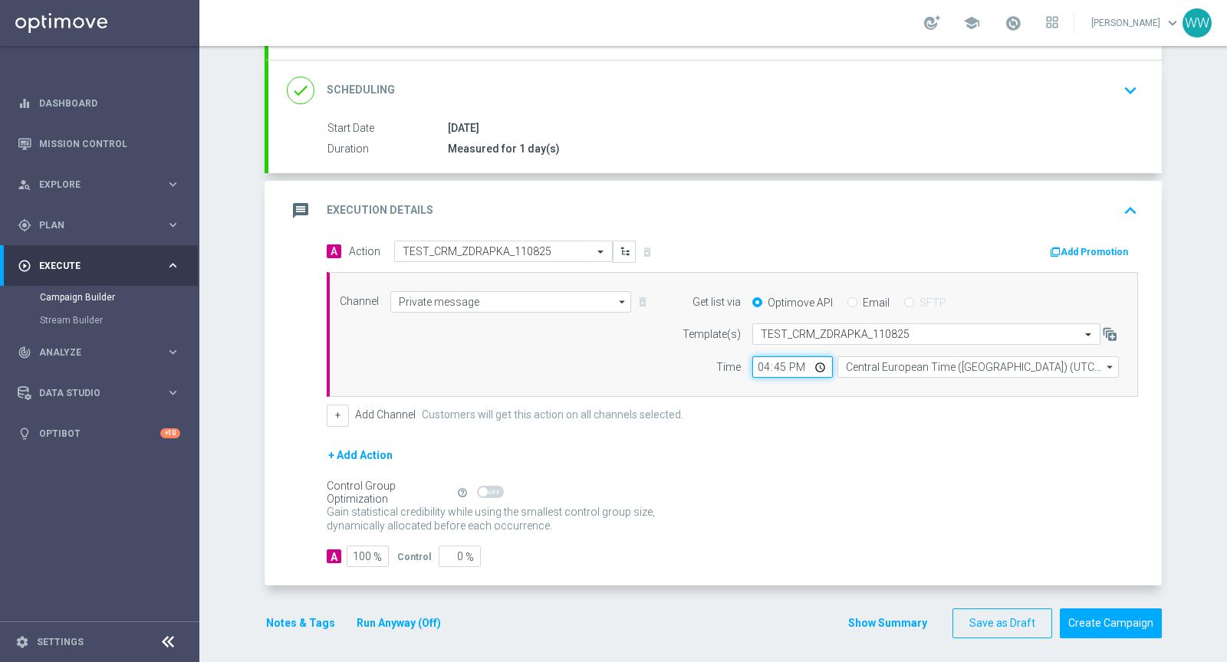
click at [775, 370] on input "16:45" at bounding box center [792, 367] width 81 height 21
click at [783, 429] on form "A Action Select action TEST_CRM_ZDRAPKA_110825 delete_forever Add Promotion Cha…" at bounding box center [732, 404] width 811 height 327
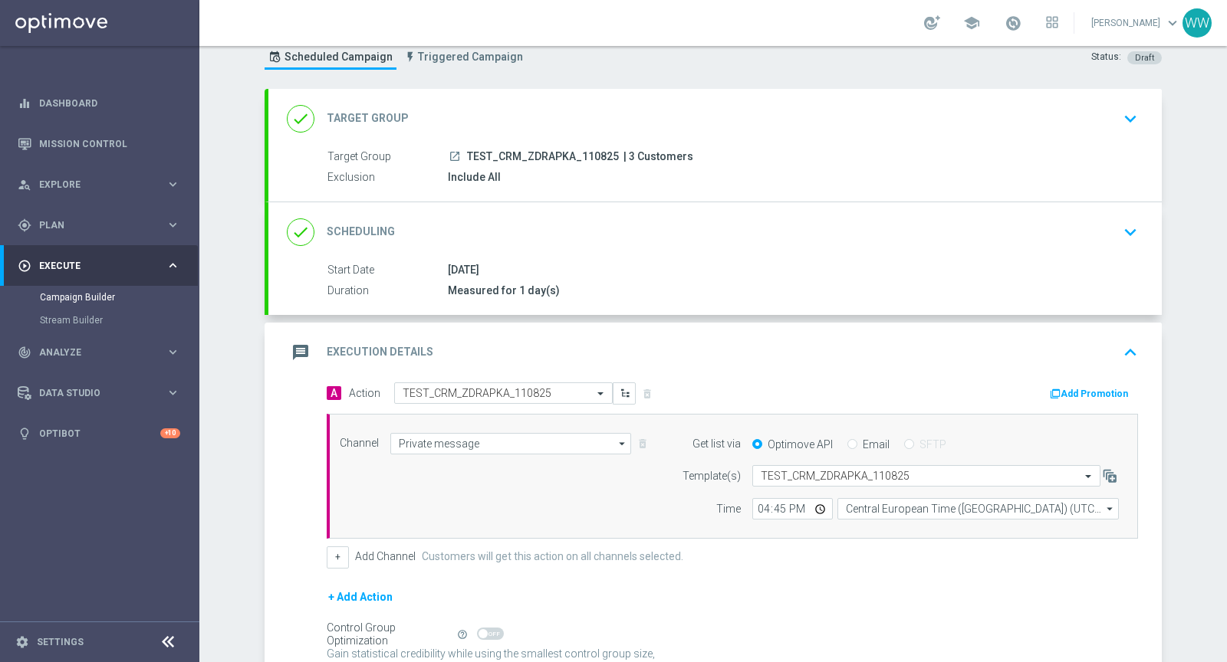
click at [685, 218] on div "done Scheduling keyboard_arrow_down" at bounding box center [715, 232] width 856 height 29
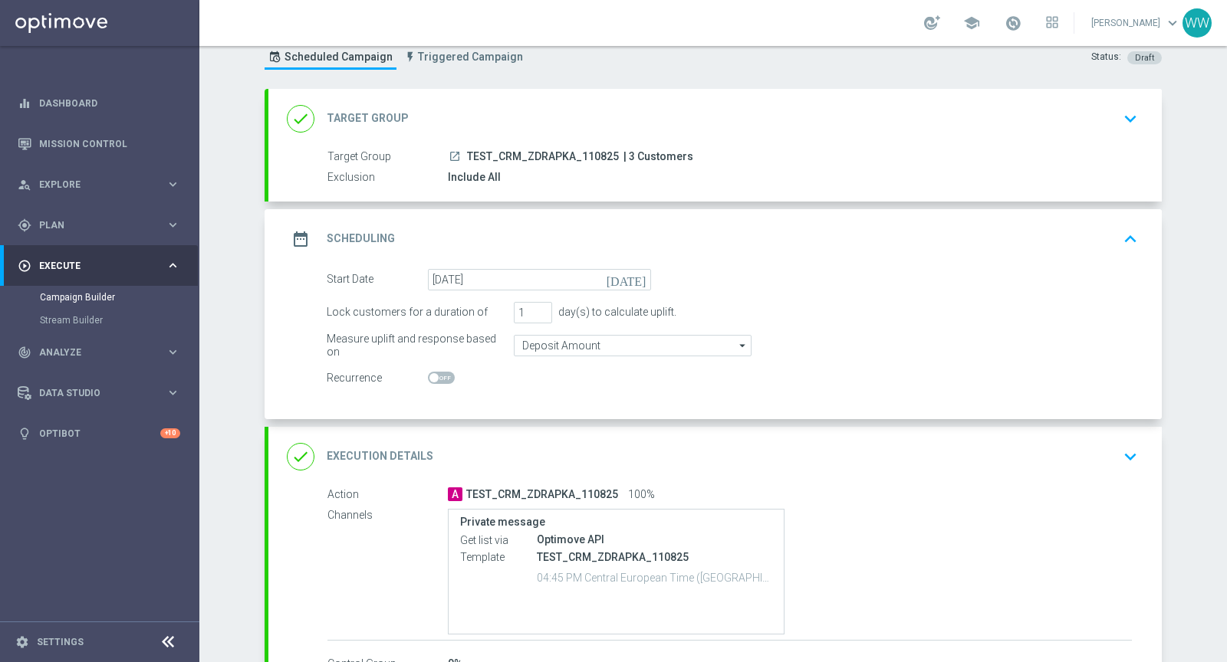
click at [635, 235] on div "date_range Scheduling keyboard_arrow_up" at bounding box center [715, 239] width 856 height 29
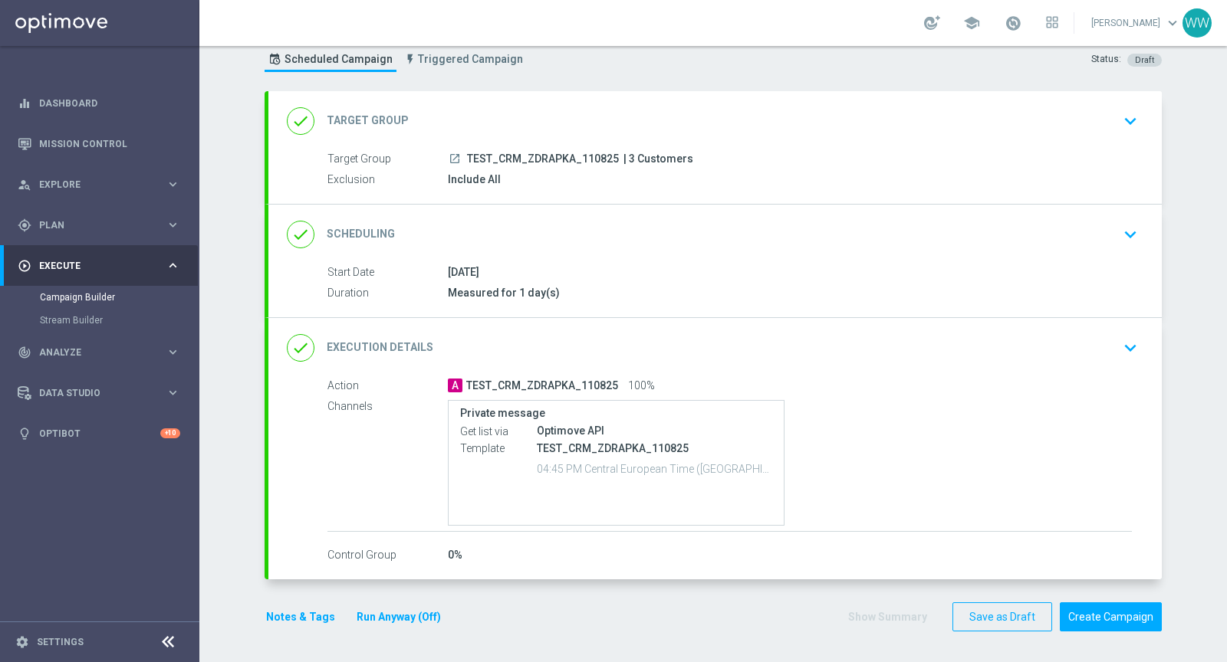
click at [629, 104] on div "done Target Group keyboard_arrow_down Target Group launch TEST_CRM_ZDRAPKA_1108…" at bounding box center [714, 147] width 893 height 113
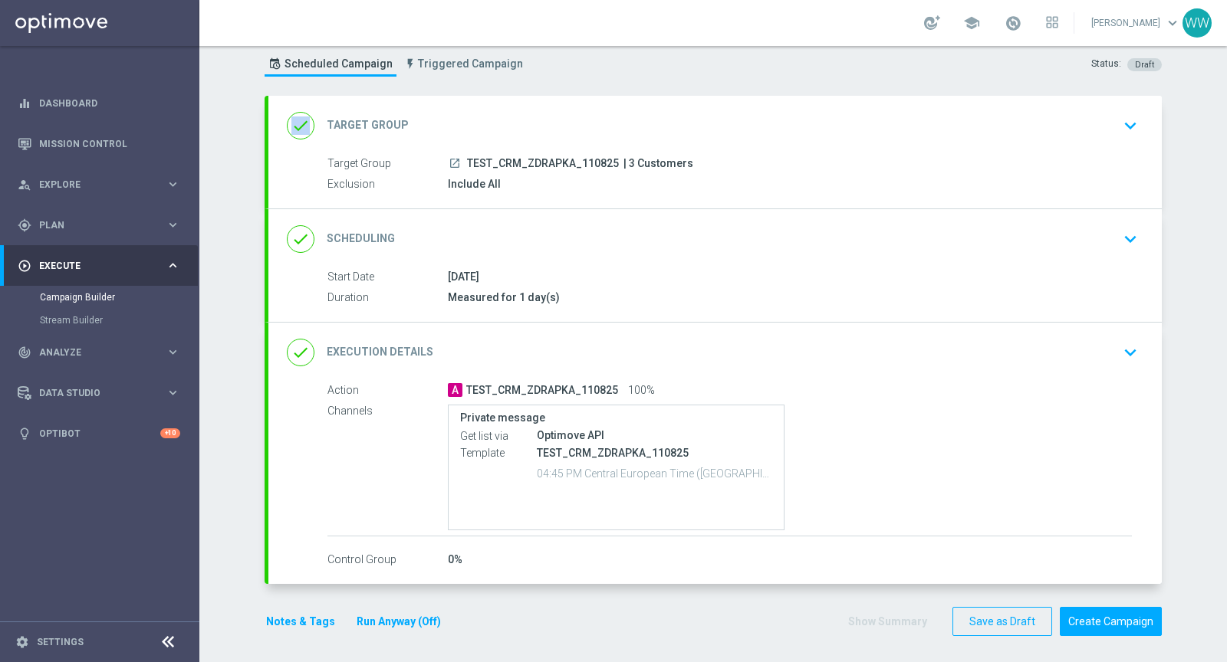
click at [629, 104] on div "done Target Group keyboard_arrow_down" at bounding box center [714, 126] width 893 height 60
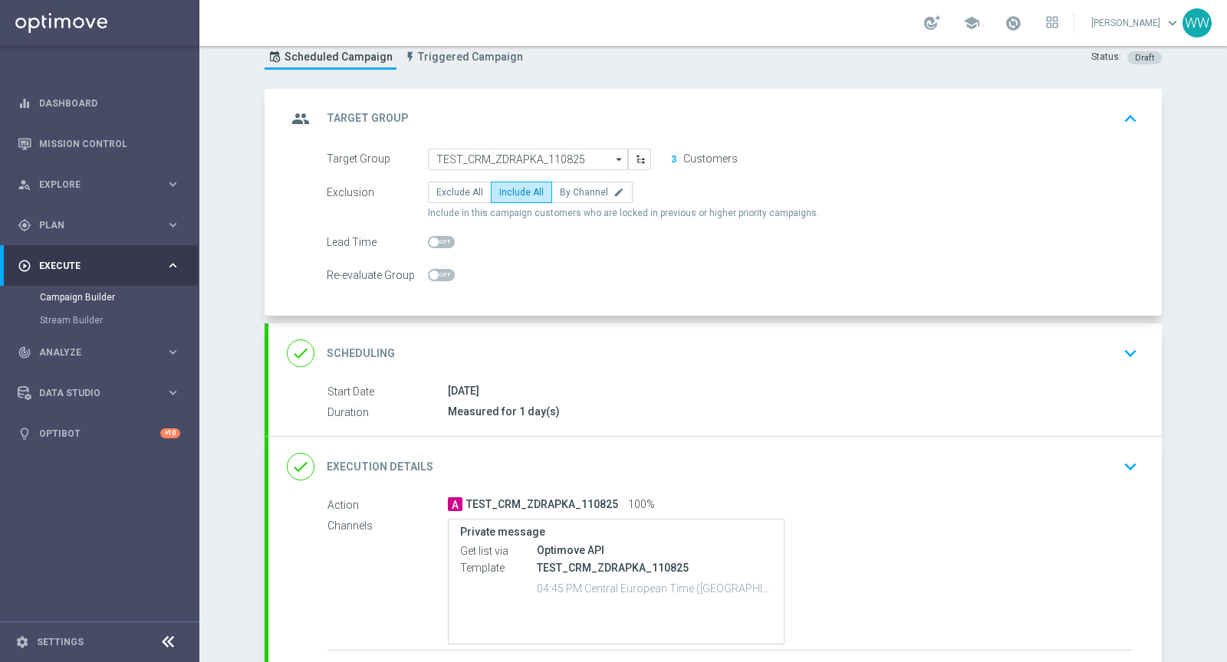
click at [629, 104] on div "group Target Group keyboard_arrow_up" at bounding box center [715, 118] width 856 height 29
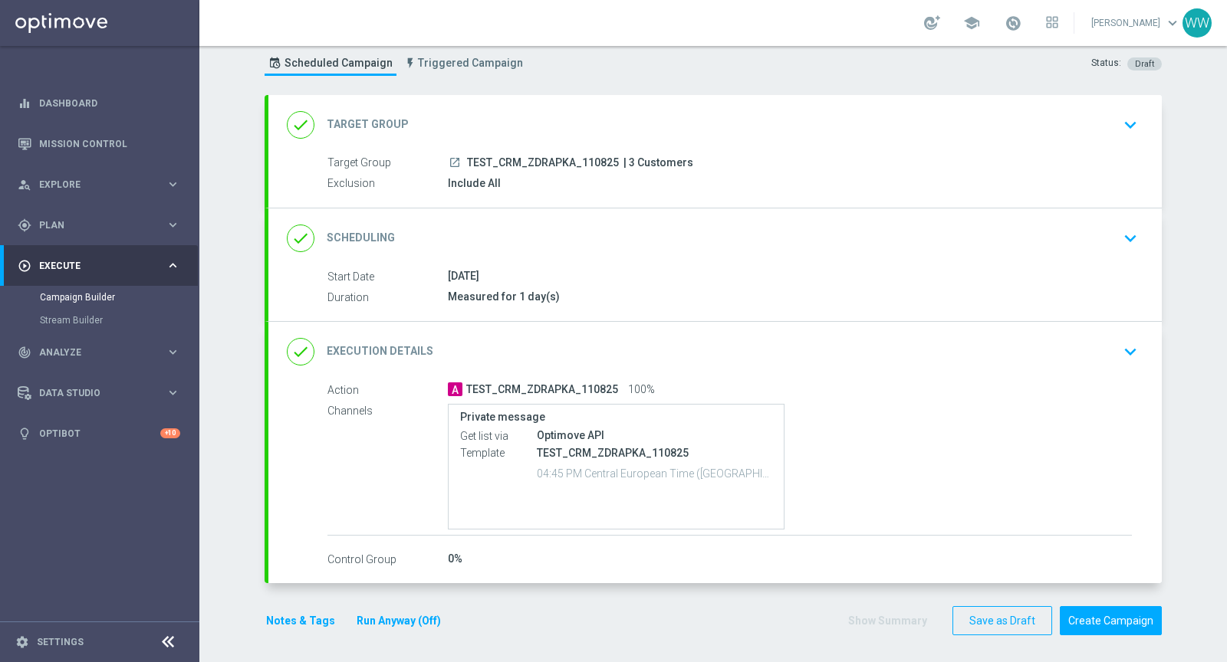
scroll to position [41, 0]
click at [629, 104] on div "done Target Group keyboard_arrow_down" at bounding box center [714, 126] width 893 height 60
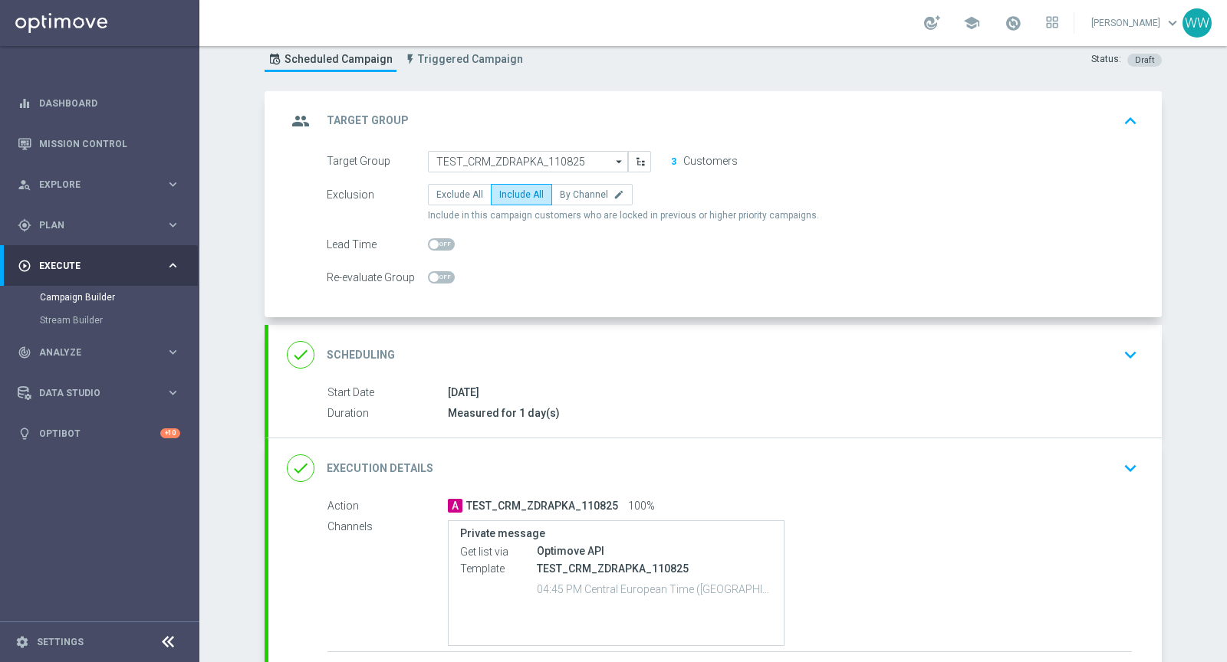
scroll to position [48, 0]
click at [629, 104] on div "group Target Group keyboard_arrow_up" at bounding box center [715, 118] width 856 height 29
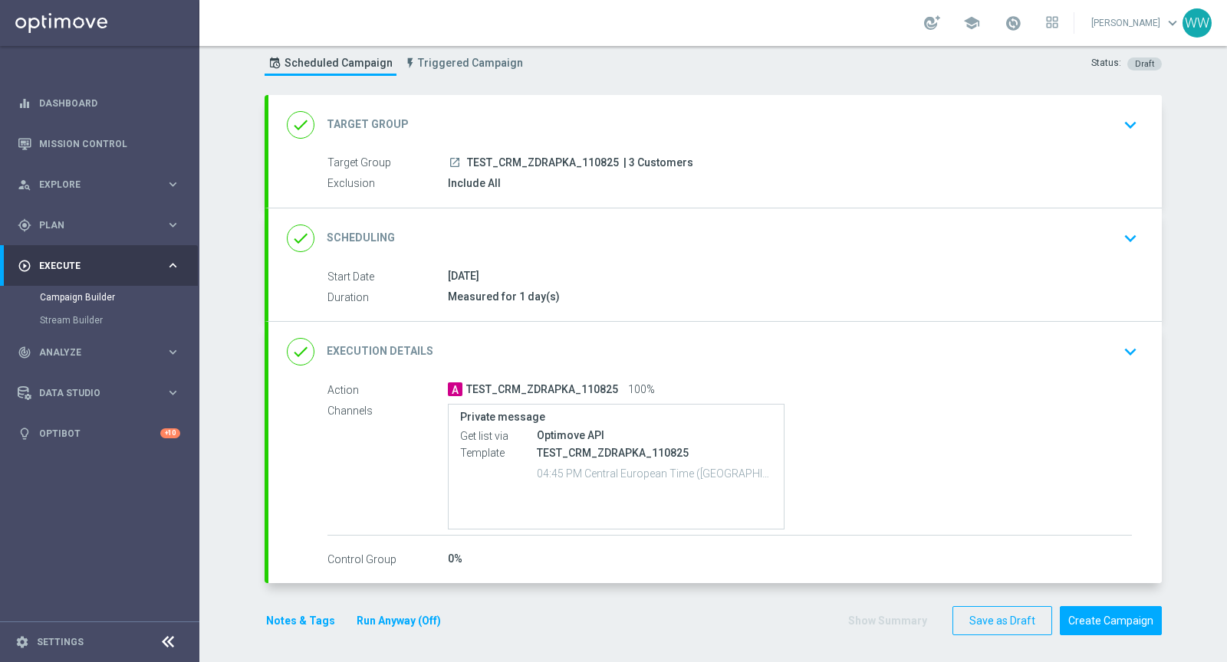
click at [629, 104] on div "done Target Group keyboard_arrow_down Target Group launch TEST_CRM_ZDRAPKA_1108…" at bounding box center [714, 151] width 893 height 113
click at [629, 104] on div "done Target Group keyboard_arrow_down" at bounding box center [714, 126] width 893 height 60
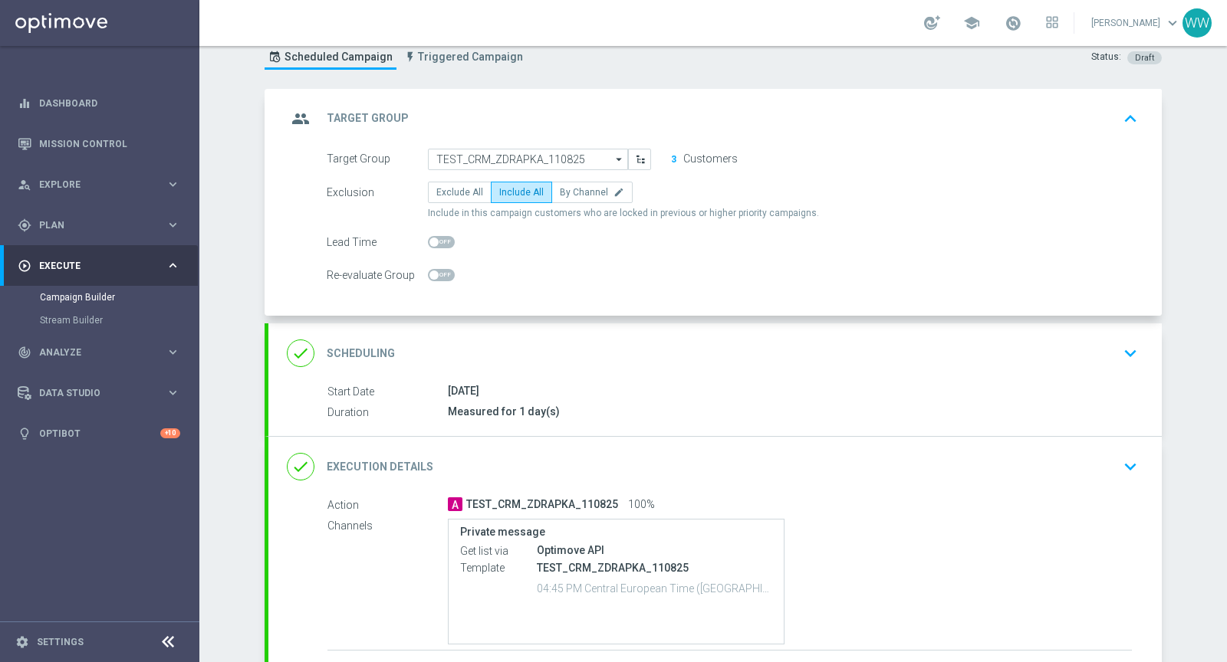
click at [629, 104] on div "group Target Group keyboard_arrow_up" at bounding box center [715, 118] width 856 height 29
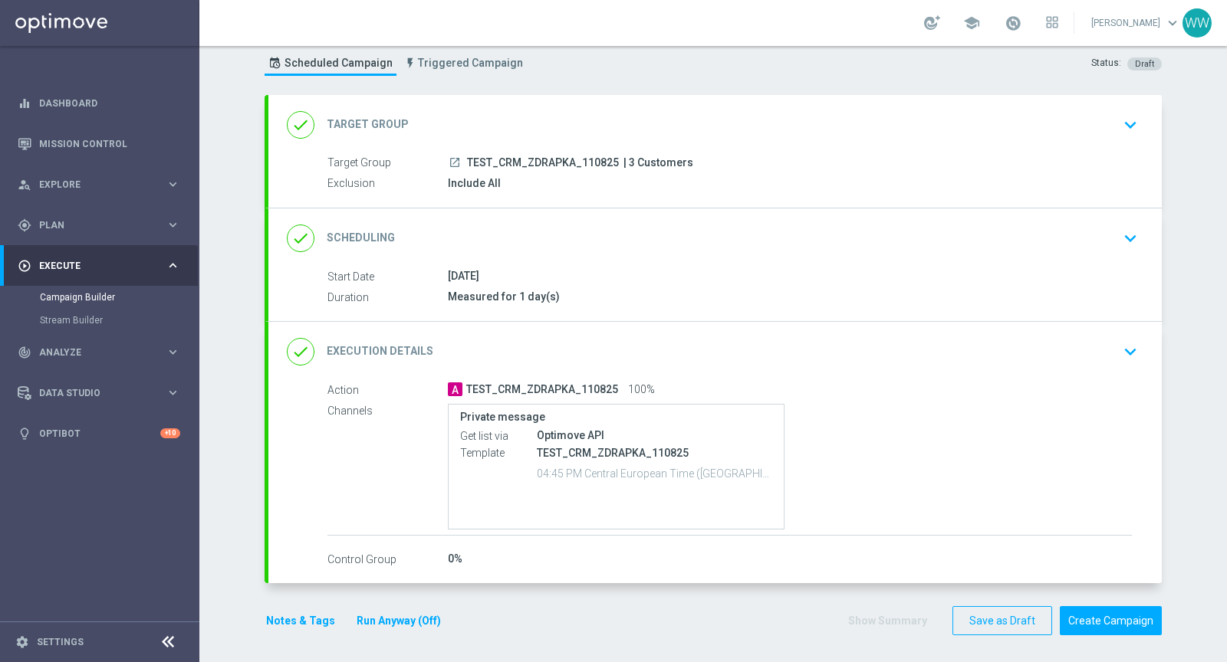
click at [616, 242] on div "done Scheduling keyboard_arrow_down Start Date [DATE] Duration Measured for 1 d…" at bounding box center [714, 265] width 893 height 113
click at [616, 221] on div "done Scheduling keyboard_arrow_down" at bounding box center [714, 239] width 893 height 60
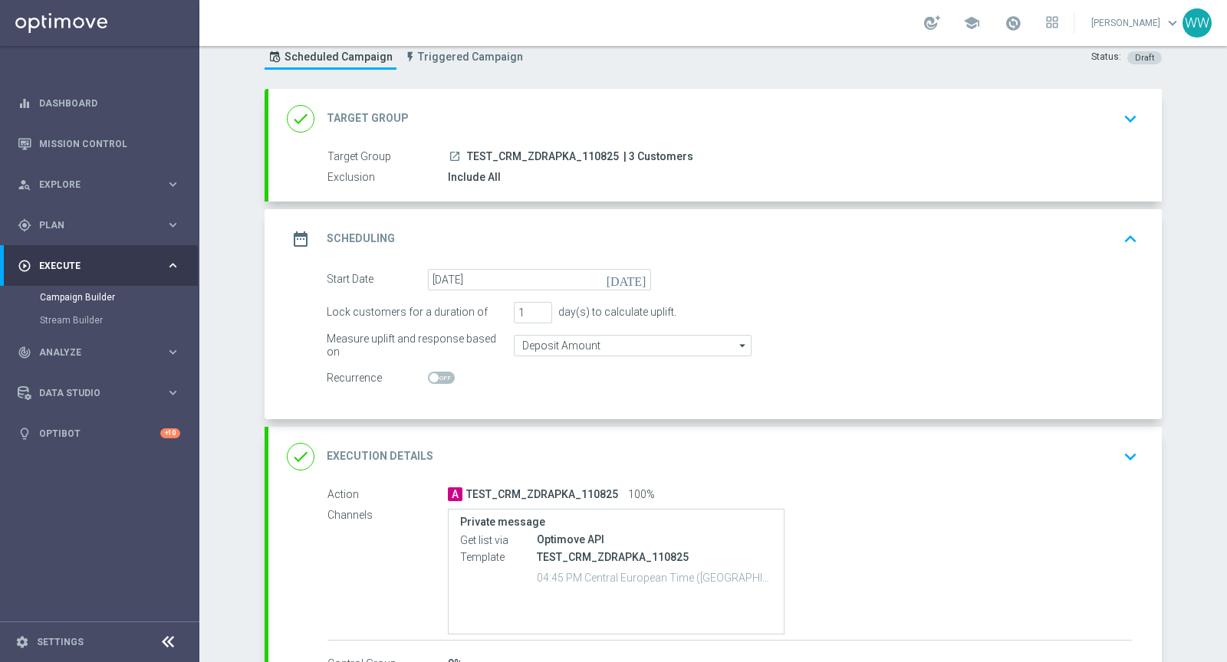
click at [624, 228] on div "date_range Scheduling keyboard_arrow_up" at bounding box center [715, 239] width 856 height 29
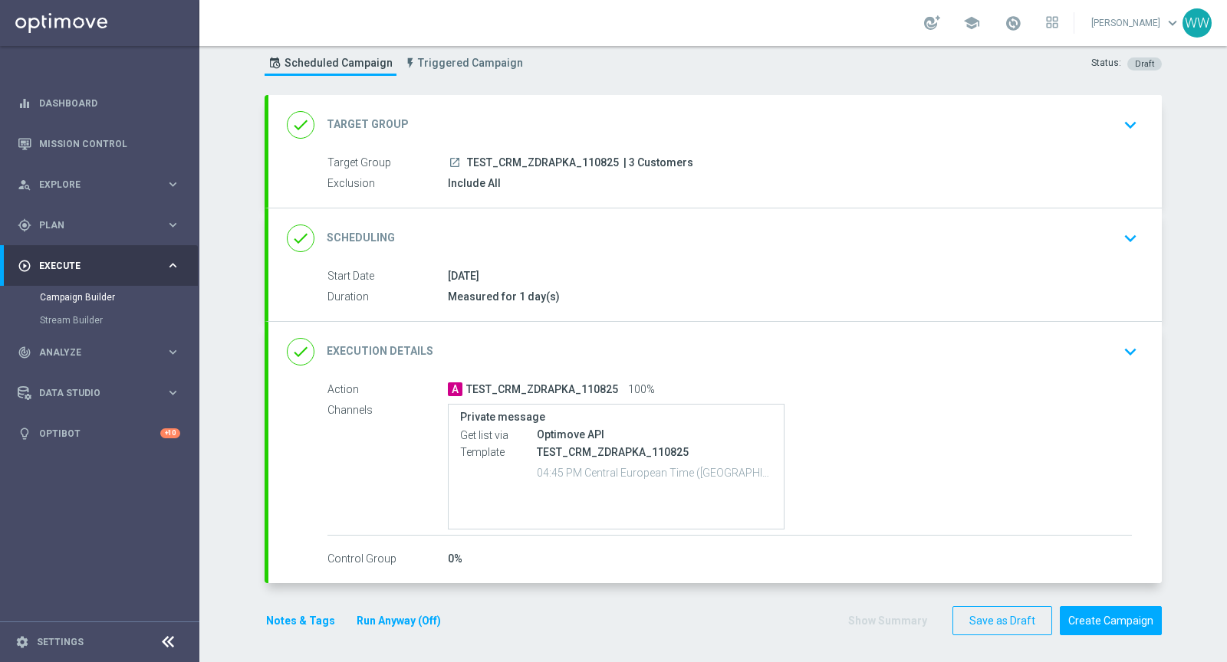
click at [683, 327] on div "done Execution Details keyboard_arrow_down" at bounding box center [714, 352] width 893 height 60
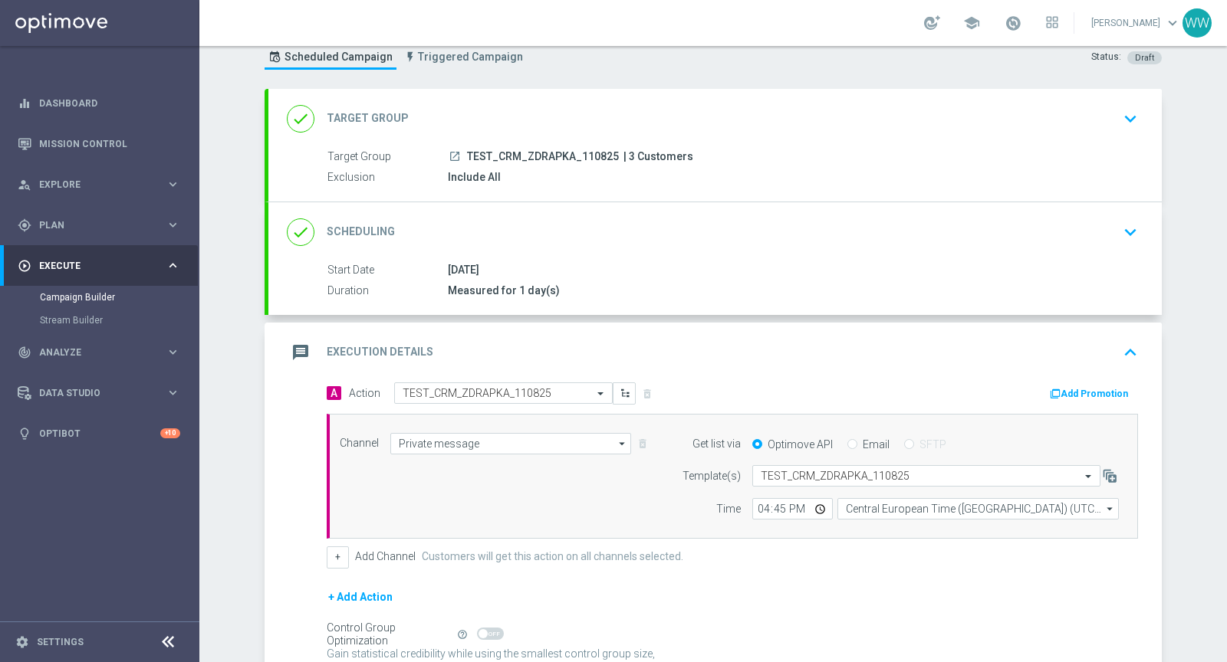
scroll to position [190, 0]
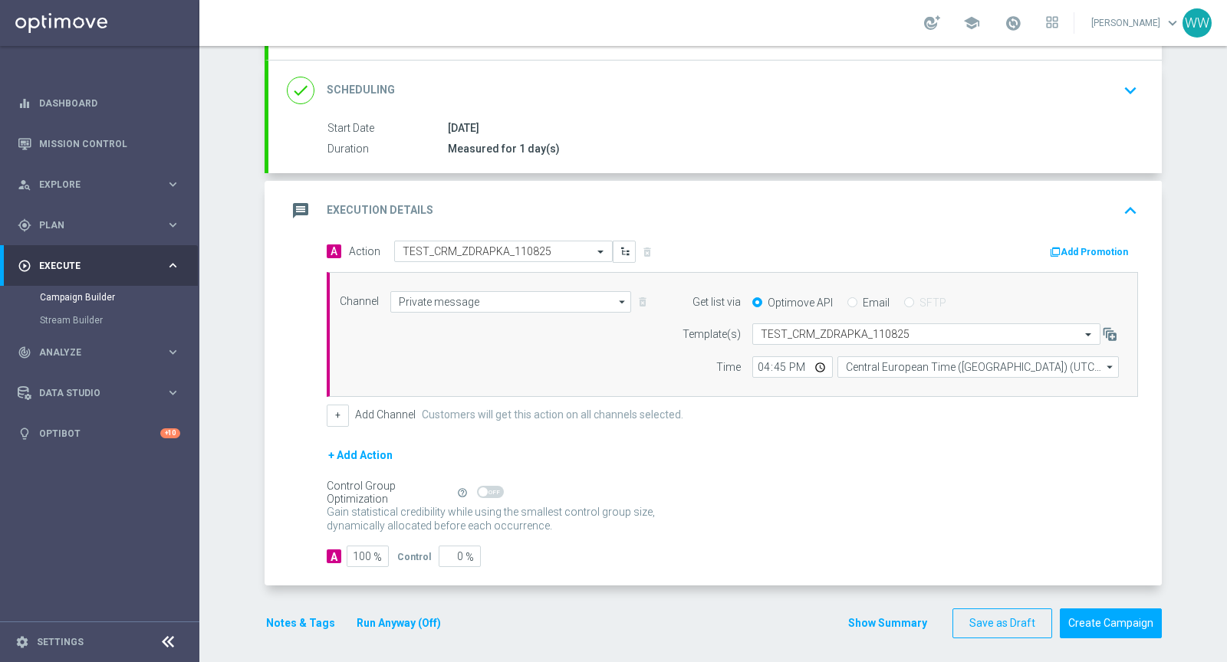
click at [671, 191] on div "message Execution Details keyboard_arrow_up" at bounding box center [714, 211] width 893 height 60
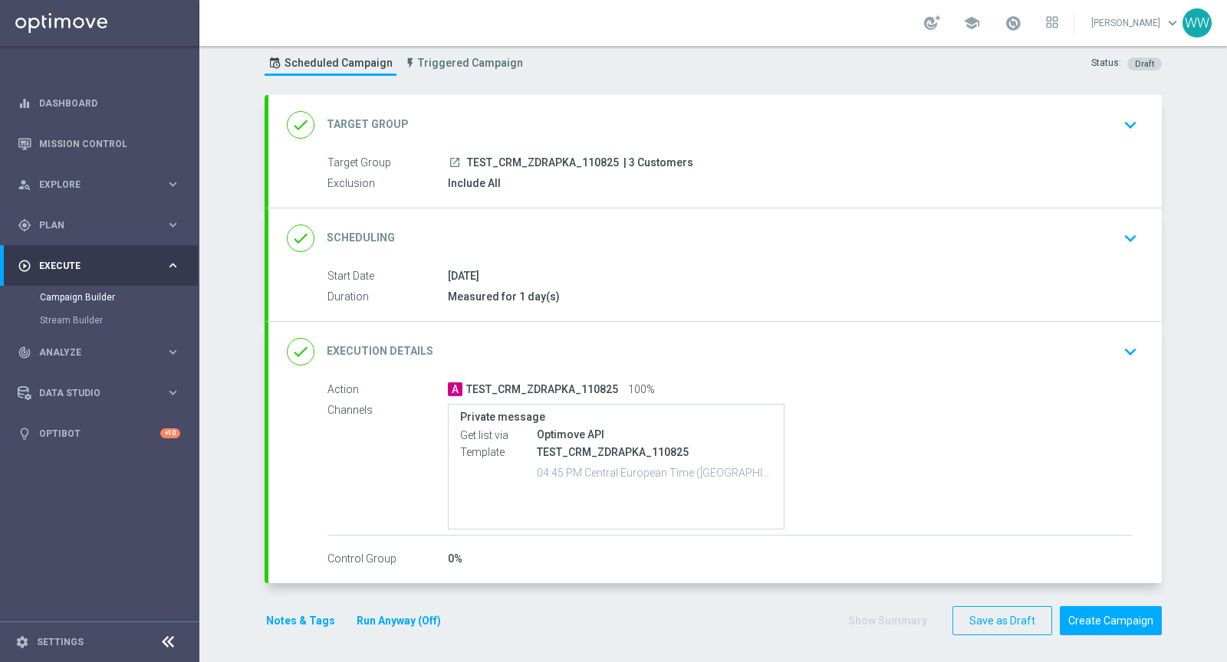
scroll to position [41, 0]
click at [1104, 616] on button "Create Campaign" at bounding box center [1111, 622] width 102 height 30
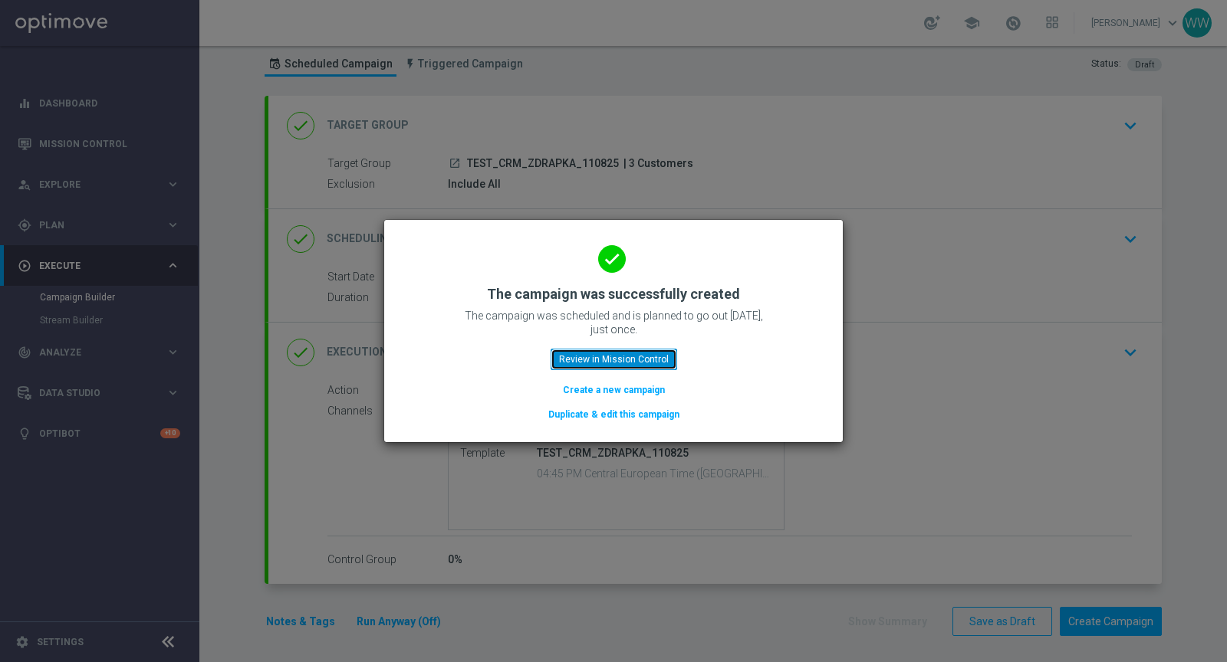
click at [608, 353] on button "Review in Mission Control" at bounding box center [613, 359] width 127 height 21
